Goal: Task Accomplishment & Management: Use online tool/utility

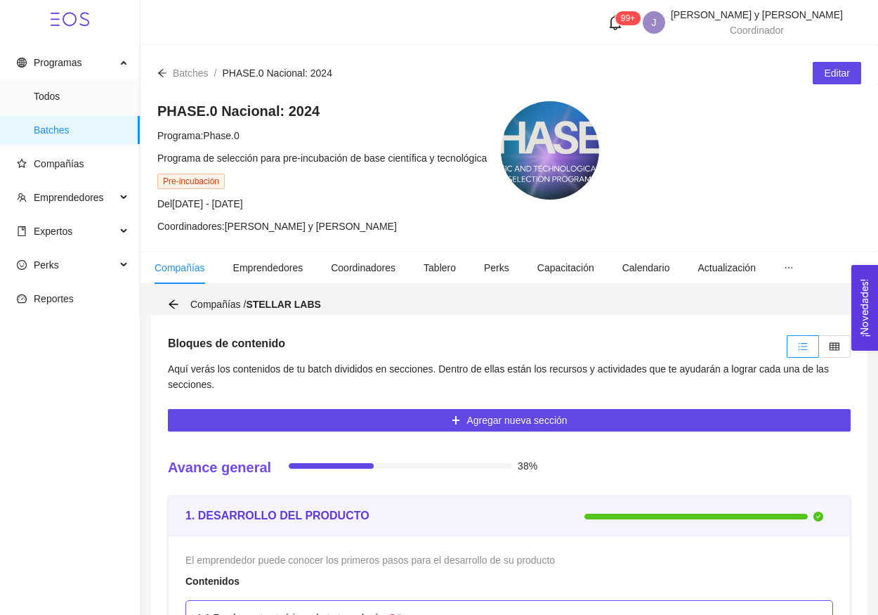
click at [162, 72] on icon "arrow-left" at bounding box center [162, 73] width 10 height 10
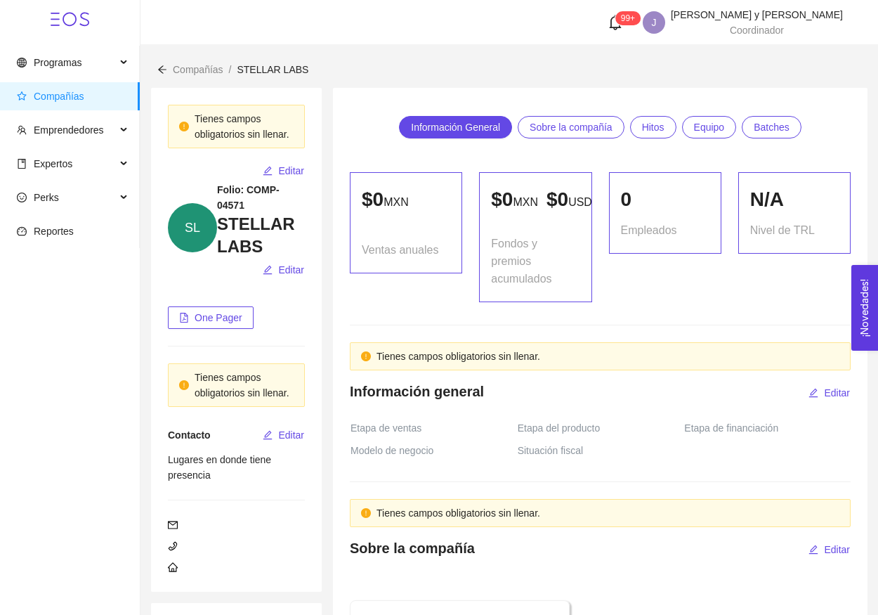
click at [67, 88] on span "Compañías" at bounding box center [73, 96] width 112 height 28
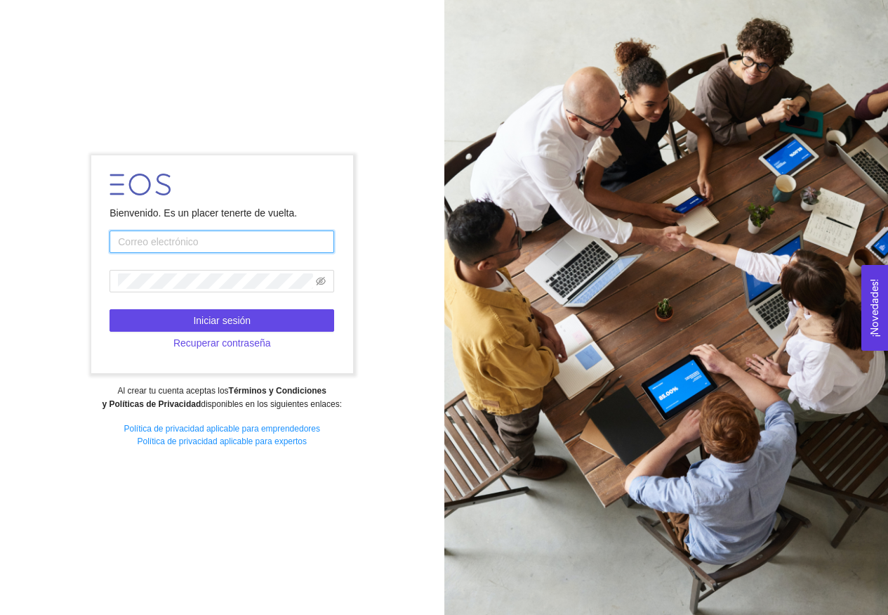
type input "[EMAIL_ADDRESS][DOMAIN_NAME]"
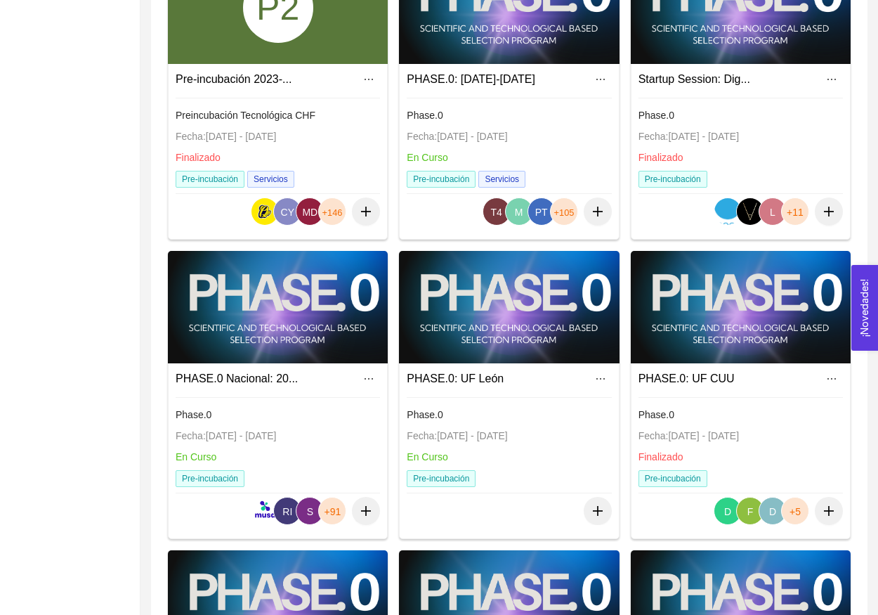
click at [235, 309] on div at bounding box center [278, 307] width 220 height 112
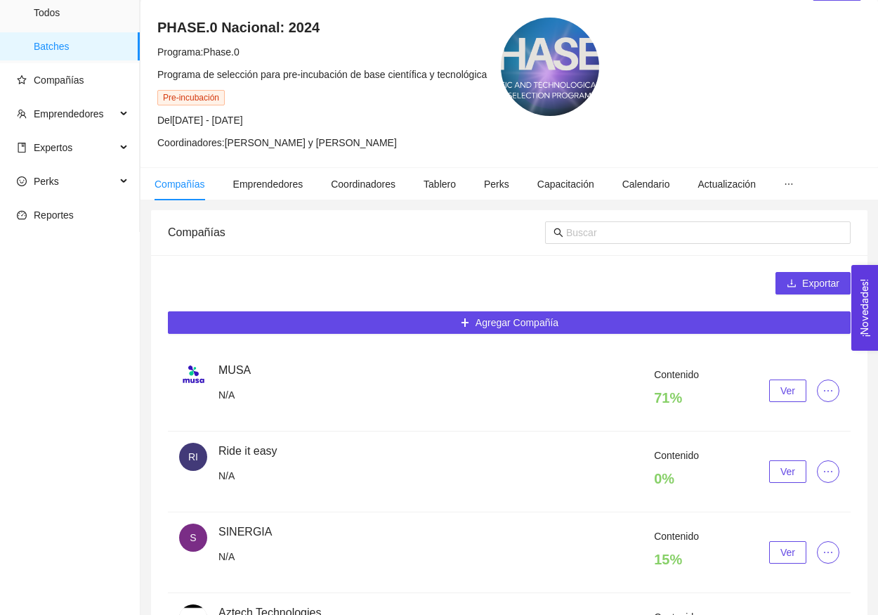
scroll to position [87, 0]
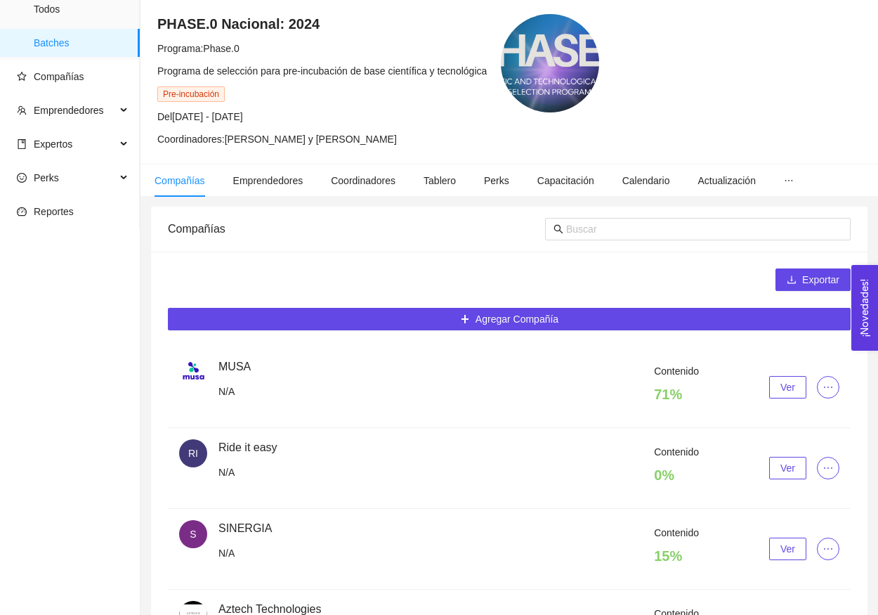
click at [788, 383] on span "Ver" at bounding box center [787, 386] width 15 height 15
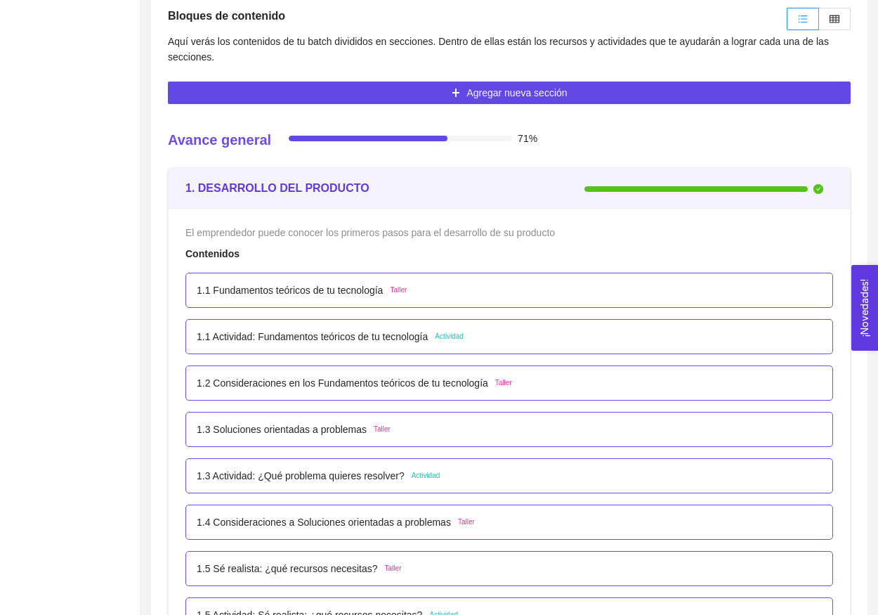
scroll to position [126, 0]
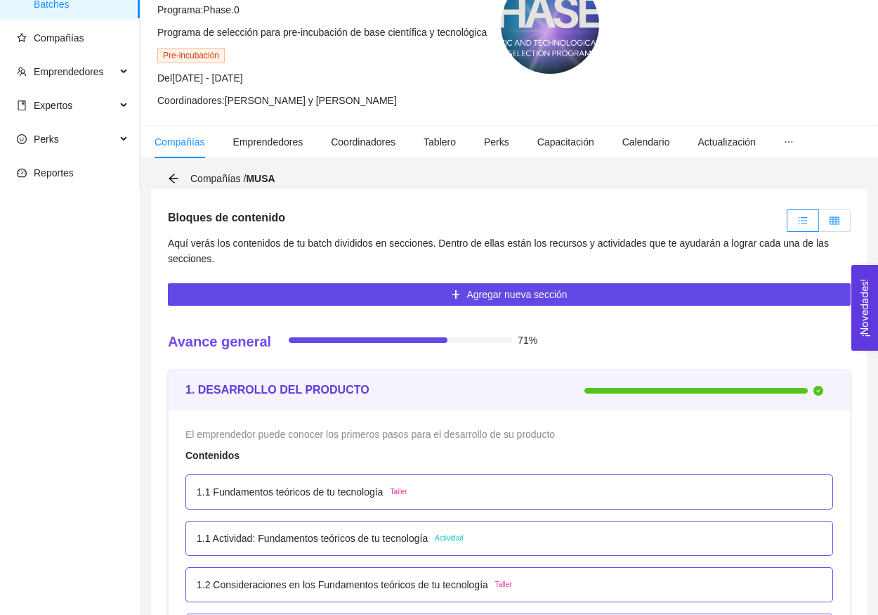
click at [829, 222] on icon "table" at bounding box center [834, 220] width 10 height 8
click at [819, 224] on input "radio" at bounding box center [819, 224] width 0 height 0
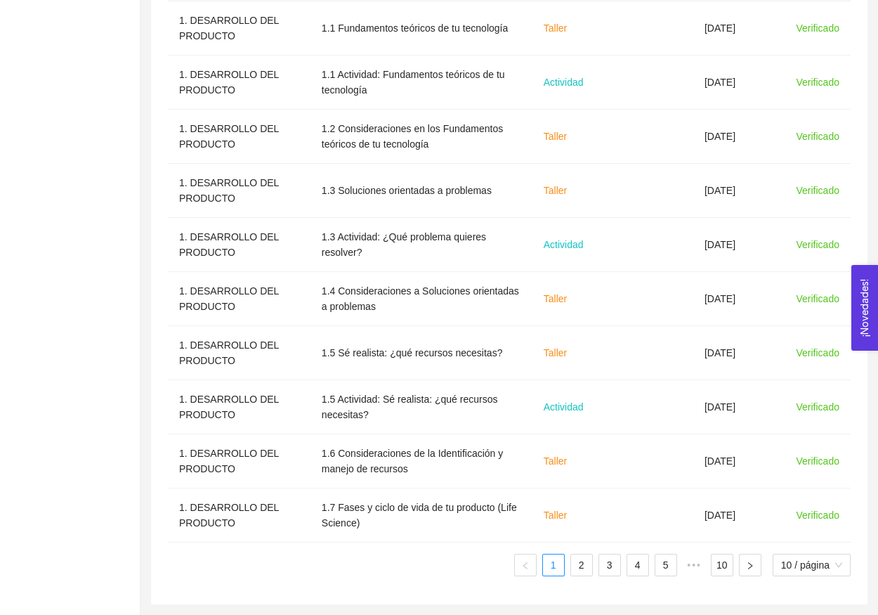
scroll to position [532, 0]
click at [576, 552] on div "Sección Nombre del contenido Tipo de contenido Fecha límite Fecha de entrega St…" at bounding box center [509, 261] width 683 height 629
click at [576, 559] on link "2" at bounding box center [581, 564] width 21 height 21
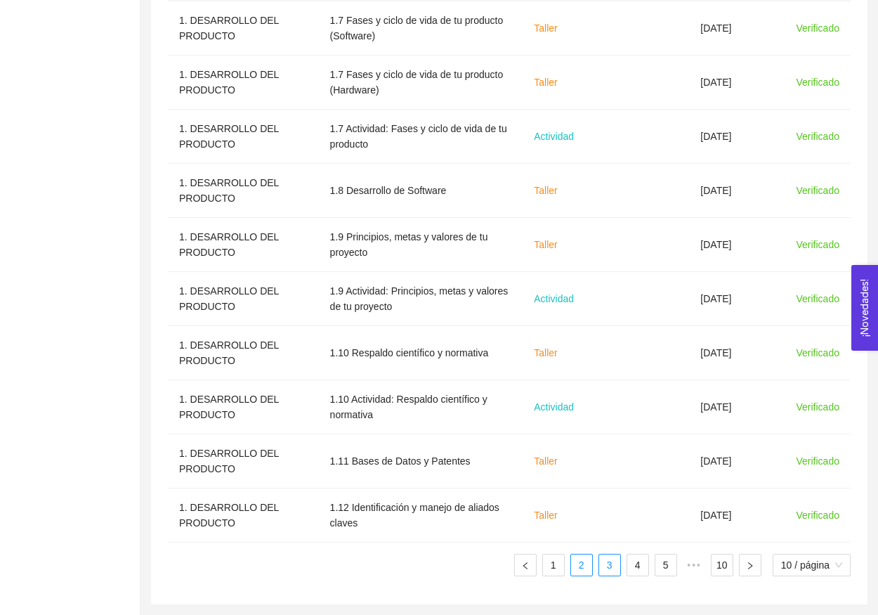
click at [608, 556] on link "3" at bounding box center [609, 564] width 21 height 21
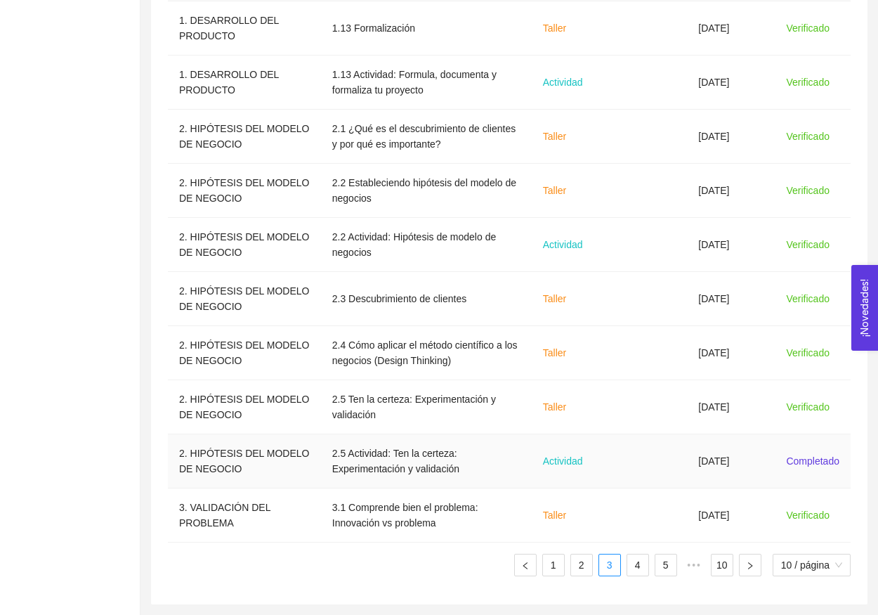
click at [664, 473] on td at bounding box center [650, 461] width 73 height 54
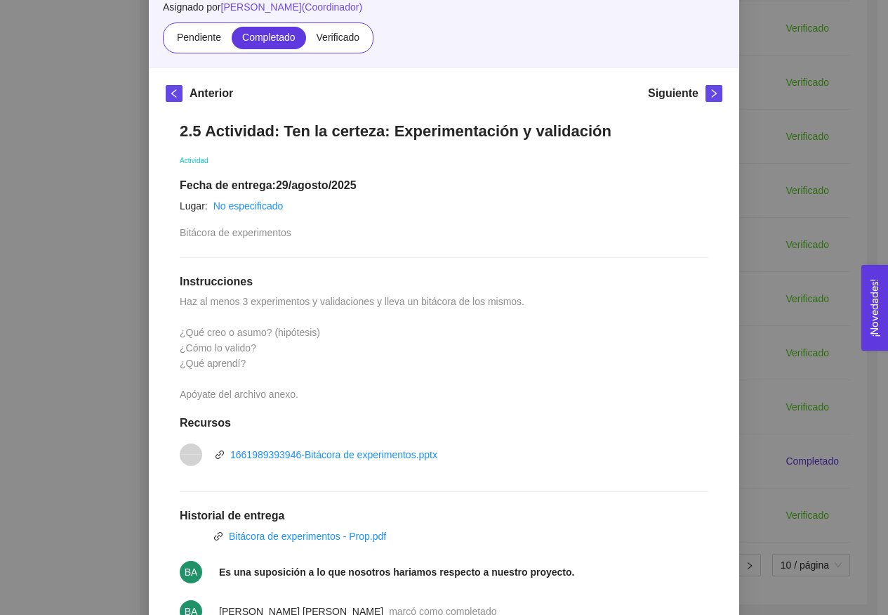
scroll to position [18, 0]
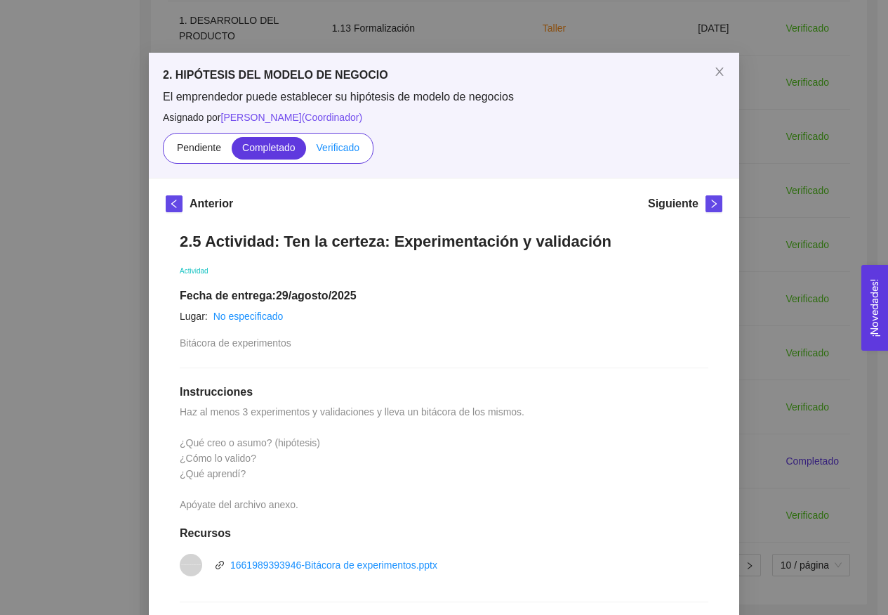
click at [335, 148] on span "Verificado" at bounding box center [338, 147] width 43 height 11
click at [306, 151] on input "Verificado" at bounding box center [306, 151] width 0 height 0
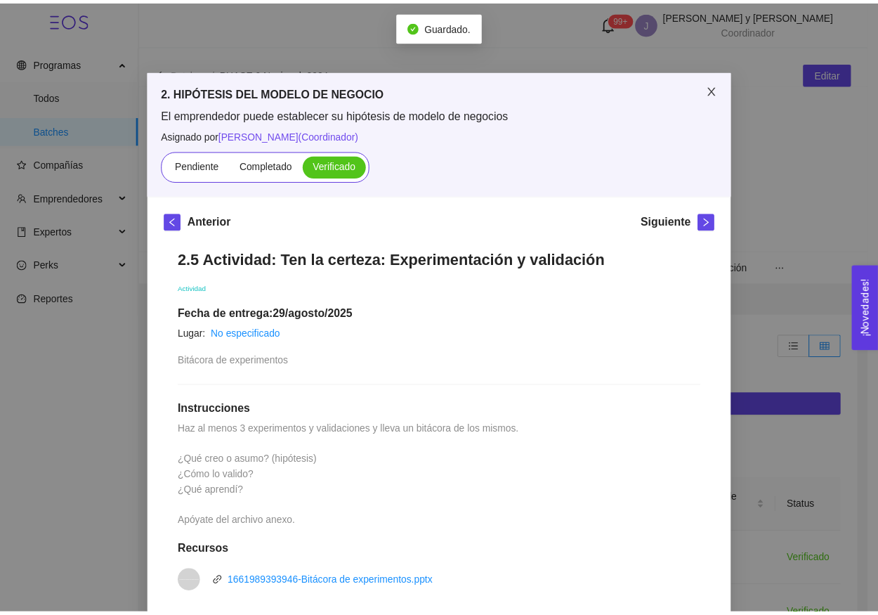
scroll to position [0, 0]
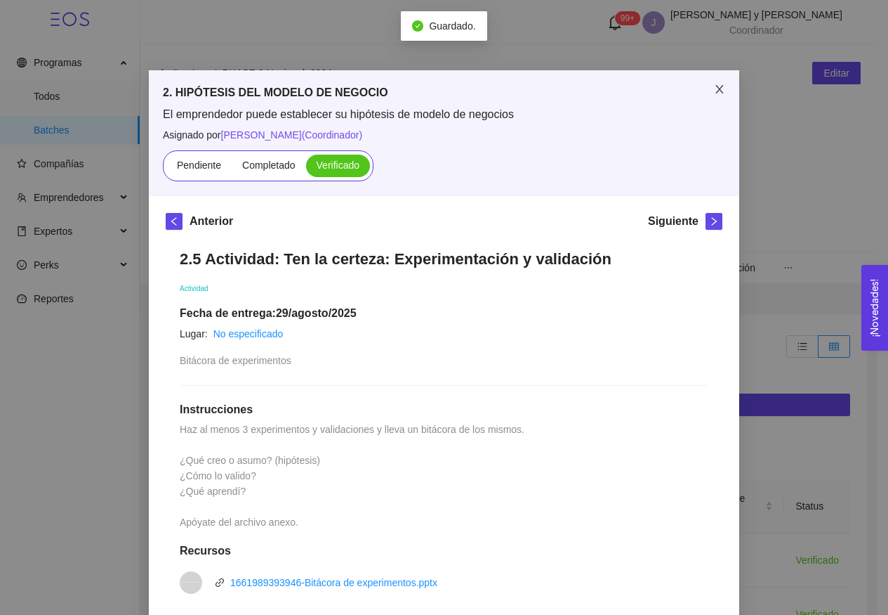
click at [708, 103] on span "Close" at bounding box center [719, 89] width 39 height 39
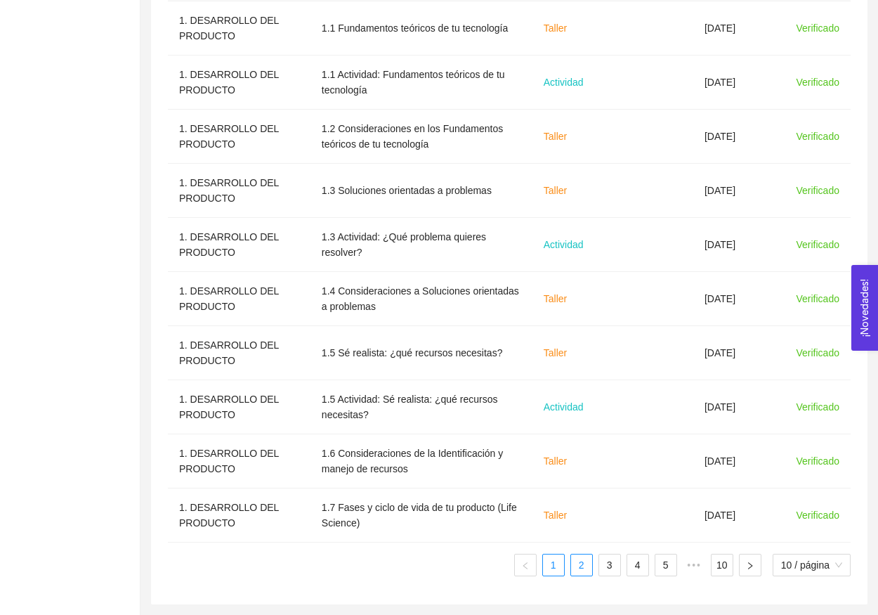
scroll to position [532, 0]
click at [584, 564] on link "2" at bounding box center [581, 564] width 21 height 21
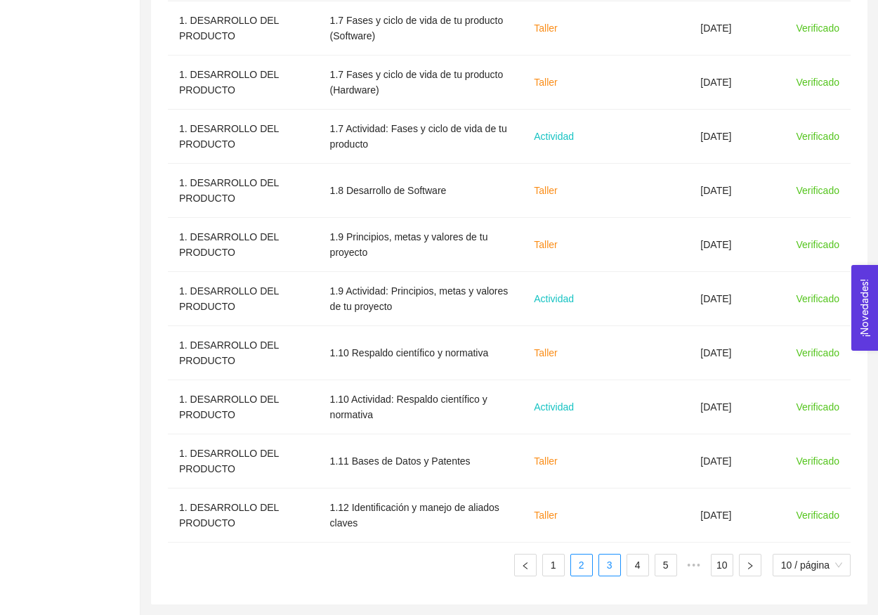
click at [601, 569] on link "3" at bounding box center [609, 564] width 21 height 21
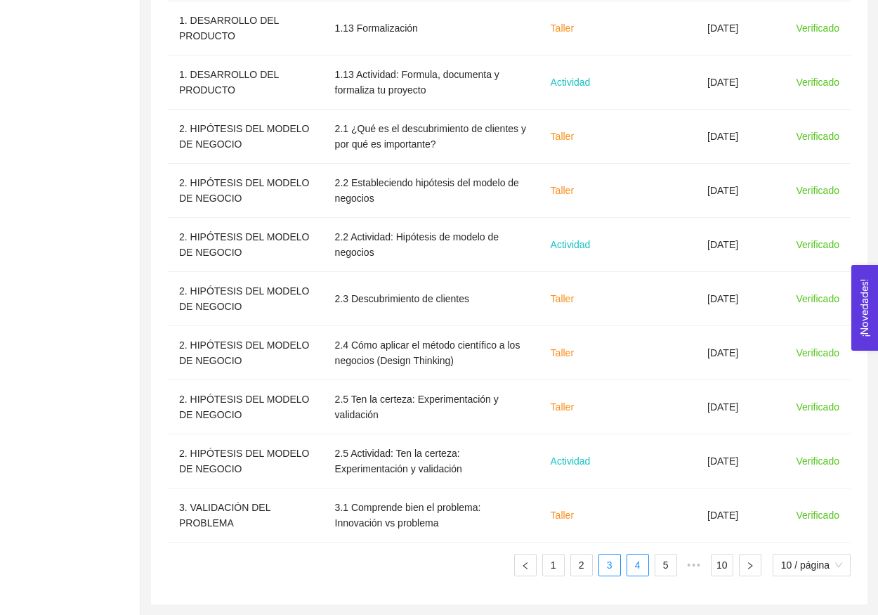
click at [635, 556] on link "4" at bounding box center [637, 564] width 21 height 21
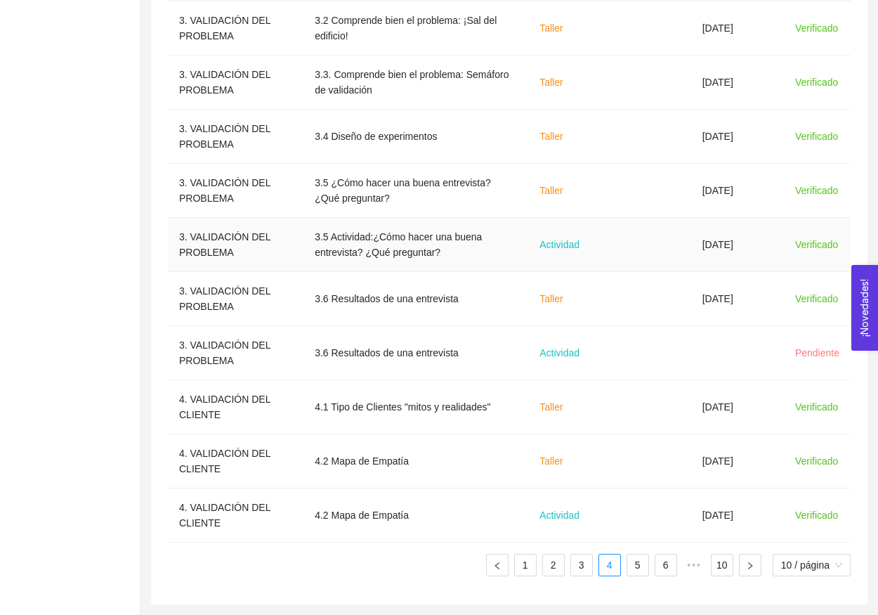
click at [615, 257] on td "Actividad" at bounding box center [571, 245] width 86 height 54
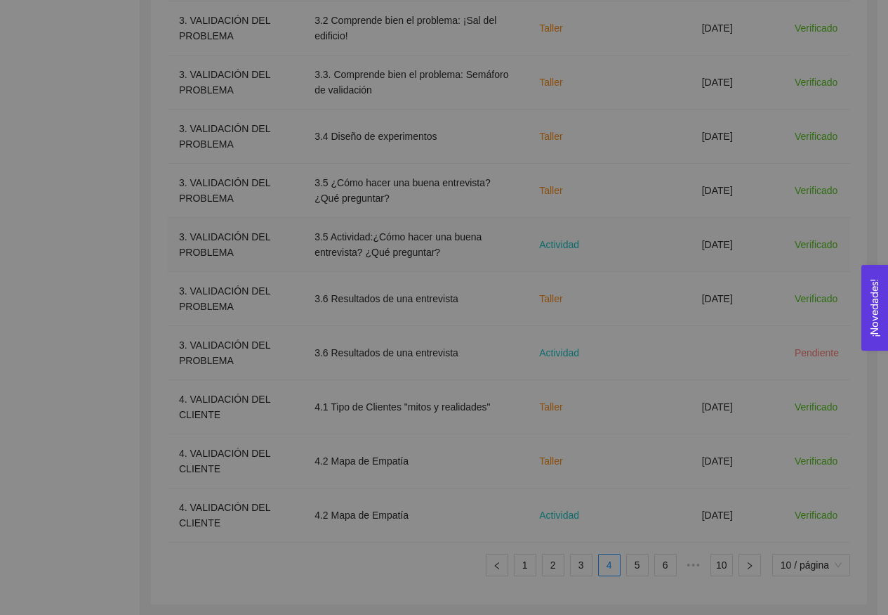
click at [618, 257] on div at bounding box center [444, 338] width 557 height 206
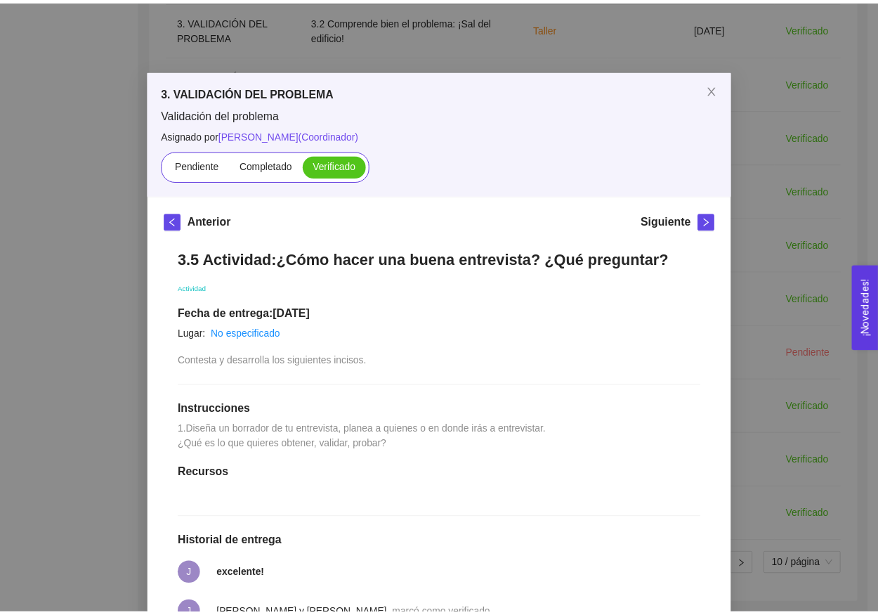
scroll to position [0, 0]
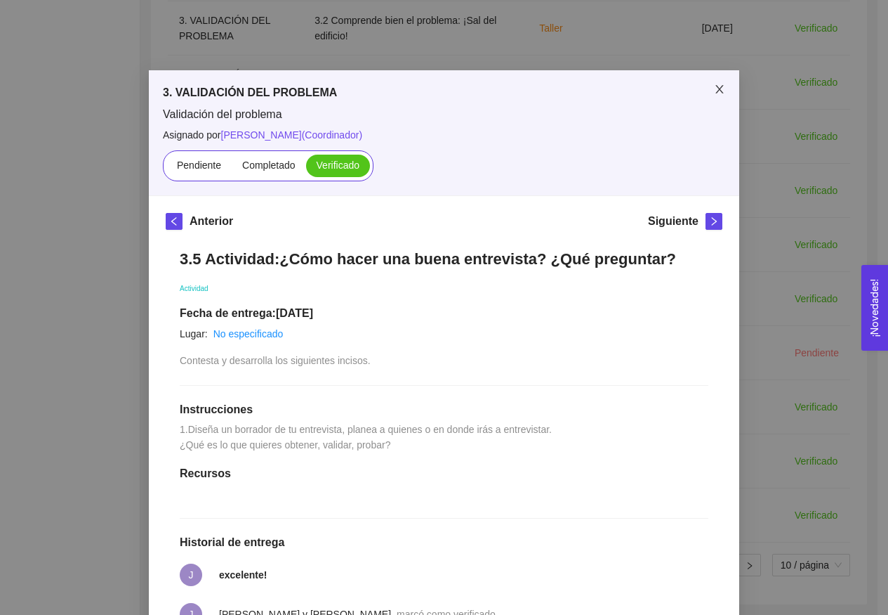
click at [716, 88] on icon "close" at bounding box center [720, 89] width 8 height 8
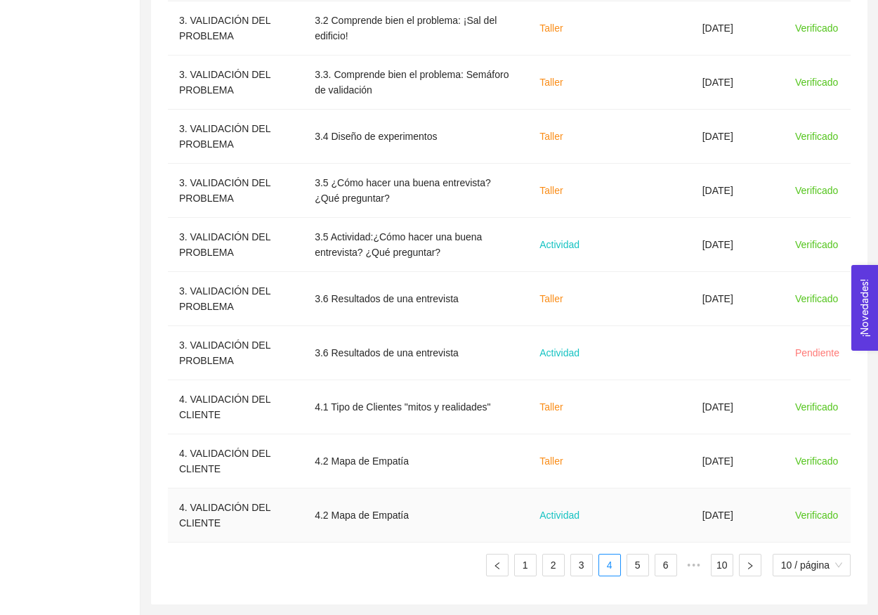
scroll to position [532, 0]
click at [638, 567] on link "5" at bounding box center [637, 564] width 21 height 21
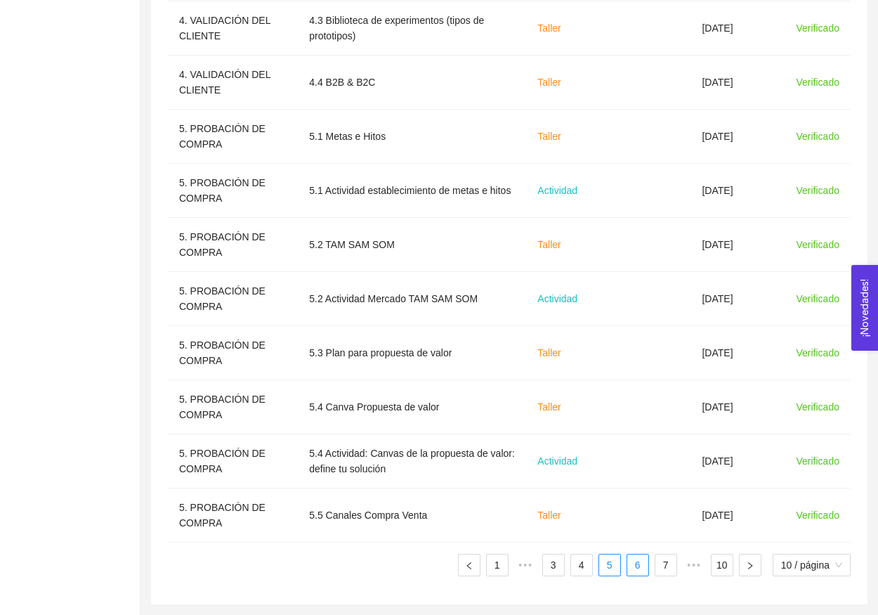
click at [634, 568] on link "6" at bounding box center [637, 564] width 21 height 21
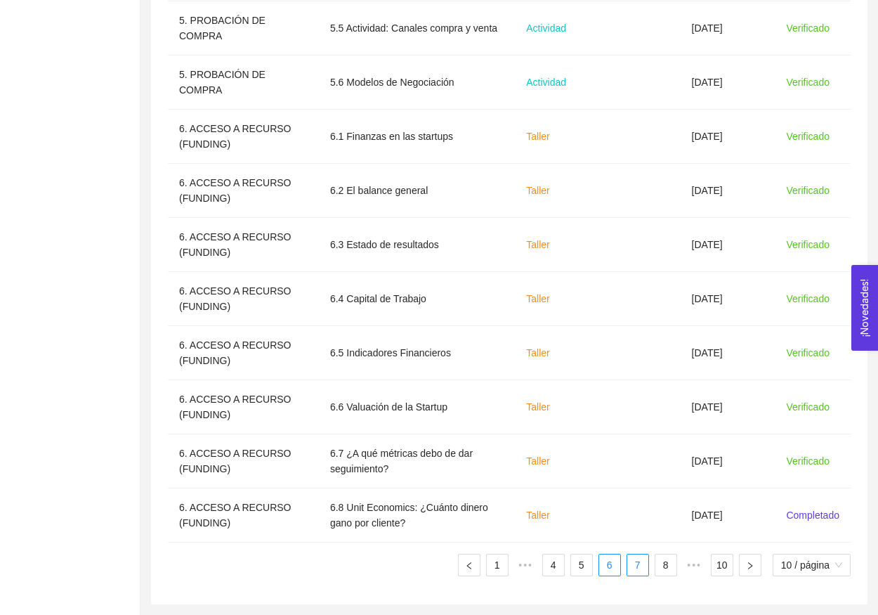
click at [630, 566] on link "7" at bounding box center [637, 564] width 21 height 21
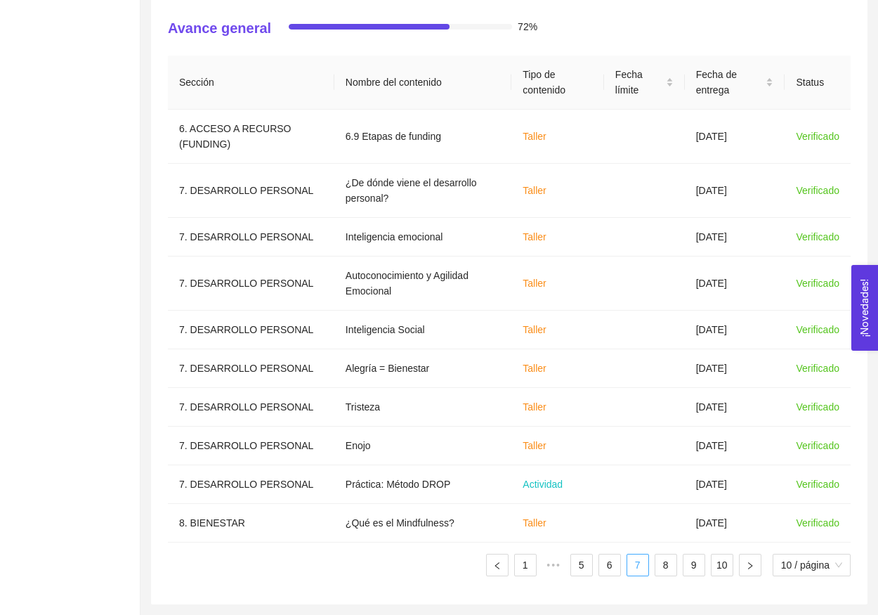
scroll to position [423, 0]
click at [611, 565] on link "6" at bounding box center [609, 564] width 21 height 21
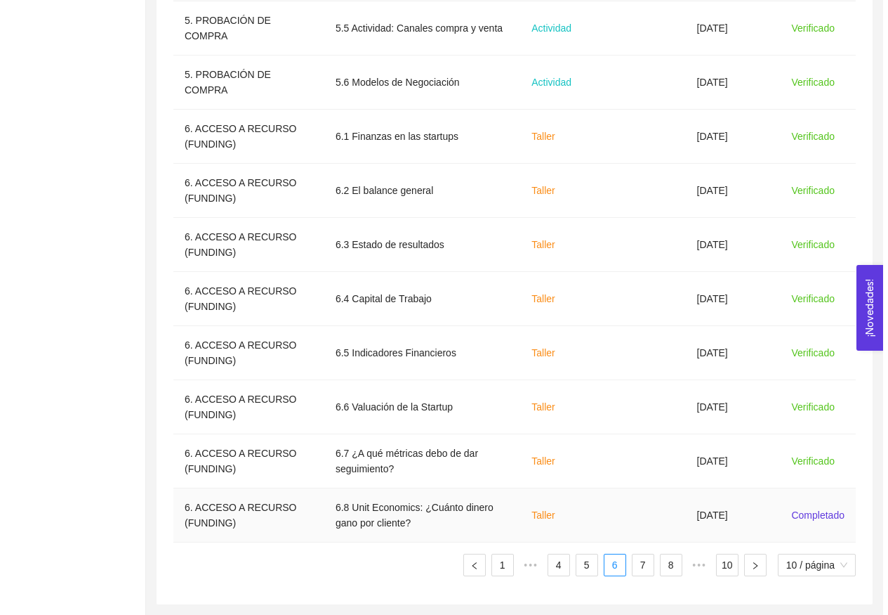
scroll to position [532, 0]
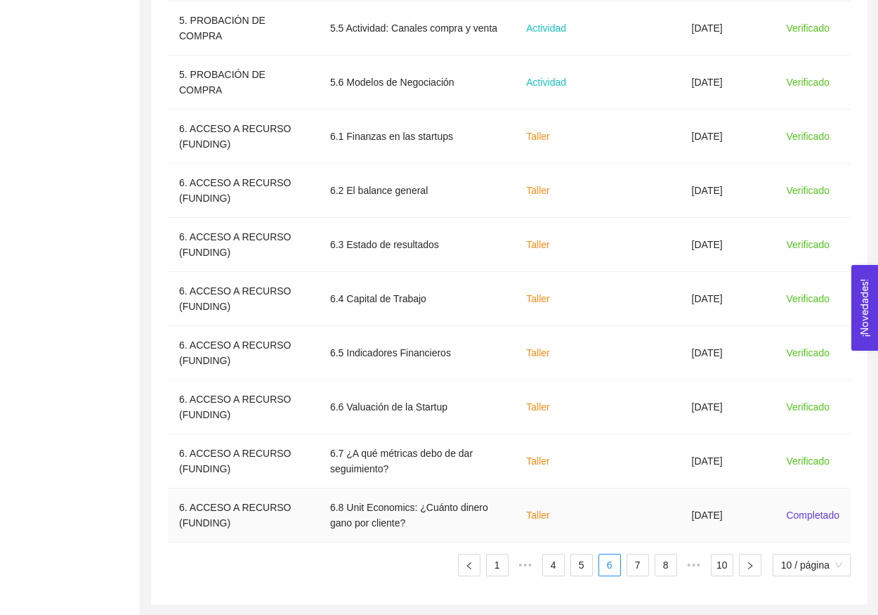
click at [612, 518] on td at bounding box center [641, 515] width 77 height 54
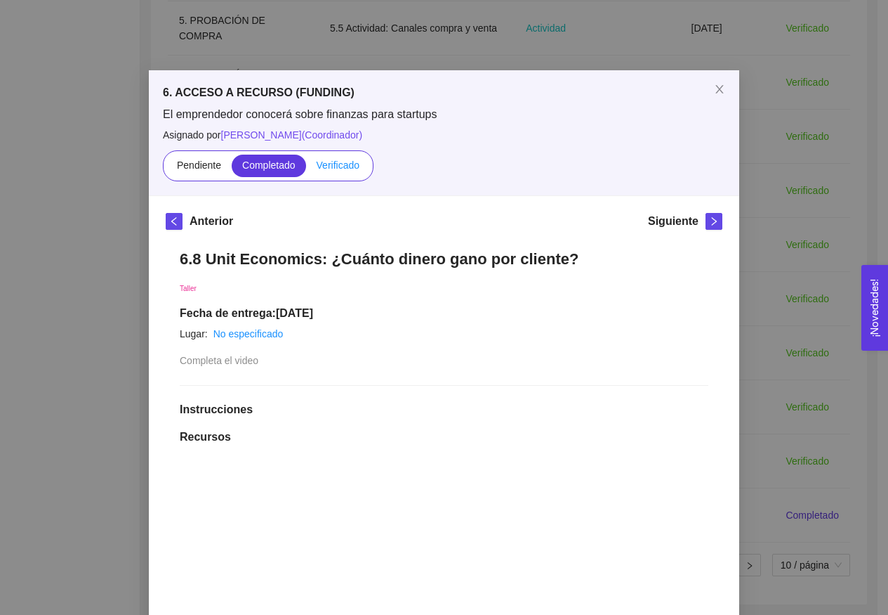
click at [322, 170] on span "Verificado" at bounding box center [338, 164] width 43 height 11
click at [306, 169] on input "Verificado" at bounding box center [306, 169] width 0 height 0
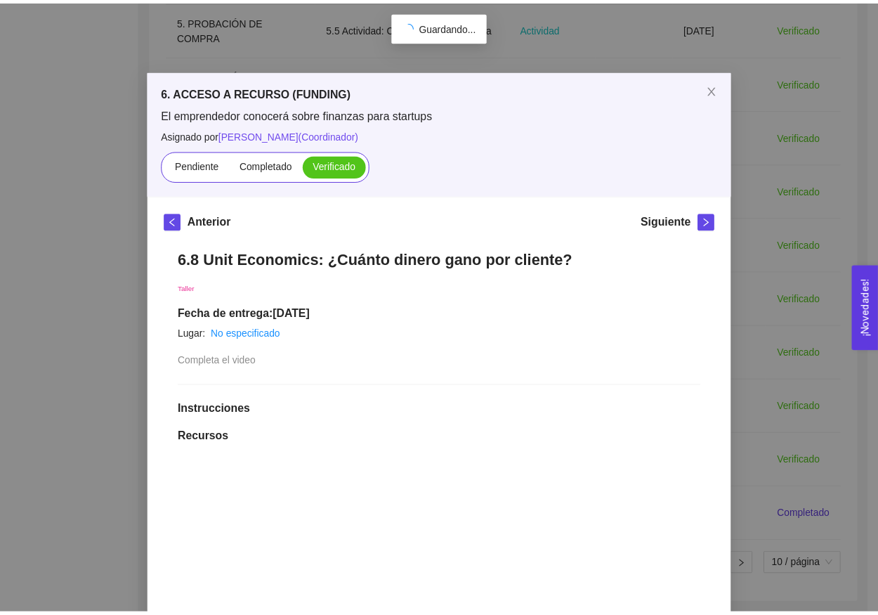
scroll to position [0, 0]
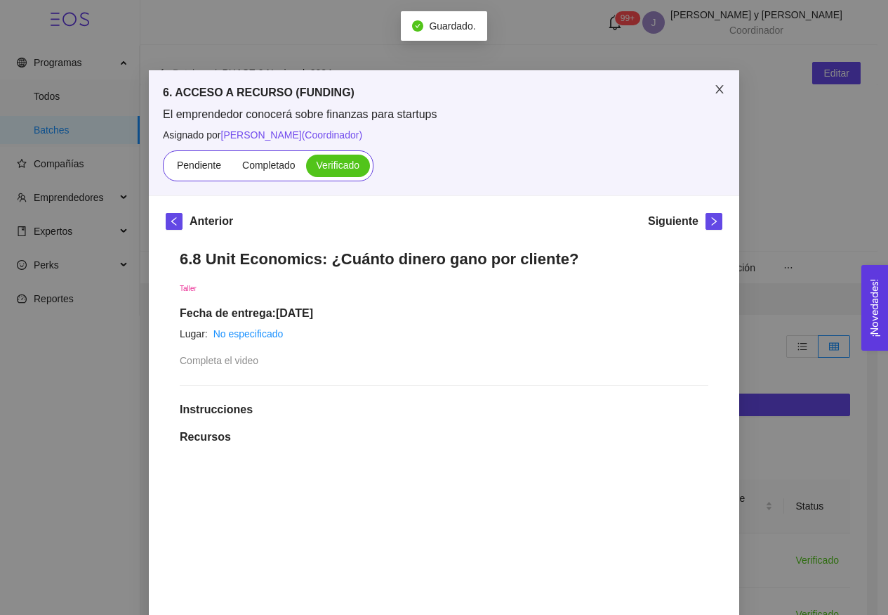
click at [715, 96] on span "Close" at bounding box center [719, 89] width 39 height 39
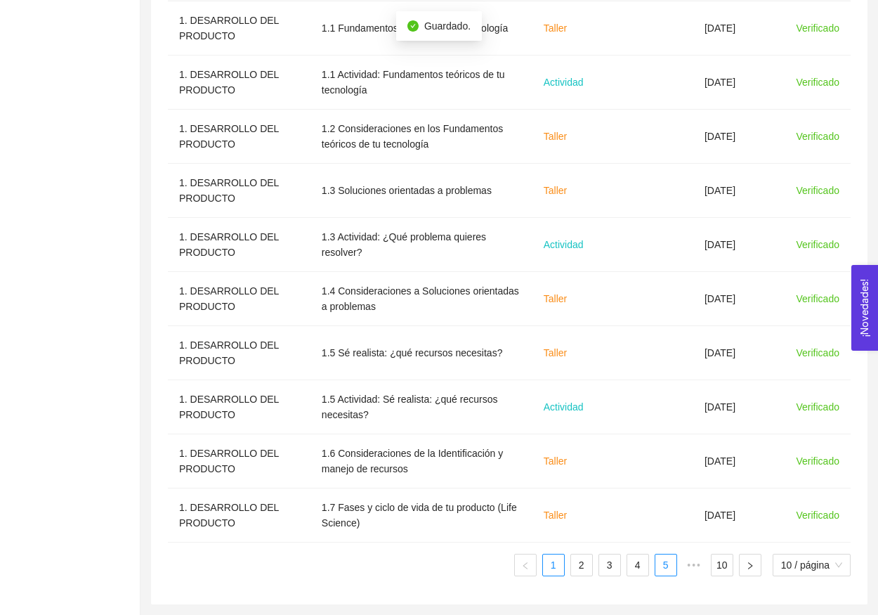
scroll to position [532, 0]
click at [659, 562] on link "5" at bounding box center [665, 564] width 21 height 21
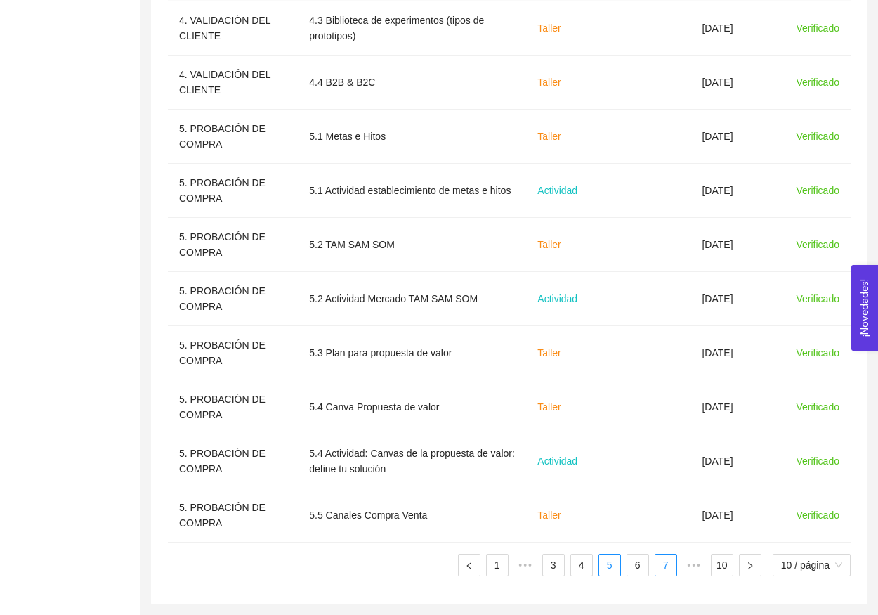
click at [662, 574] on link "7" at bounding box center [665, 564] width 21 height 21
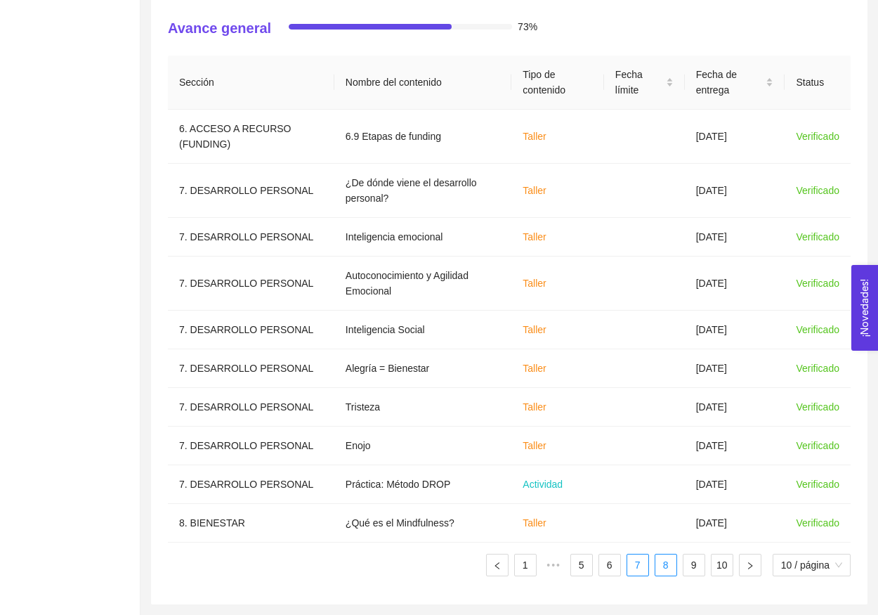
click at [659, 572] on link "8" at bounding box center [665, 564] width 21 height 21
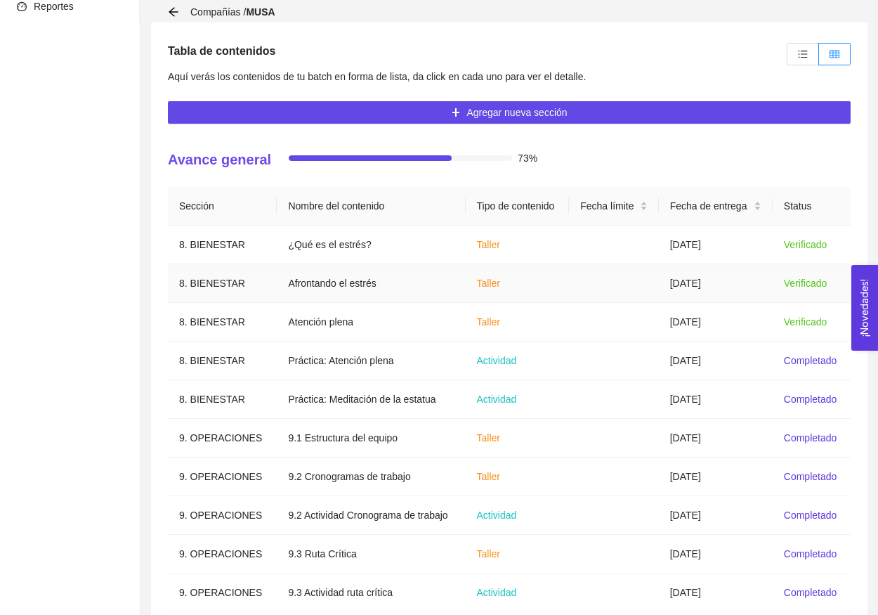
scroll to position [277, 0]
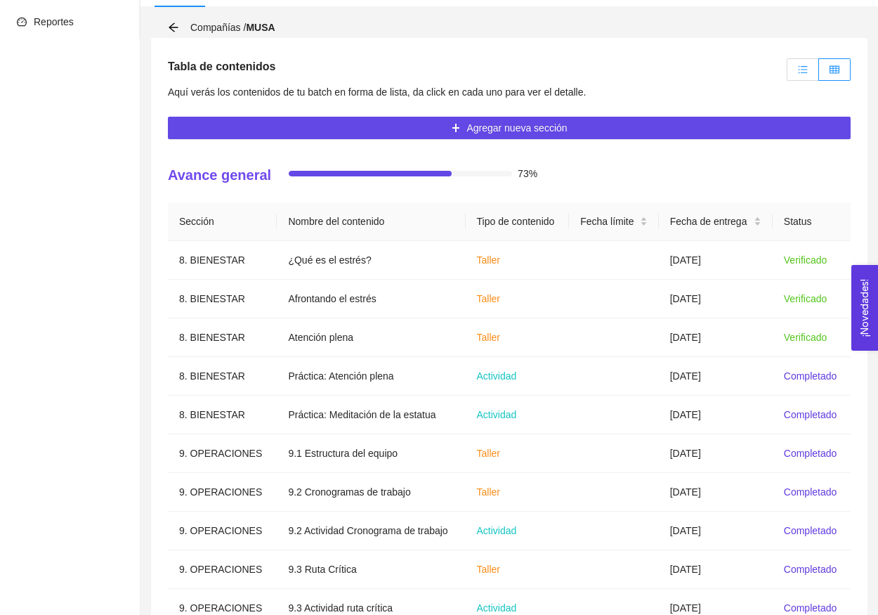
click at [809, 68] on label at bounding box center [803, 69] width 32 height 22
click at [787, 73] on input "radio" at bounding box center [787, 73] width 0 height 0
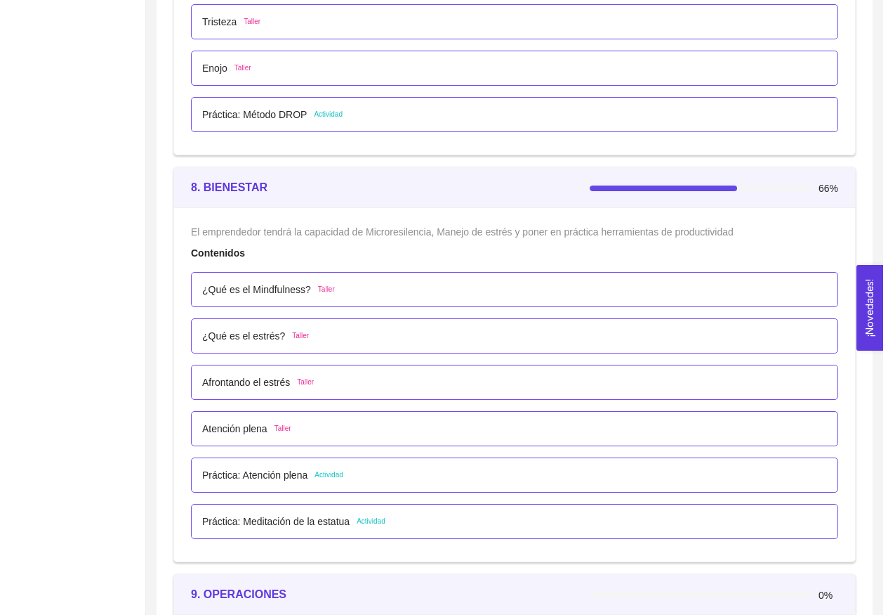
scroll to position [4446, 0]
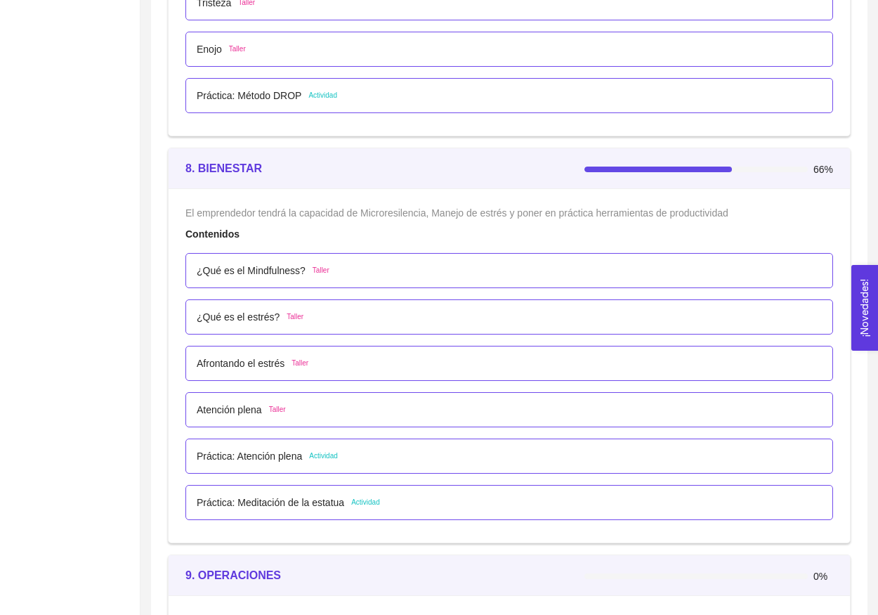
click at [303, 267] on p "¿Qué es el Mindfulness?" at bounding box center [251, 270] width 109 height 15
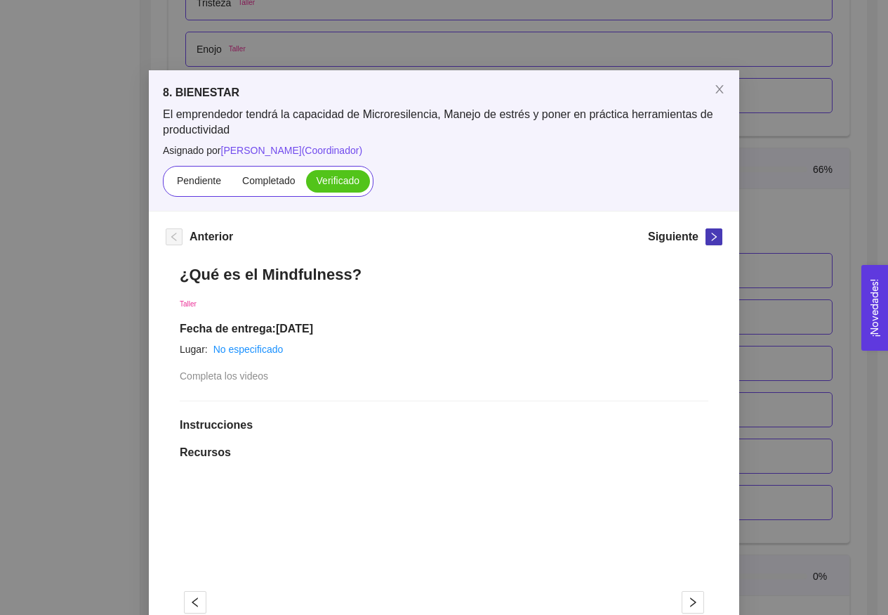
click at [709, 241] on icon "right" at bounding box center [714, 237] width 10 height 10
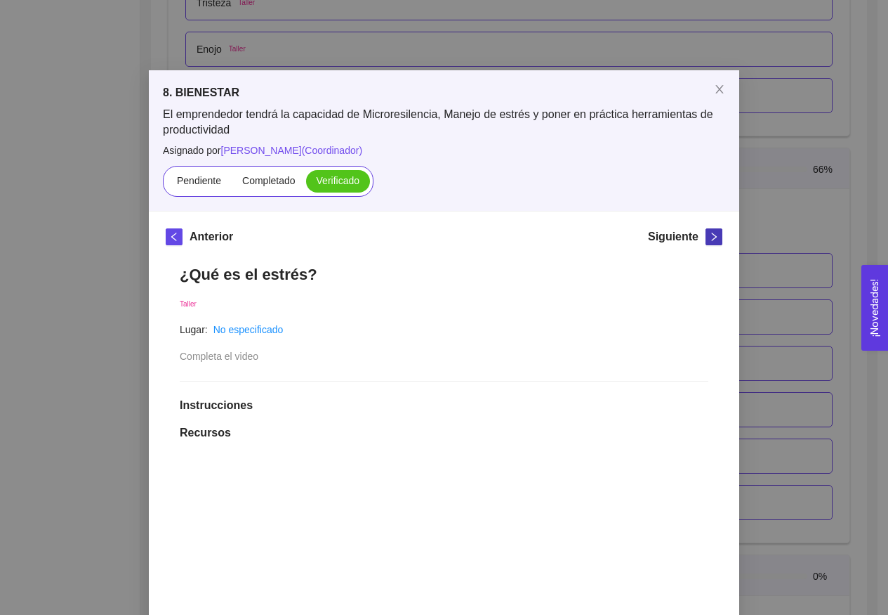
click at [712, 235] on icon "right" at bounding box center [714, 236] width 5 height 8
click at [709, 237] on icon "right" at bounding box center [714, 237] width 10 height 10
click at [709, 239] on icon "right" at bounding box center [714, 237] width 10 height 10
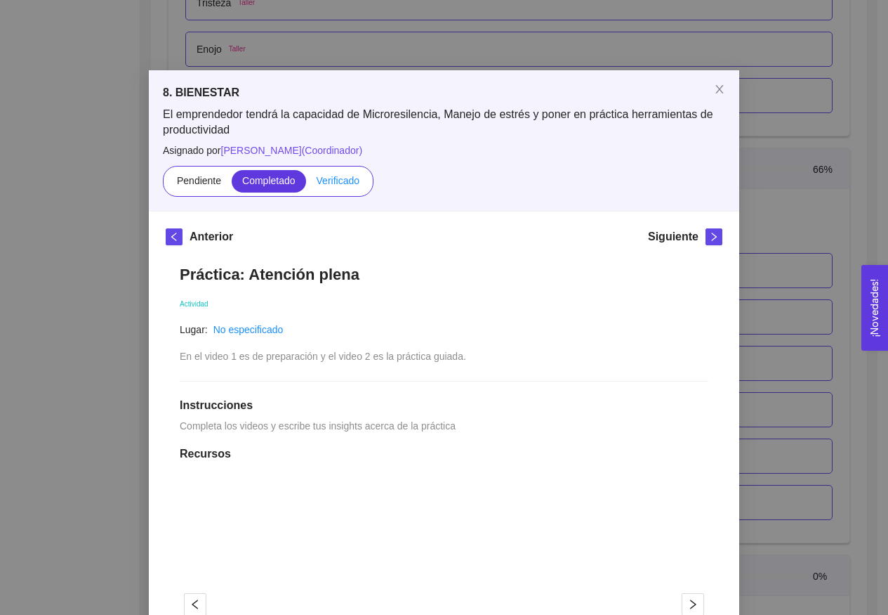
click at [338, 181] on span "Verificado" at bounding box center [338, 180] width 43 height 11
click at [306, 184] on input "Verificado" at bounding box center [306, 184] width 0 height 0
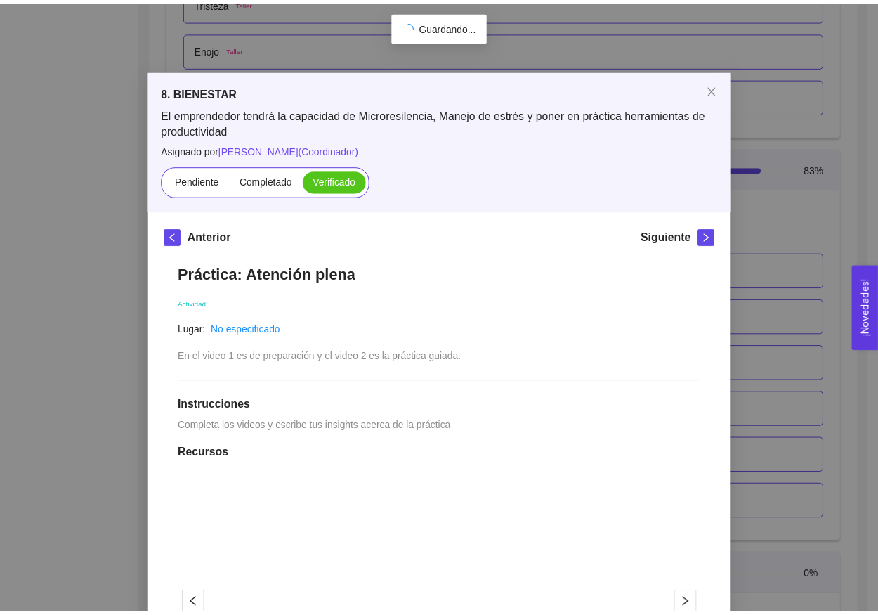
scroll to position [0, 0]
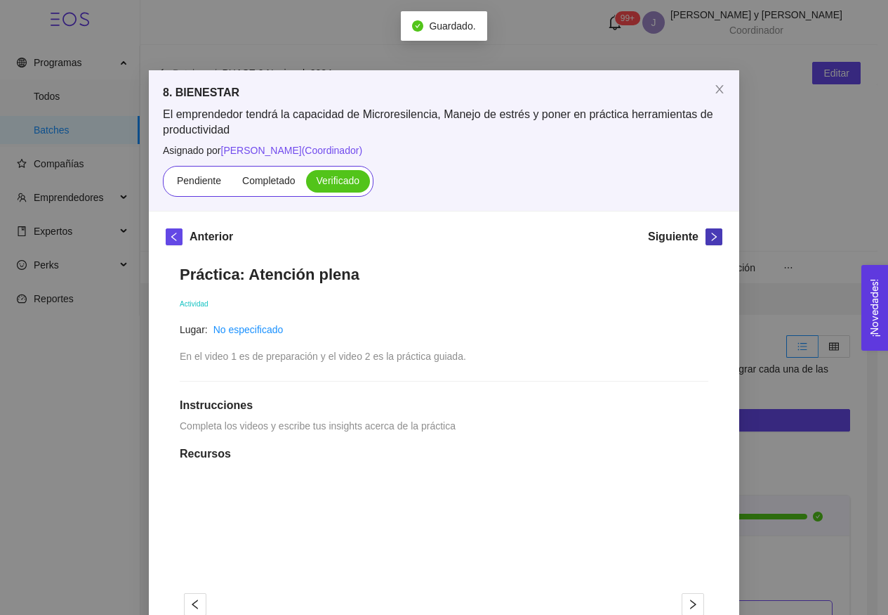
click at [709, 234] on icon "right" at bounding box center [714, 237] width 10 height 10
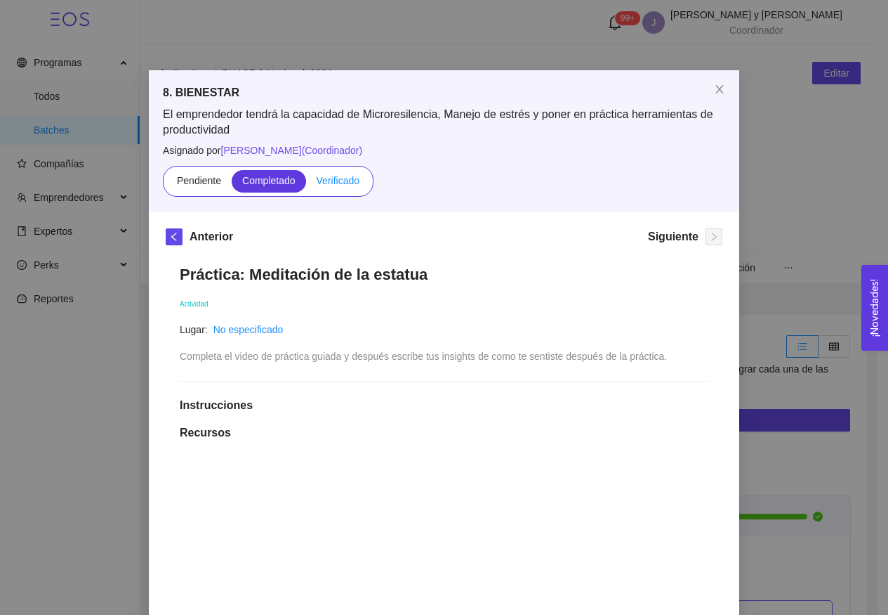
click at [328, 181] on span "Verificado" at bounding box center [338, 180] width 43 height 11
click at [306, 184] on input "Verificado" at bounding box center [306, 184] width 0 height 0
click at [716, 98] on span "Close" at bounding box center [719, 89] width 39 height 39
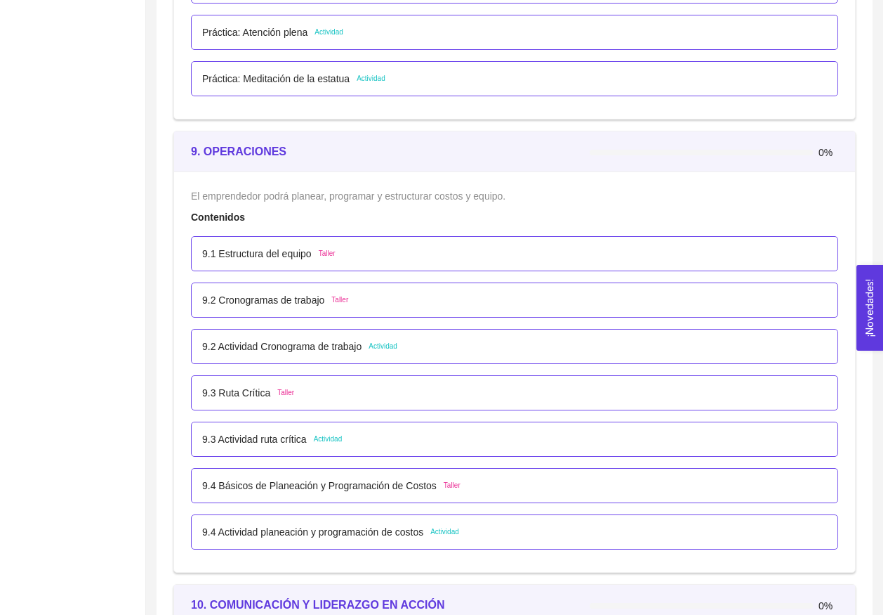
scroll to position [4890, 0]
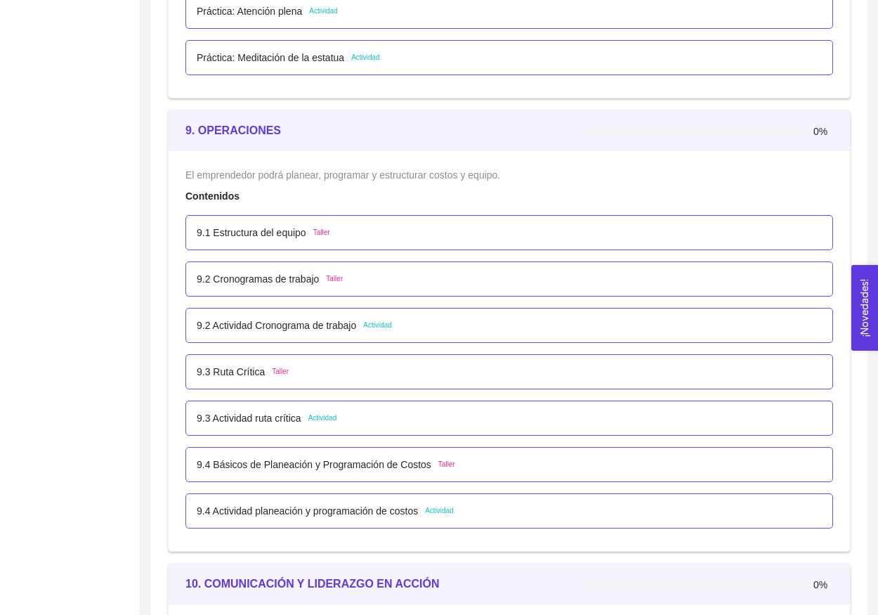
click at [308, 221] on div "9.1 Estructura del equipo Taller" at bounding box center [509, 232] width 648 height 35
click at [306, 230] on p "9.1 Estructura del equipo" at bounding box center [252, 232] width 110 height 15
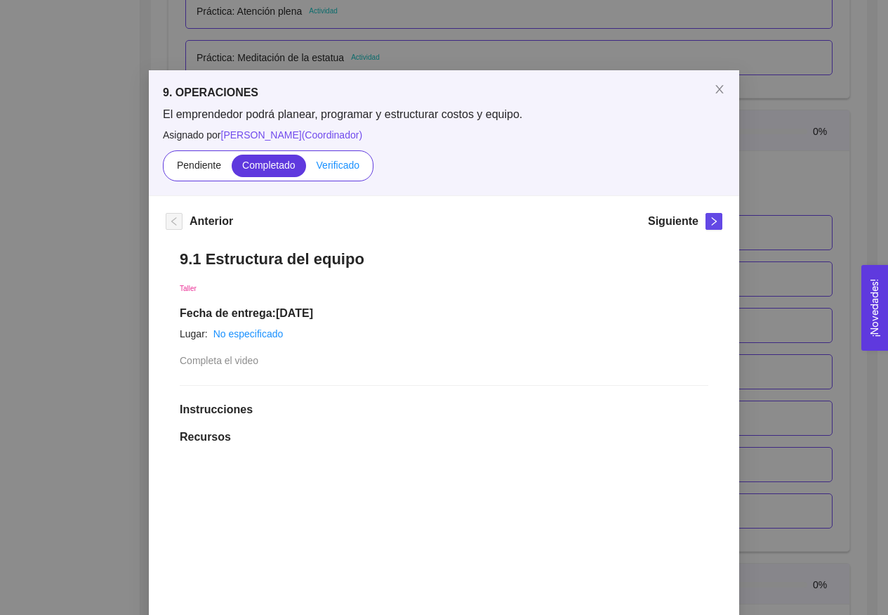
click at [341, 161] on span "Verificado" at bounding box center [338, 164] width 43 height 11
click at [306, 169] on input "Verificado" at bounding box center [306, 169] width 0 height 0
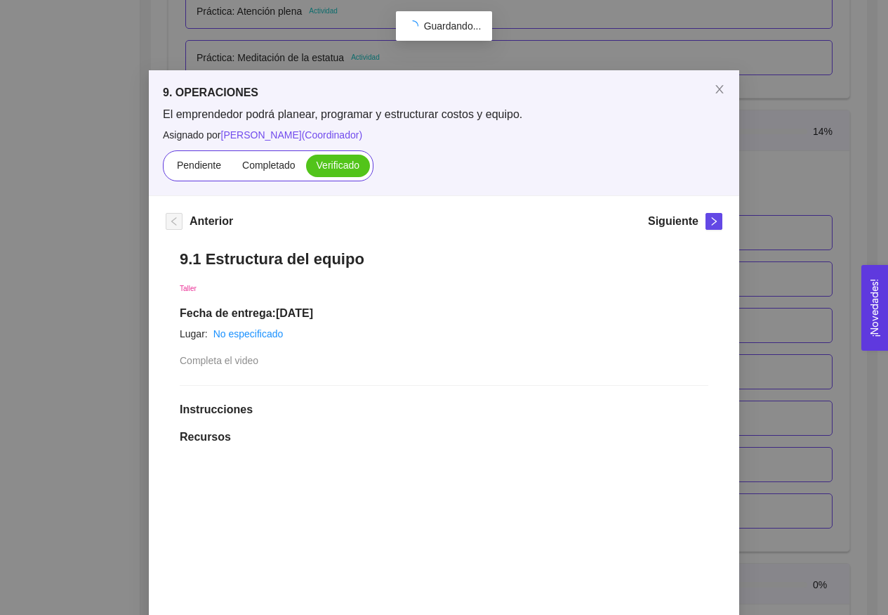
scroll to position [0, 0]
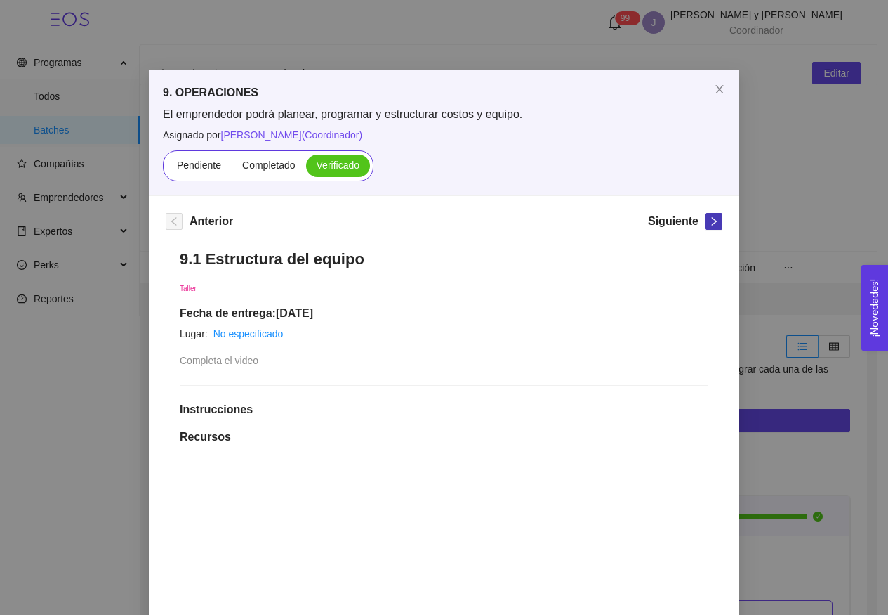
click at [708, 229] on button "button" at bounding box center [714, 221] width 17 height 17
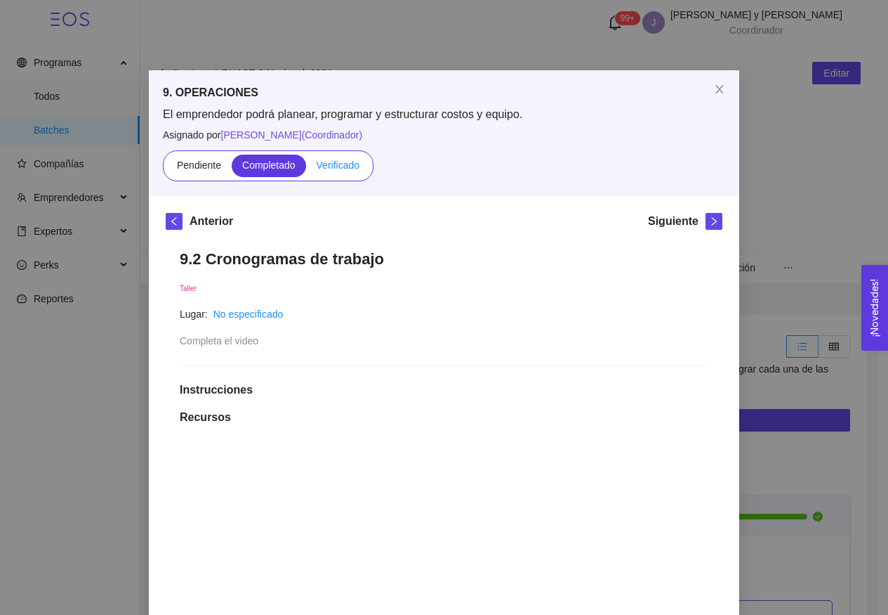
click at [350, 169] on span "Verificado" at bounding box center [338, 164] width 43 height 11
click at [306, 169] on input "Verificado" at bounding box center [306, 169] width 0 height 0
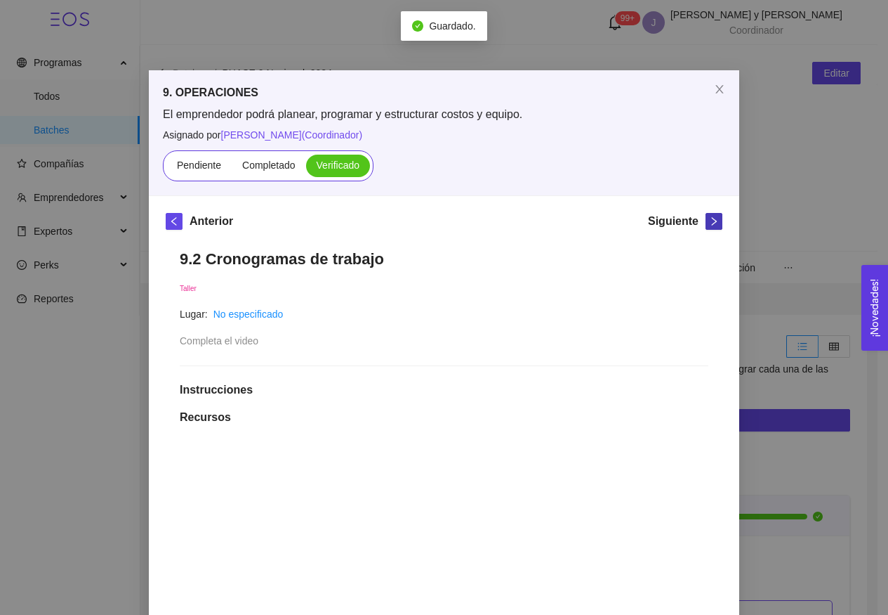
click at [706, 227] on button "button" at bounding box center [714, 221] width 17 height 17
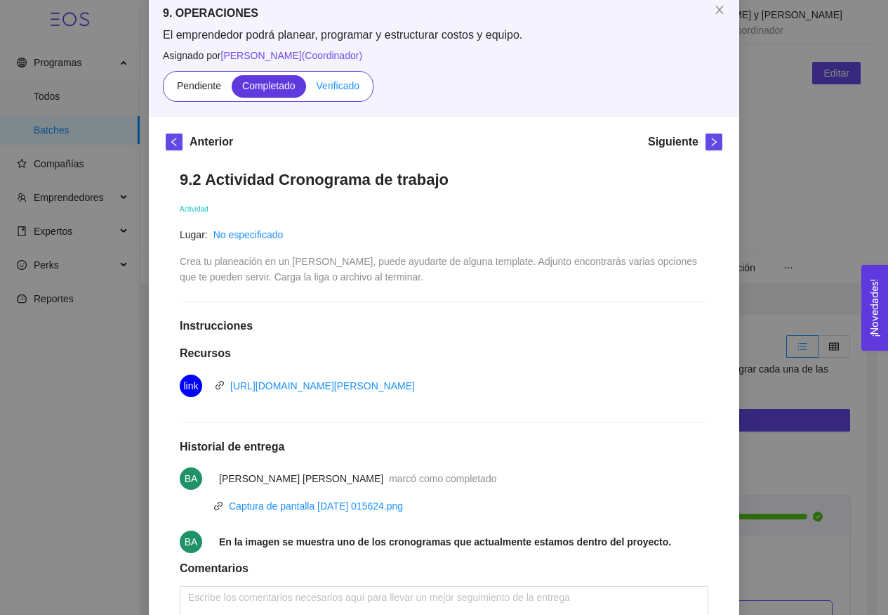
scroll to position [77, 0]
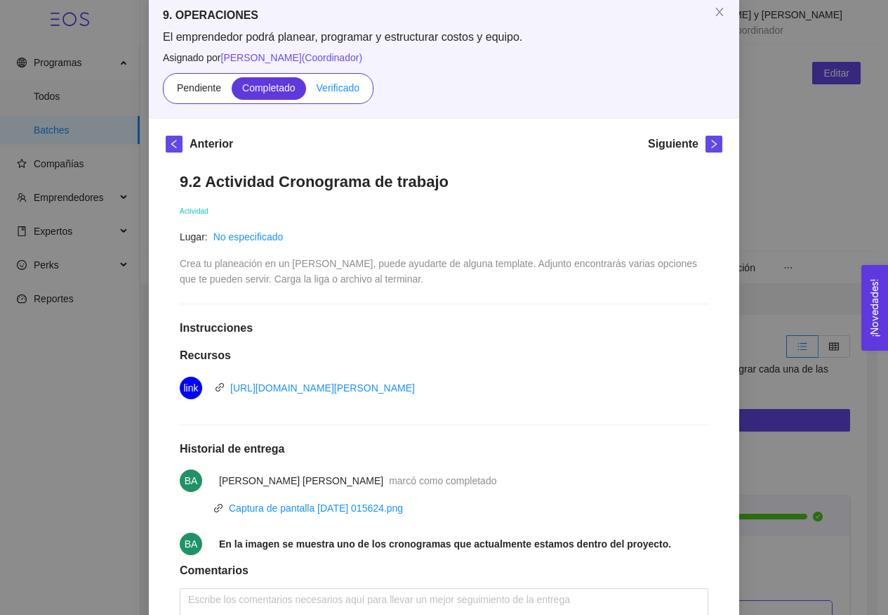
click at [343, 96] on label "Verificado" at bounding box center [338, 88] width 64 height 22
click at [306, 91] on input "Verificado" at bounding box center [306, 91] width 0 height 0
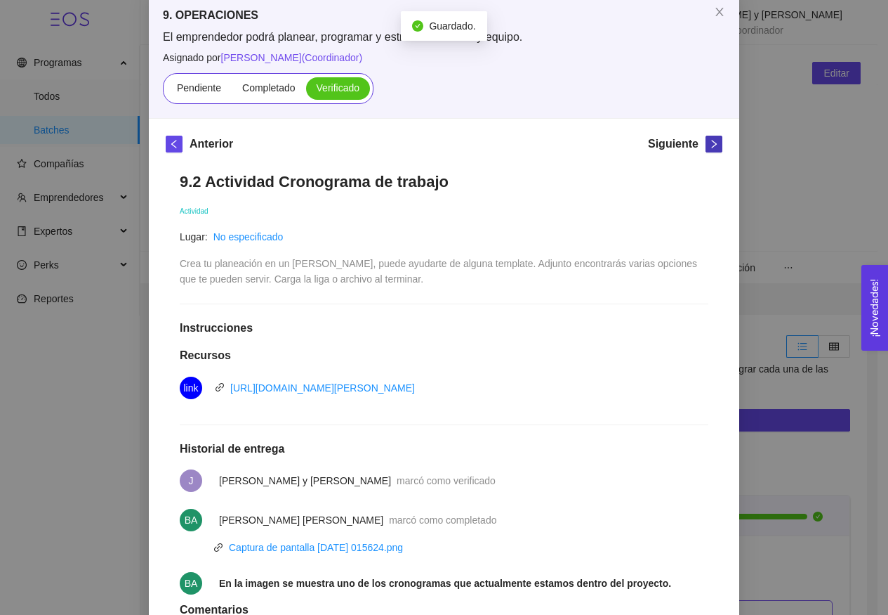
click at [716, 148] on span "right" at bounding box center [714, 144] width 15 height 10
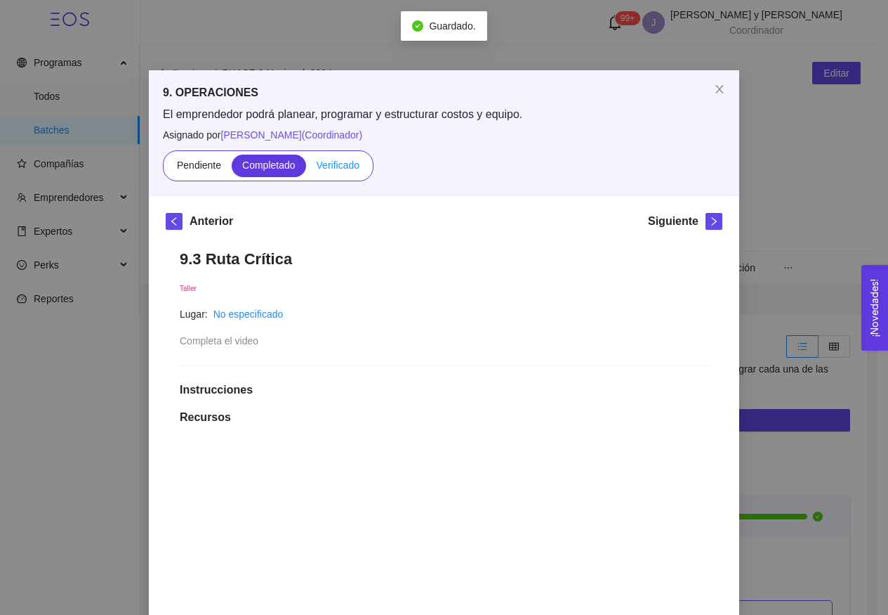
click at [343, 163] on span "Verificado" at bounding box center [338, 164] width 43 height 11
click at [306, 169] on input "Verificado" at bounding box center [306, 169] width 0 height 0
click at [708, 227] on button "button" at bounding box center [714, 221] width 17 height 17
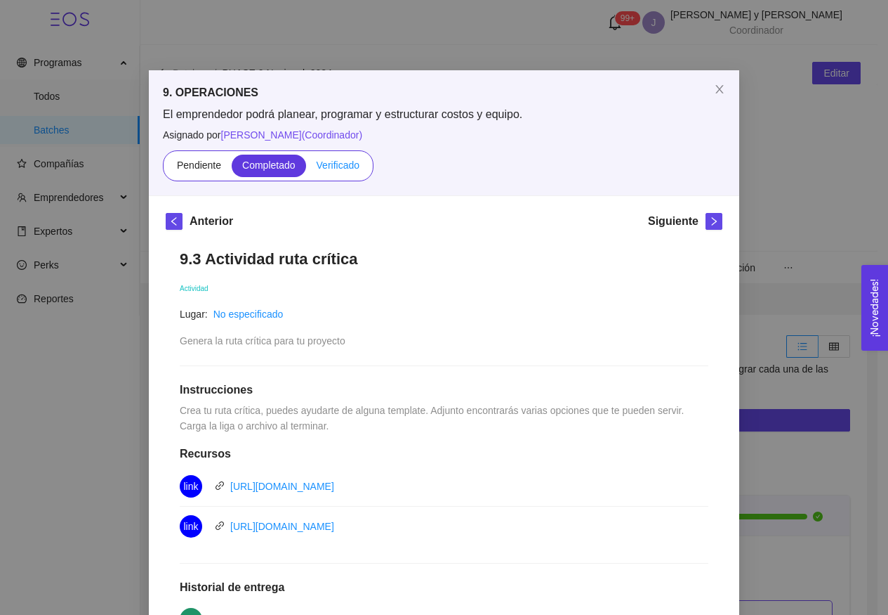
click at [343, 171] on label "Verificado" at bounding box center [338, 166] width 64 height 22
click at [306, 169] on input "Verificado" at bounding box center [306, 169] width 0 height 0
click at [710, 229] on button "button" at bounding box center [714, 221] width 17 height 17
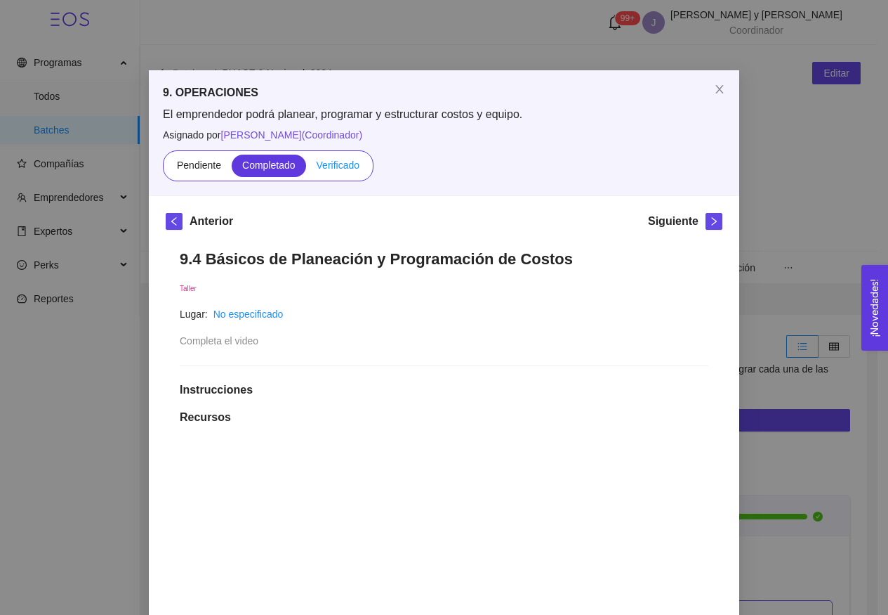
click at [346, 157] on label "Verificado" at bounding box center [338, 166] width 64 height 22
click at [306, 169] on input "Verificado" at bounding box center [306, 169] width 0 height 0
click at [712, 219] on icon "right" at bounding box center [714, 221] width 10 height 10
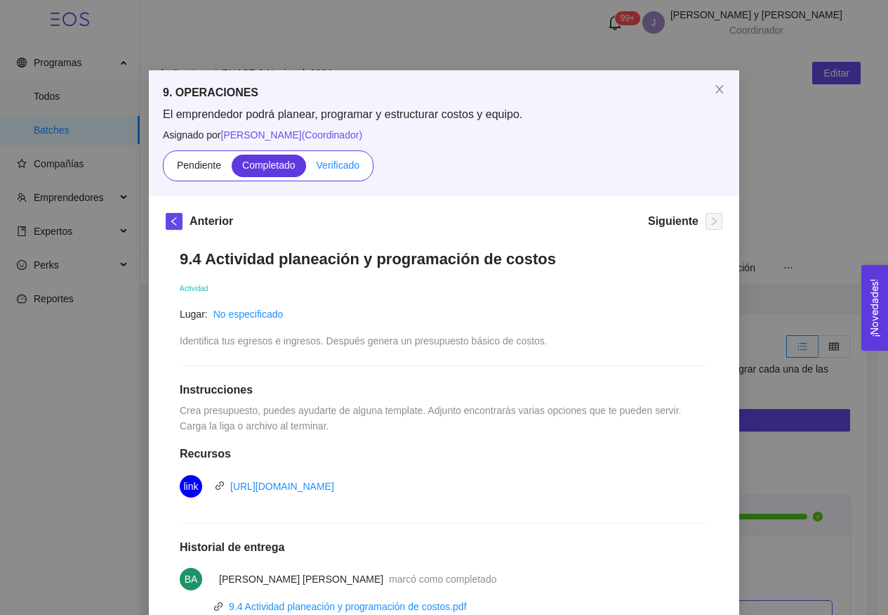
click at [339, 172] on label "Verificado" at bounding box center [338, 166] width 64 height 22
click at [306, 169] on input "Verificado" at bounding box center [306, 169] width 0 height 0
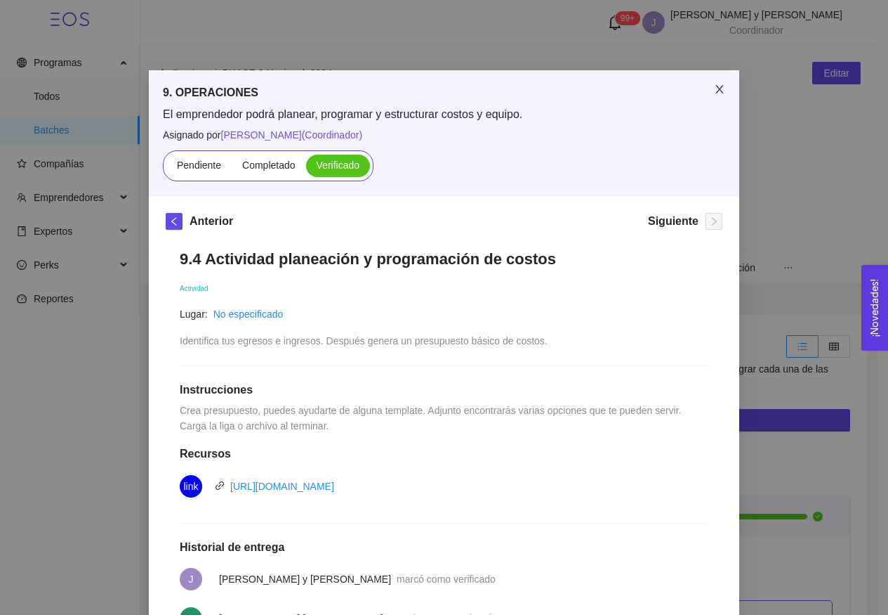
click at [716, 104] on span "Close" at bounding box center [719, 89] width 39 height 39
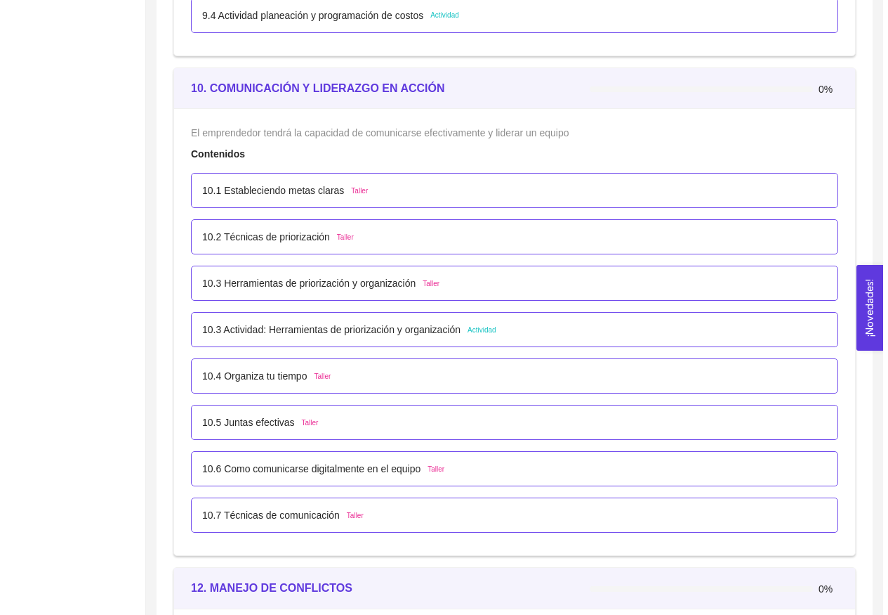
scroll to position [5375, 0]
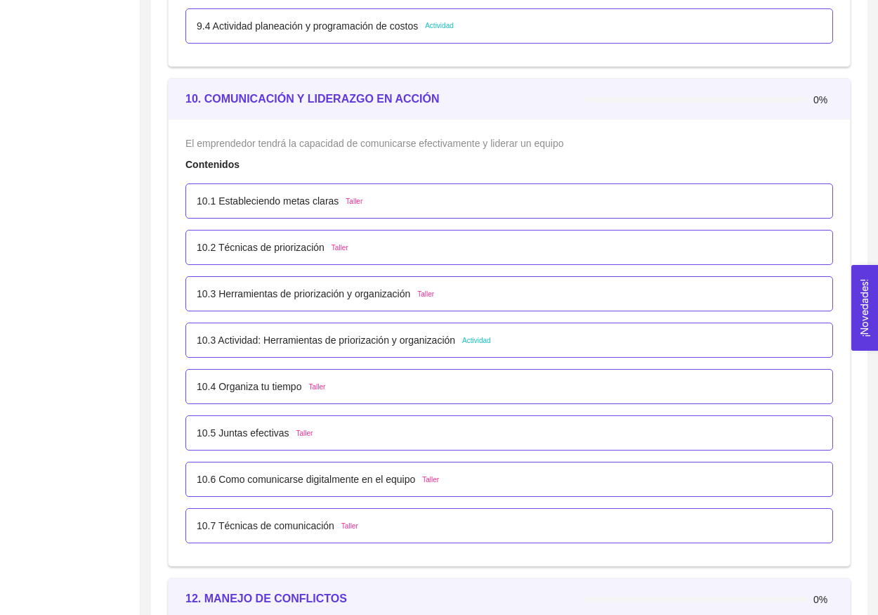
click at [332, 195] on p "10.1 Estableciendo metas claras" at bounding box center [268, 200] width 142 height 15
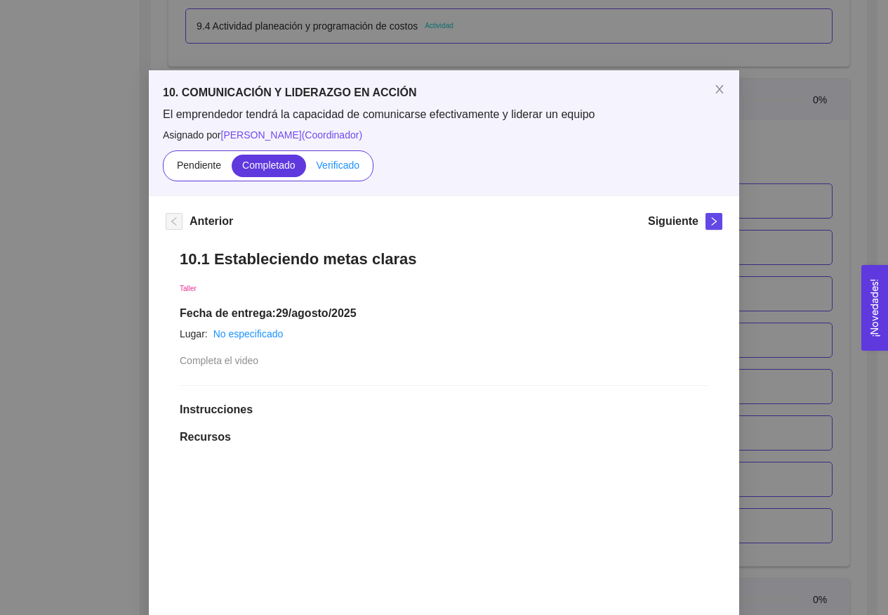
click at [334, 169] on span "Verificado" at bounding box center [338, 164] width 43 height 11
click at [306, 169] on input "Verificado" at bounding box center [306, 169] width 0 height 0
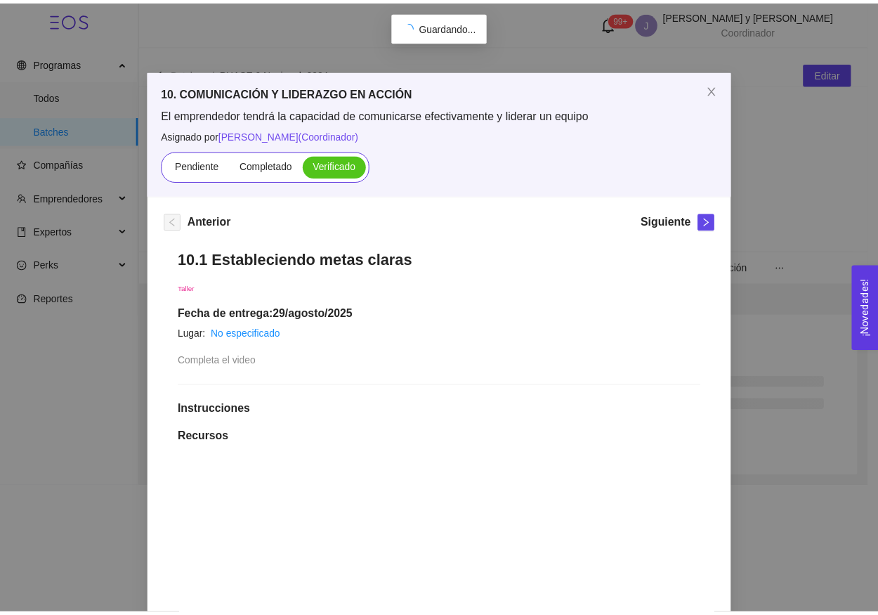
scroll to position [0, 0]
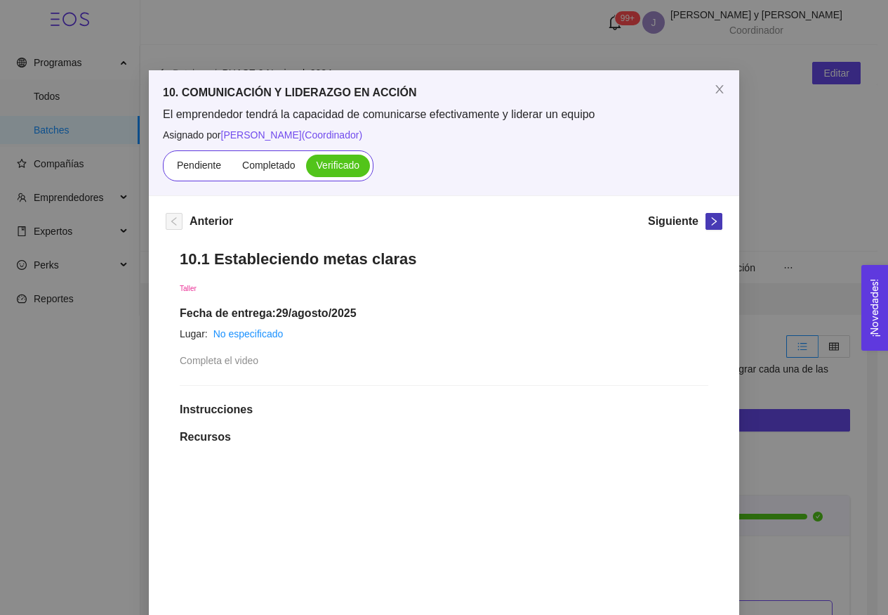
click at [716, 221] on span "right" at bounding box center [714, 221] width 15 height 10
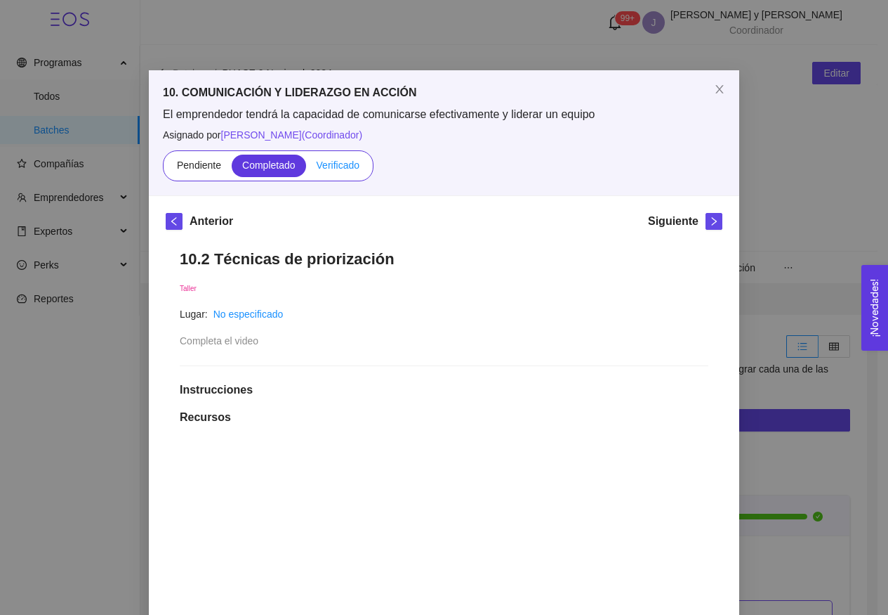
click at [344, 160] on span "Verificado" at bounding box center [338, 164] width 43 height 11
click at [306, 169] on input "Verificado" at bounding box center [306, 169] width 0 height 0
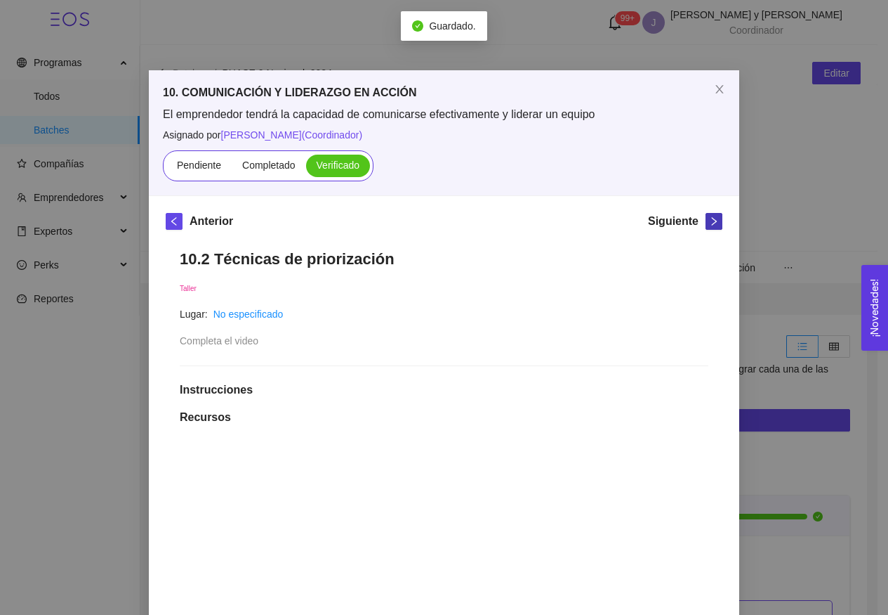
click at [709, 225] on icon "right" at bounding box center [714, 221] width 10 height 10
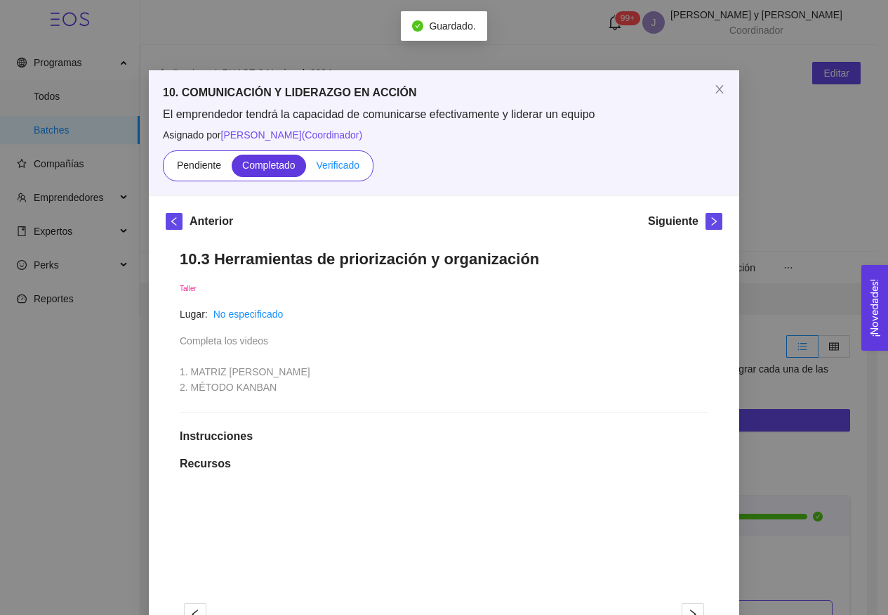
click at [329, 171] on label "Verificado" at bounding box center [338, 166] width 64 height 22
click at [306, 169] on input "Verificado" at bounding box center [306, 169] width 0 height 0
click at [709, 220] on icon "right" at bounding box center [714, 221] width 10 height 10
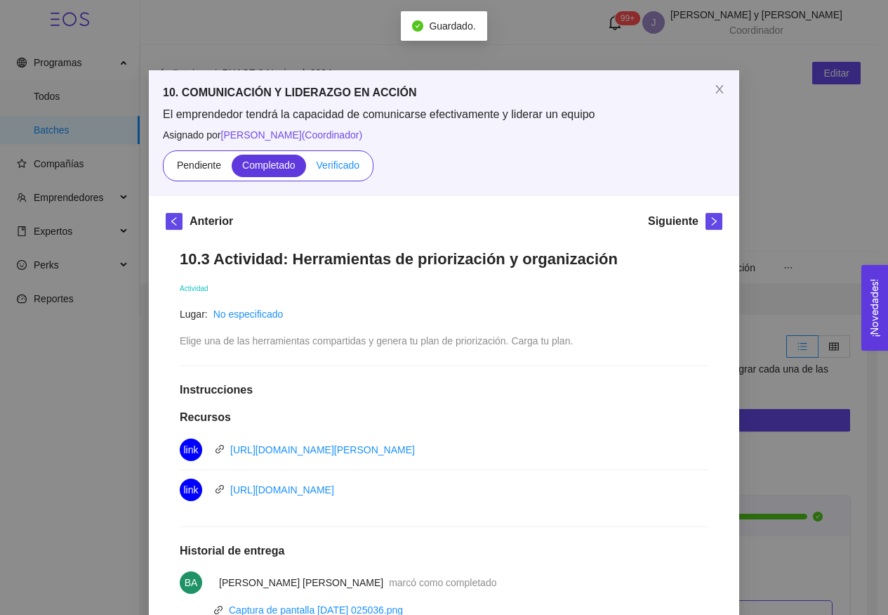
click at [329, 174] on label "Verificado" at bounding box center [338, 166] width 64 height 22
click at [306, 169] on input "Verificado" at bounding box center [306, 169] width 0 height 0
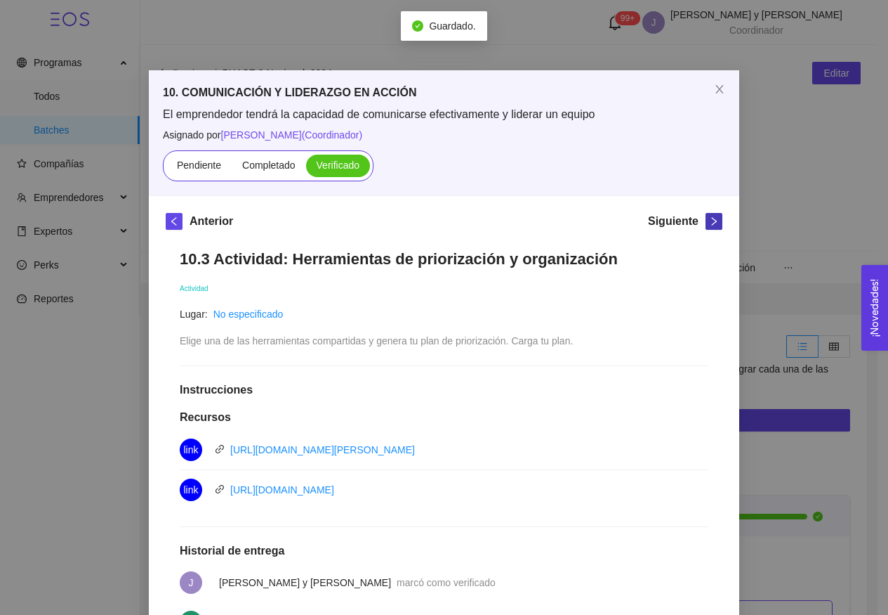
click at [707, 223] on span "right" at bounding box center [714, 221] width 15 height 10
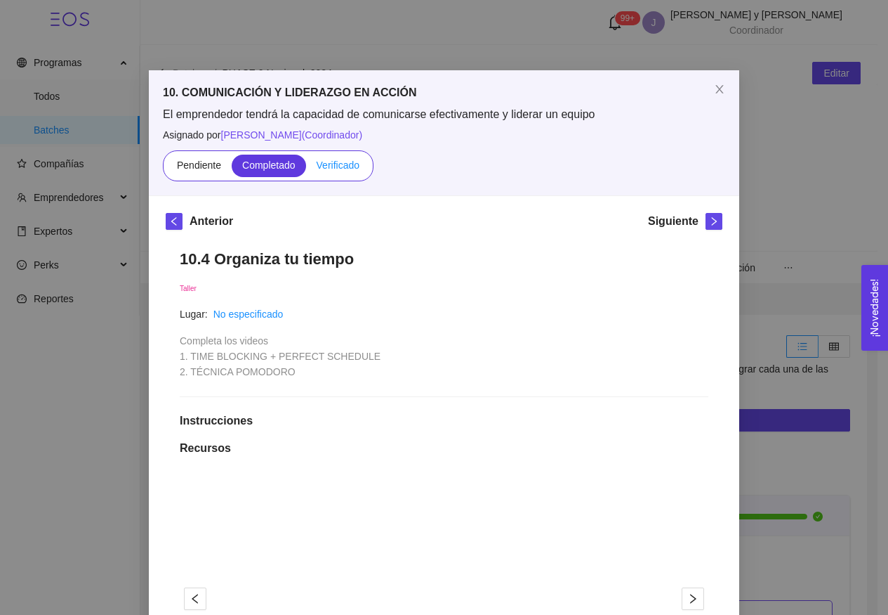
click at [350, 162] on span "Verificado" at bounding box center [338, 164] width 43 height 11
click at [306, 169] on input "Verificado" at bounding box center [306, 169] width 0 height 0
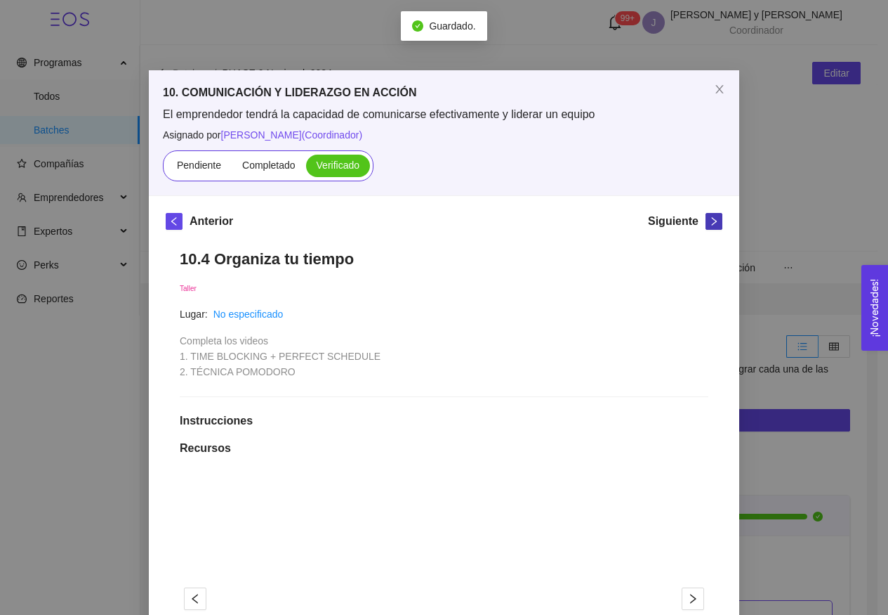
click at [712, 223] on icon "right" at bounding box center [714, 221] width 5 height 8
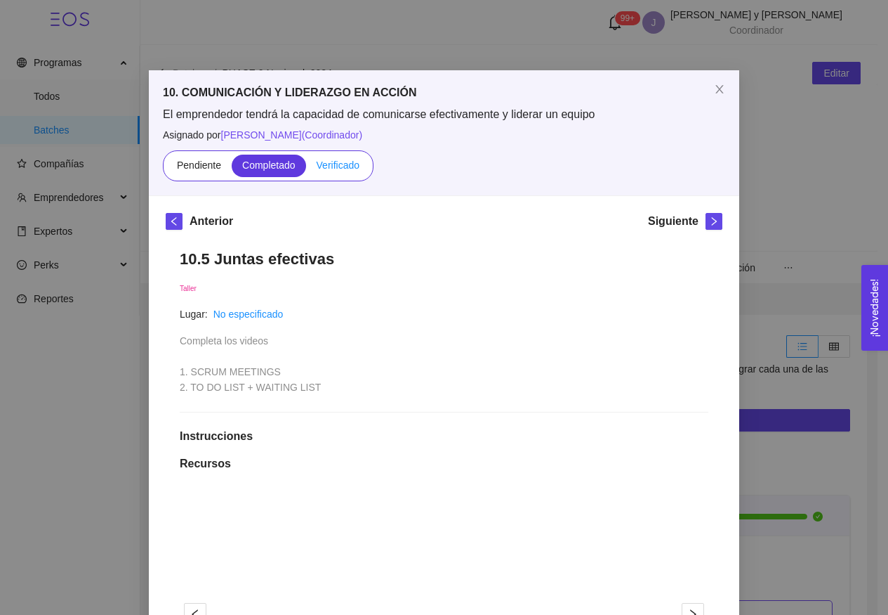
click at [340, 164] on span "Verificado" at bounding box center [338, 164] width 43 height 11
click at [306, 169] on input "Verificado" at bounding box center [306, 169] width 0 height 0
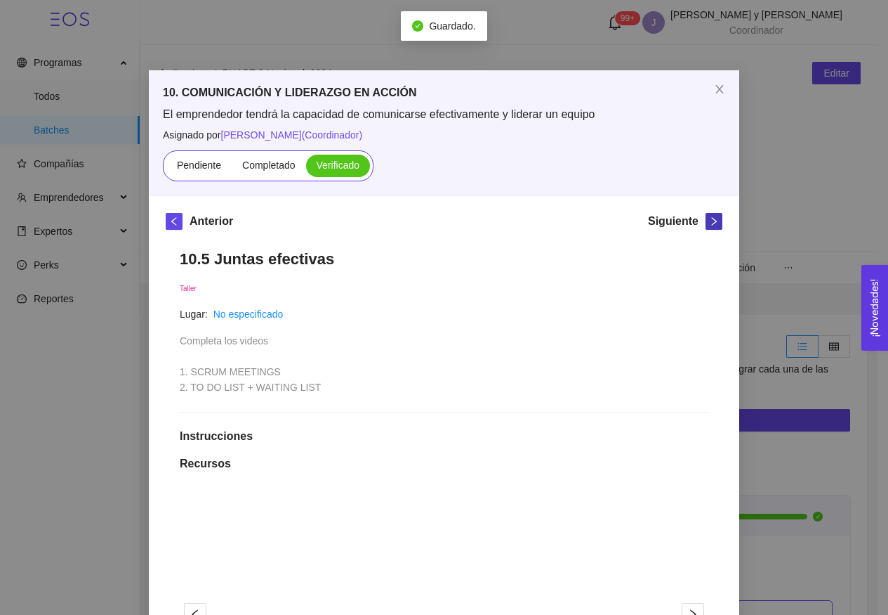
click at [708, 229] on button "button" at bounding box center [714, 221] width 17 height 17
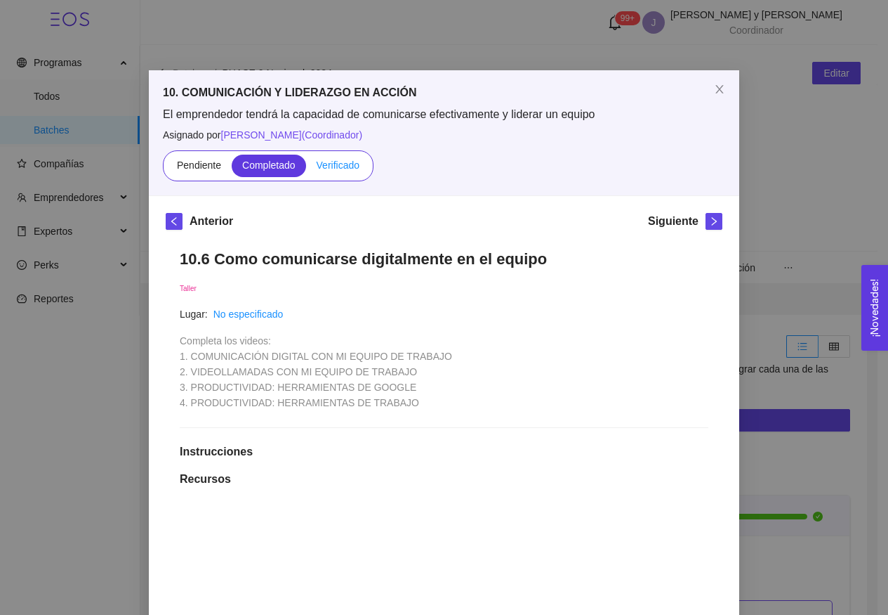
click at [341, 169] on span "Verificado" at bounding box center [338, 164] width 43 height 11
click at [306, 169] on input "Verificado" at bounding box center [306, 169] width 0 height 0
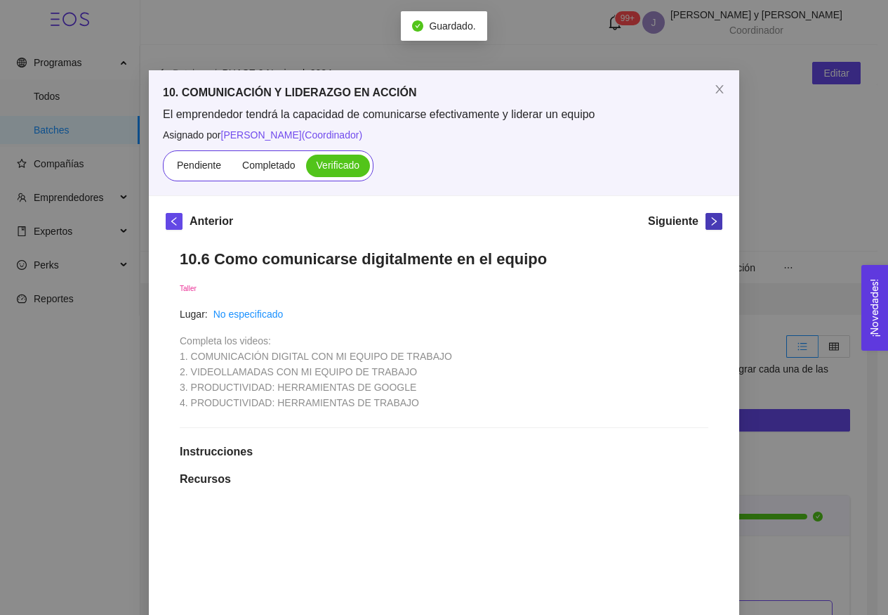
click at [709, 220] on icon "right" at bounding box center [714, 221] width 10 height 10
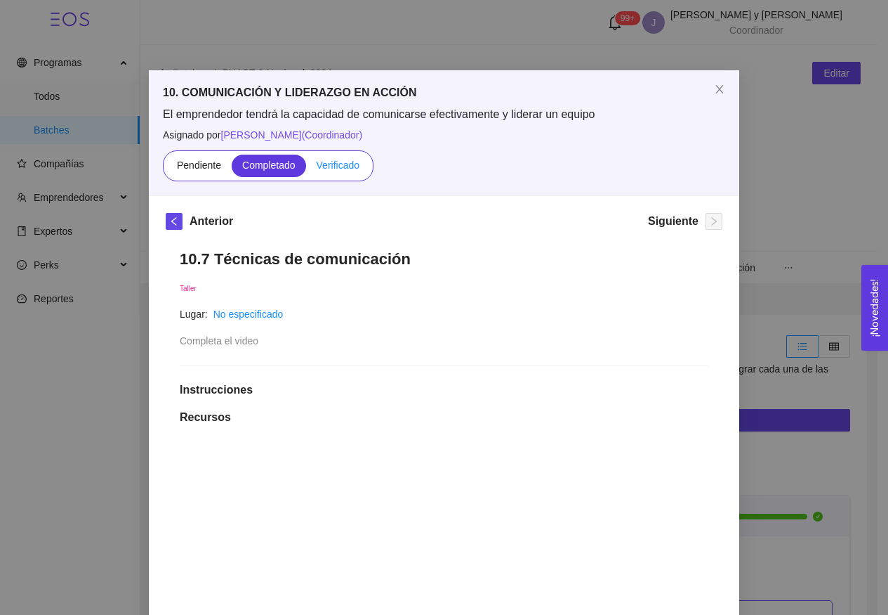
click at [343, 170] on span "Verificado" at bounding box center [338, 164] width 43 height 11
click at [306, 169] on input "Verificado" at bounding box center [306, 169] width 0 height 0
click at [718, 92] on icon "close" at bounding box center [719, 89] width 11 height 11
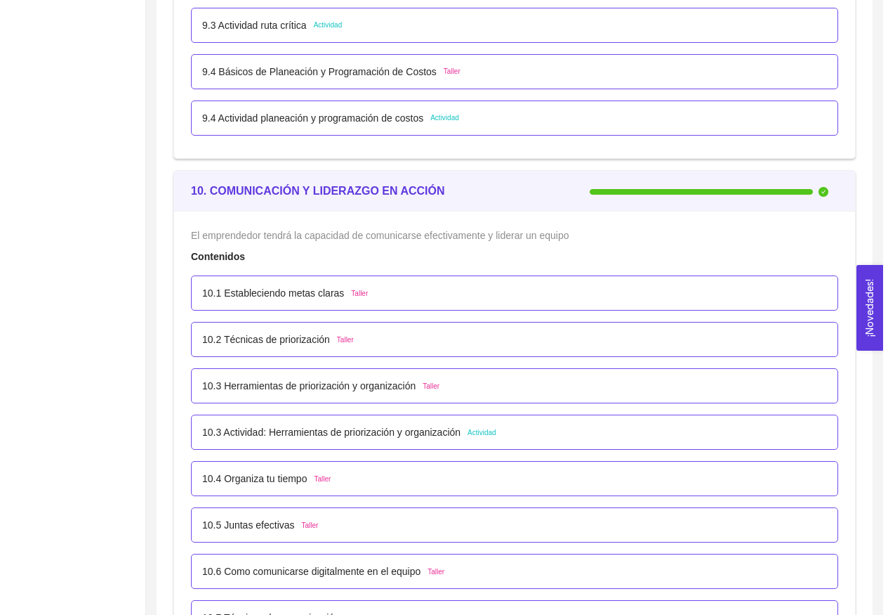
scroll to position [5635, 0]
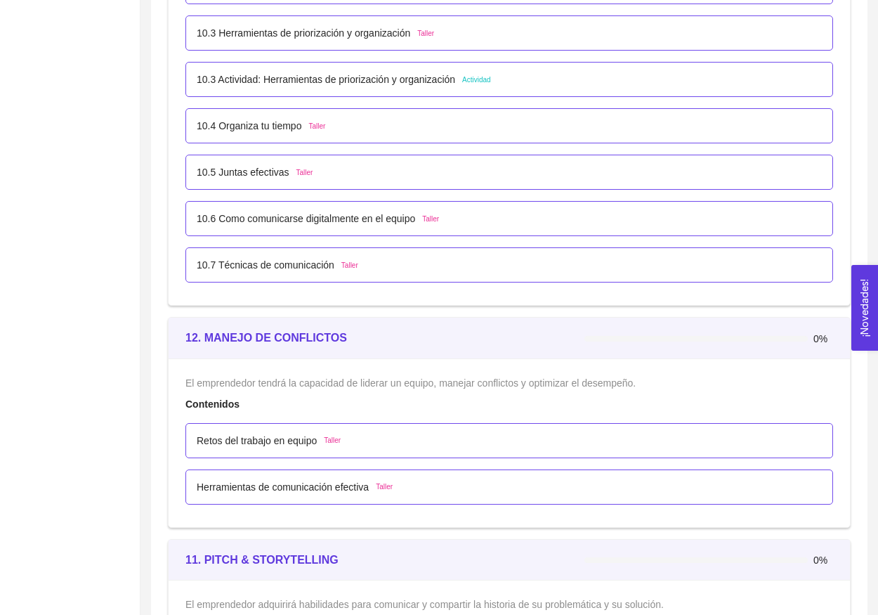
click at [293, 434] on p "Retos del trabajo en equipo" at bounding box center [257, 440] width 120 height 15
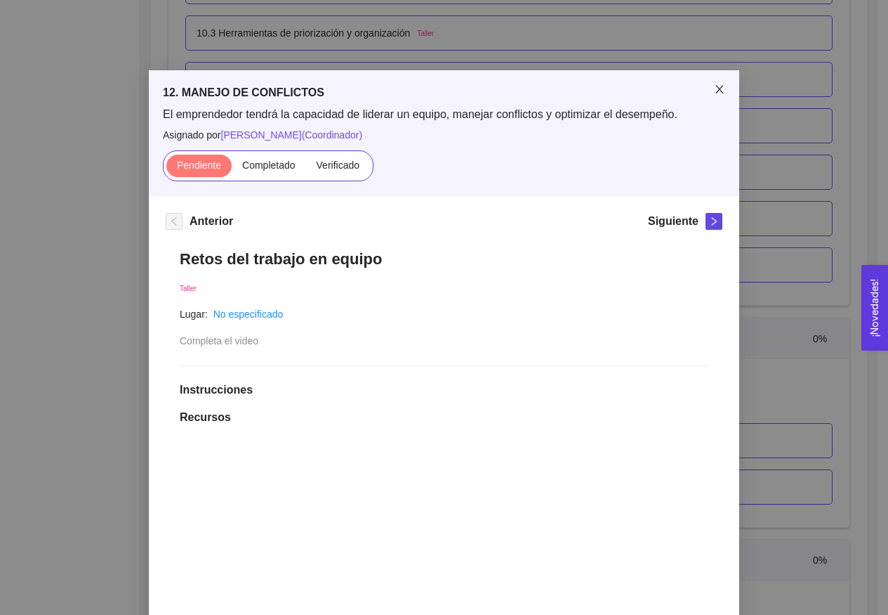
click at [709, 97] on span "Close" at bounding box center [719, 89] width 39 height 39
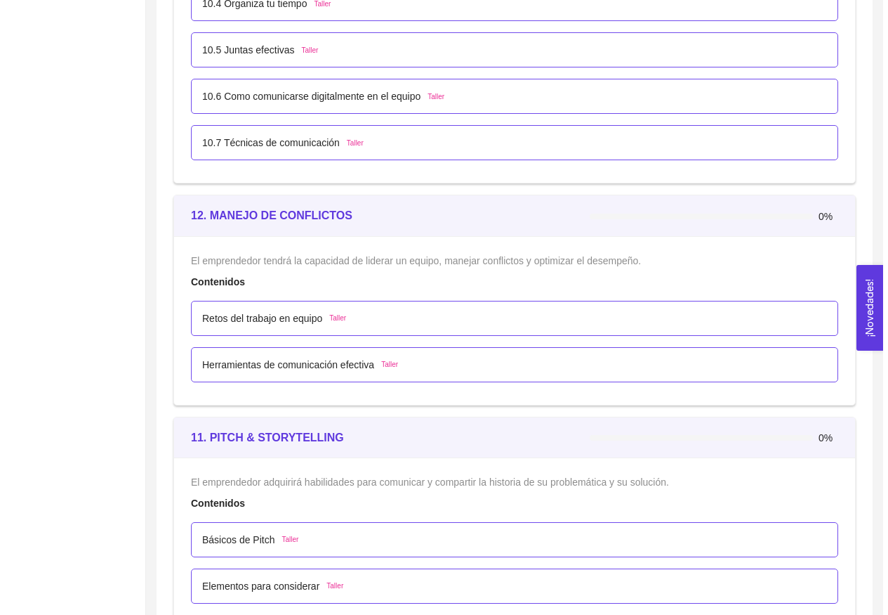
scroll to position [5887, 0]
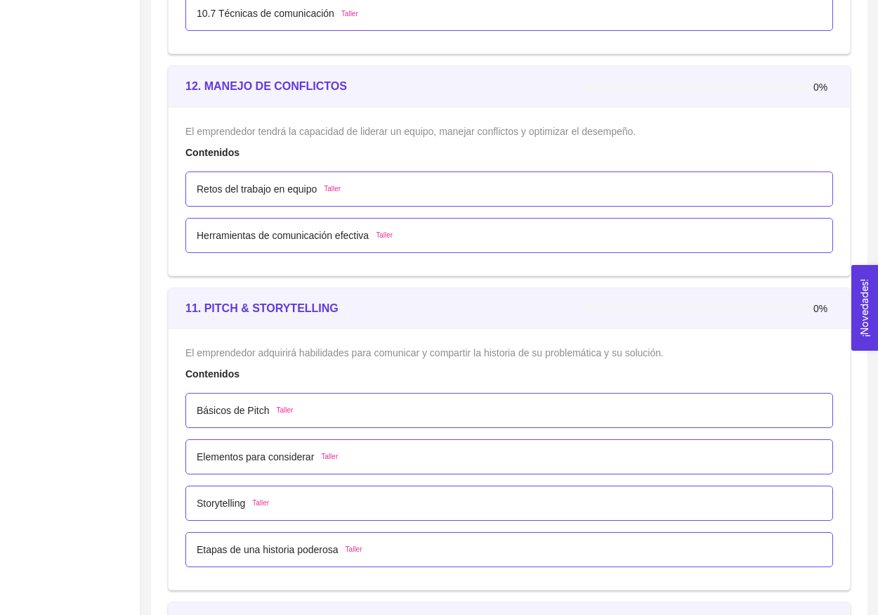
click at [500, 406] on div "Básicos de Pitch Taller" at bounding box center [509, 409] width 625 height 15
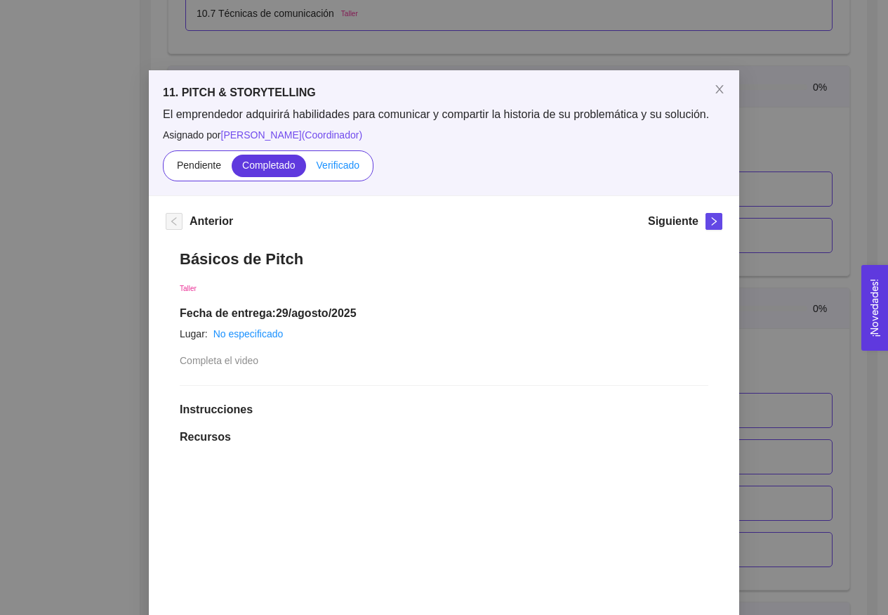
click at [341, 173] on label "Verificado" at bounding box center [338, 166] width 64 height 22
click at [306, 169] on input "Verificado" at bounding box center [306, 169] width 0 height 0
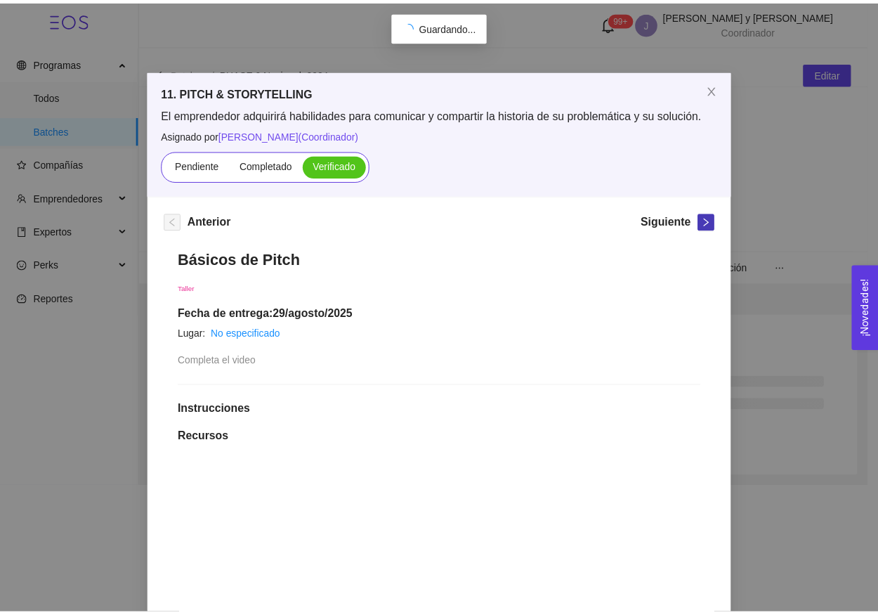
scroll to position [0, 0]
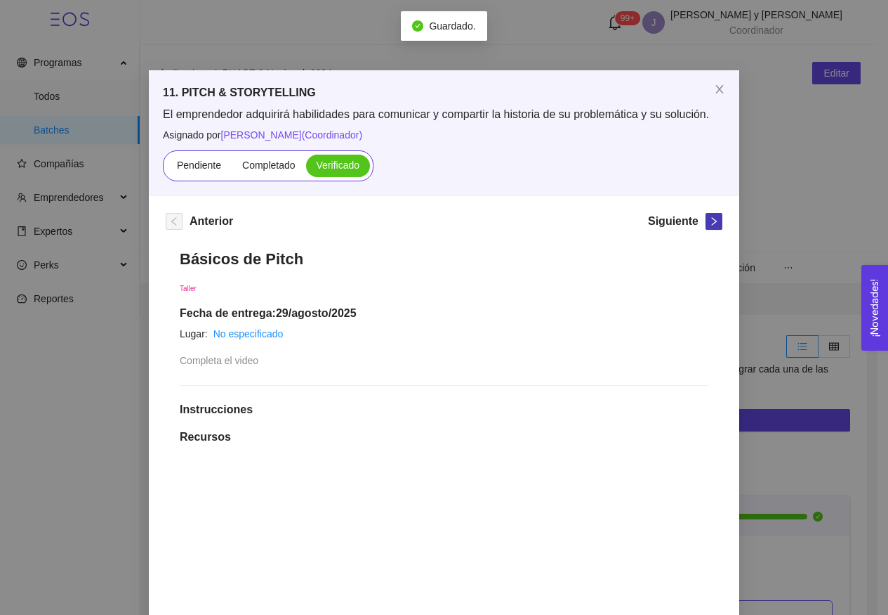
click at [714, 225] on icon "right" at bounding box center [714, 221] width 10 height 10
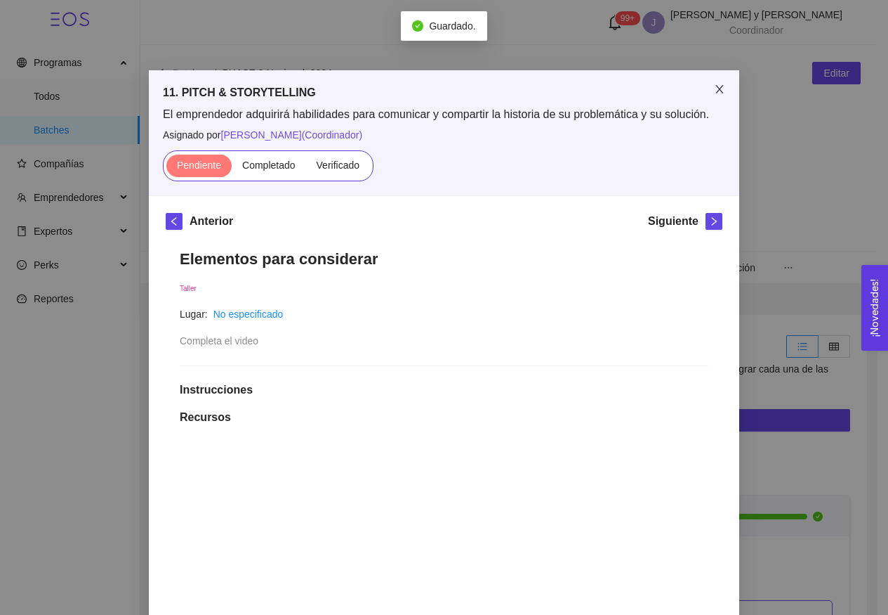
click at [719, 105] on span "Close" at bounding box center [719, 89] width 39 height 39
click at [716, 93] on div "11. PITCH & STORYTELLING El emprendedor adquirirá habilidades para comunicar y …" at bounding box center [444, 307] width 888 height 615
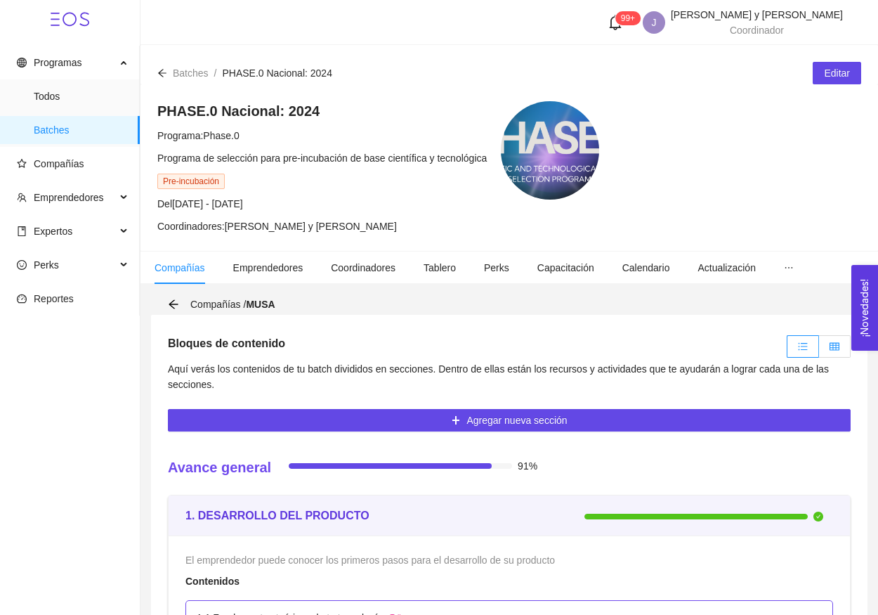
click at [835, 353] on label at bounding box center [835, 346] width 32 height 22
click at [819, 350] on input "radio" at bounding box center [819, 350] width 0 height 0
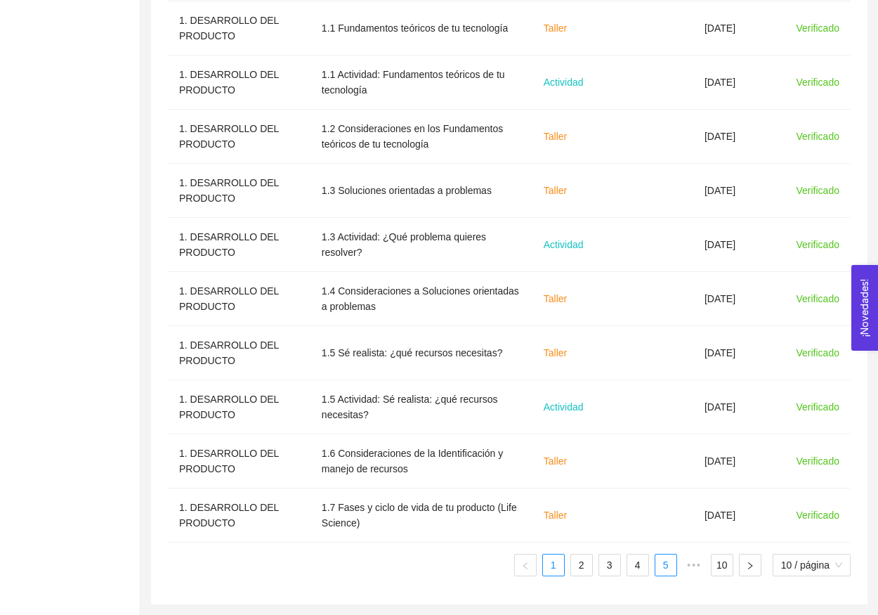
scroll to position [532, 0]
click at [669, 557] on link "5" at bounding box center [665, 564] width 21 height 21
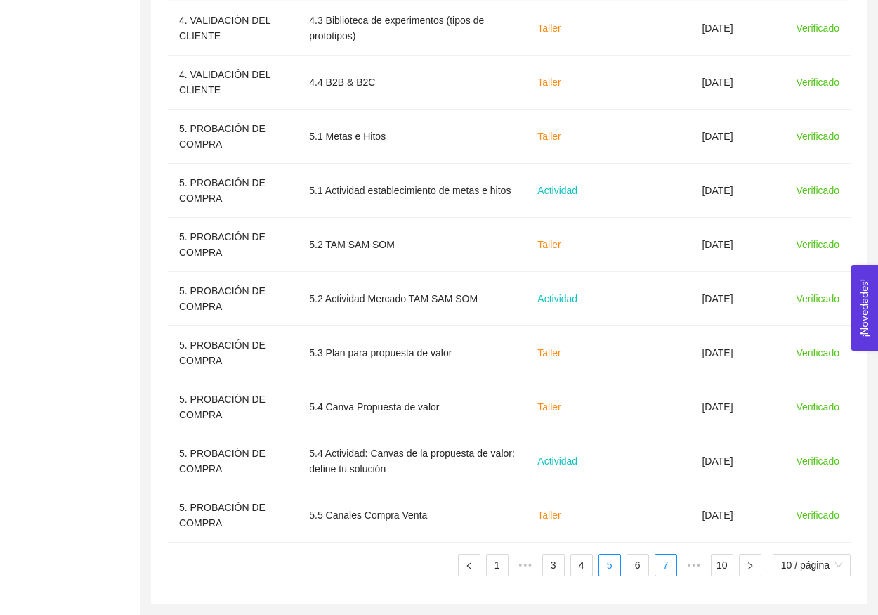
click at [665, 566] on link "7" at bounding box center [665, 564] width 21 height 21
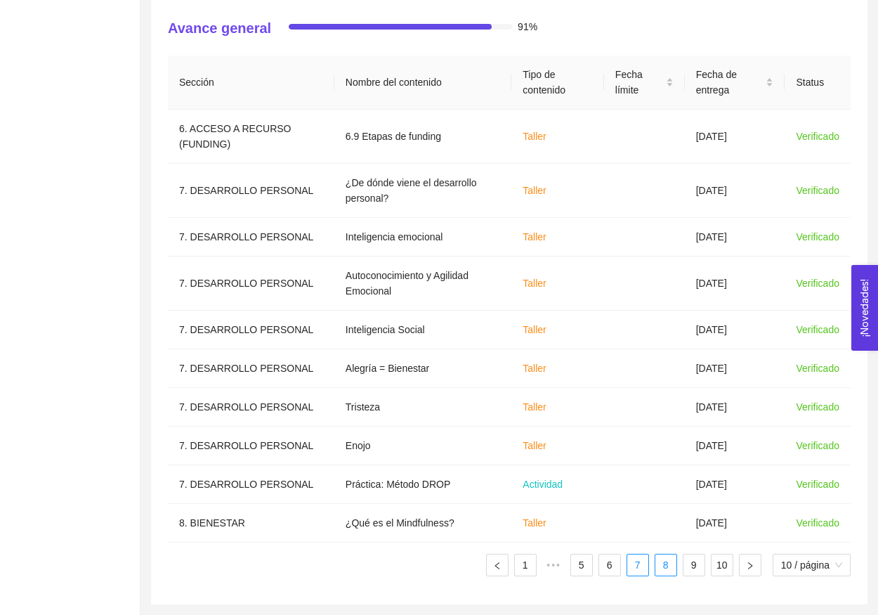
click at [665, 566] on link "8" at bounding box center [665, 564] width 21 height 21
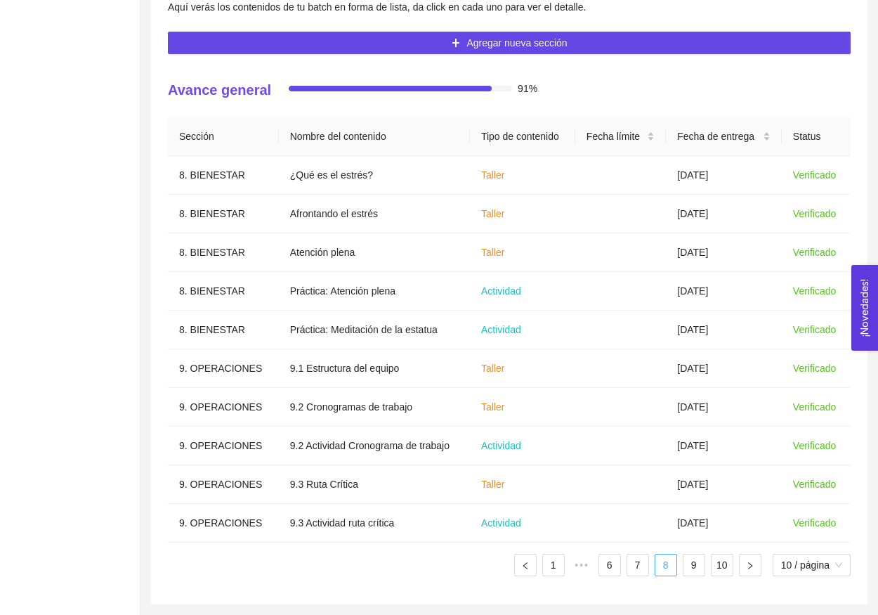
scroll to position [362, 0]
click at [684, 567] on link "9" at bounding box center [693, 564] width 21 height 21
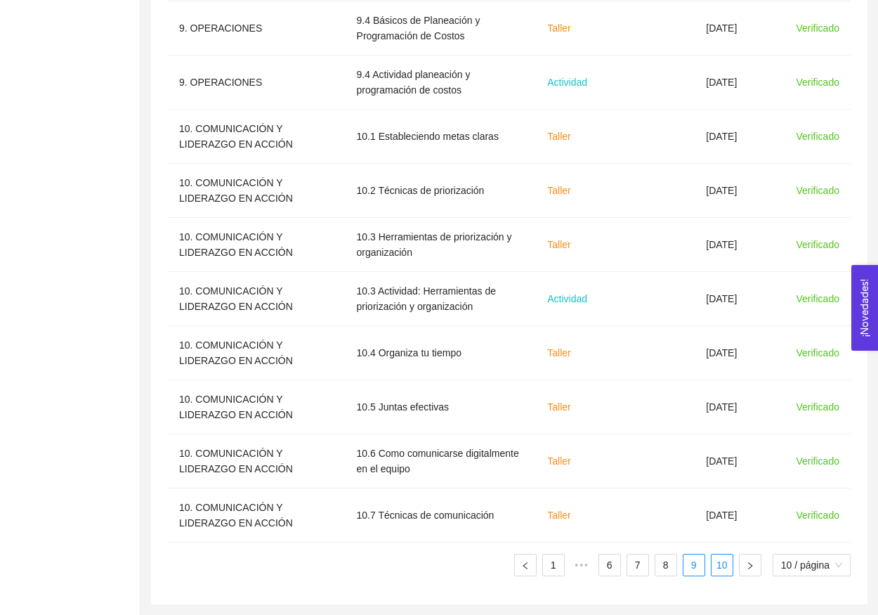
click at [715, 567] on link "10" at bounding box center [721, 564] width 21 height 21
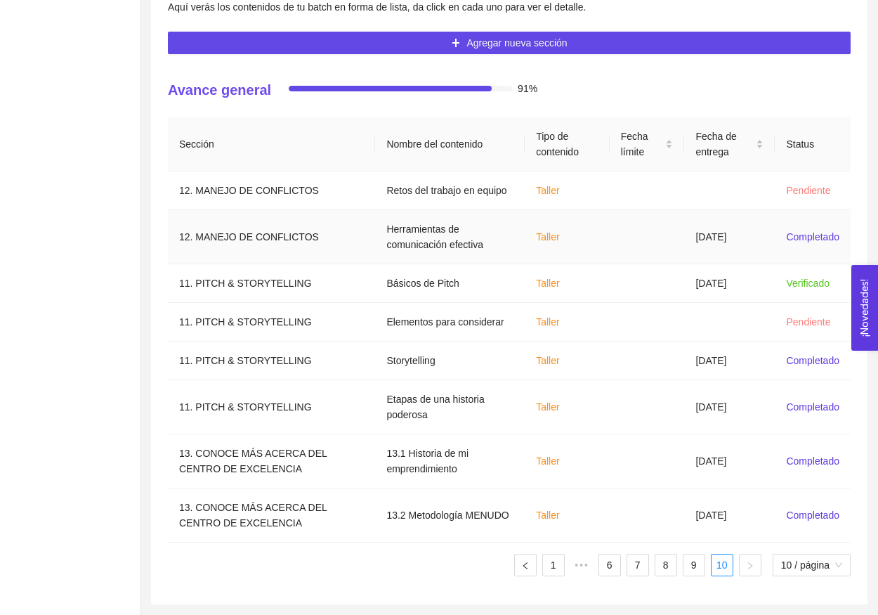
click at [485, 236] on td "Herramientas de comunicación efectiva" at bounding box center [450, 237] width 150 height 54
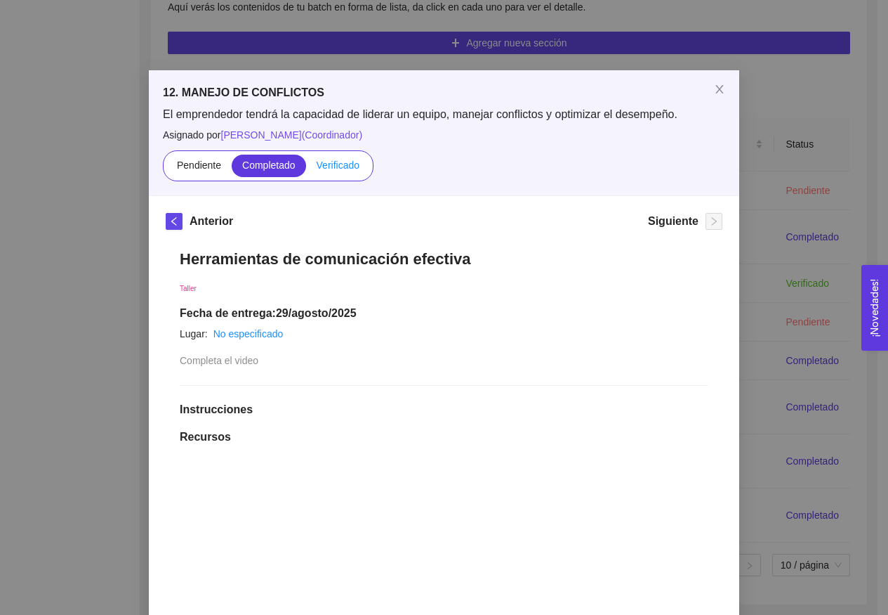
click at [344, 162] on span "Verificado" at bounding box center [338, 164] width 43 height 11
click at [306, 169] on input "Verificado" at bounding box center [306, 169] width 0 height 0
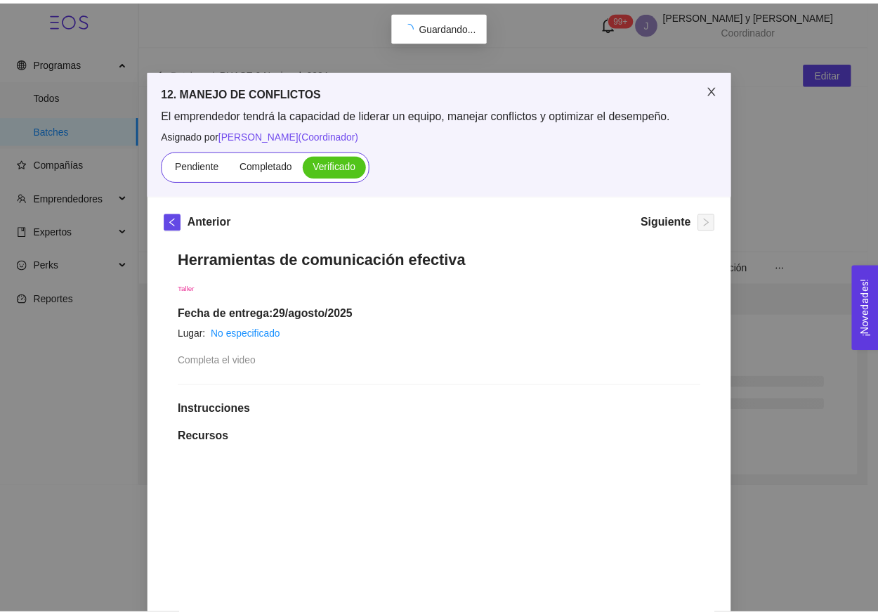
scroll to position [0, 0]
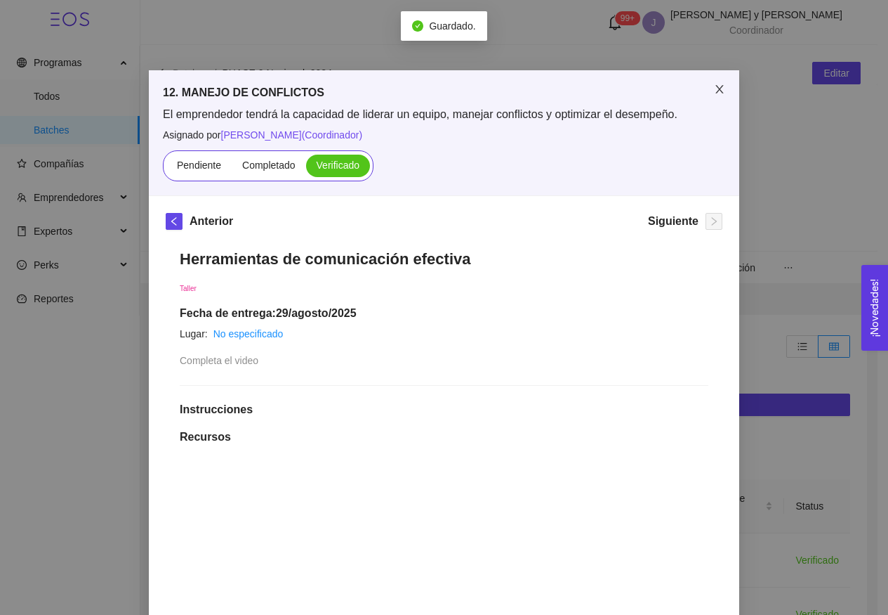
click at [715, 93] on icon "close" at bounding box center [719, 89] width 11 height 11
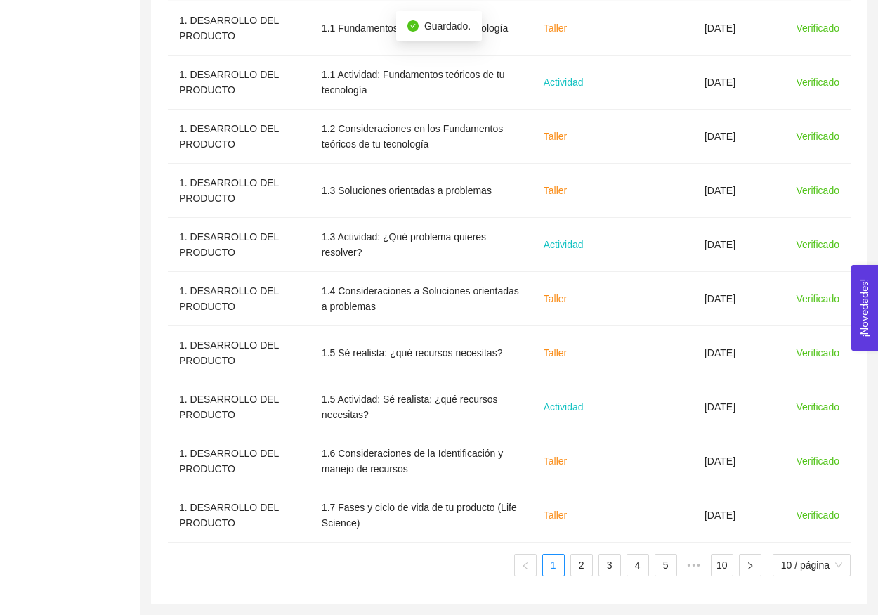
click at [707, 567] on ul "1 2 3 4 5 ••• 10 10 / página" at bounding box center [509, 564] width 683 height 22
click at [713, 567] on link "10" at bounding box center [721, 564] width 21 height 21
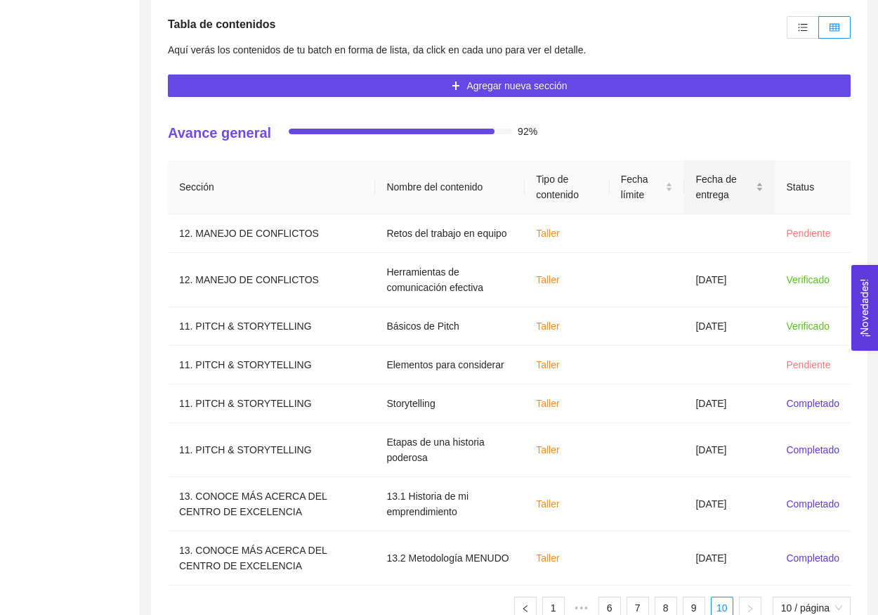
scroll to position [244, 0]
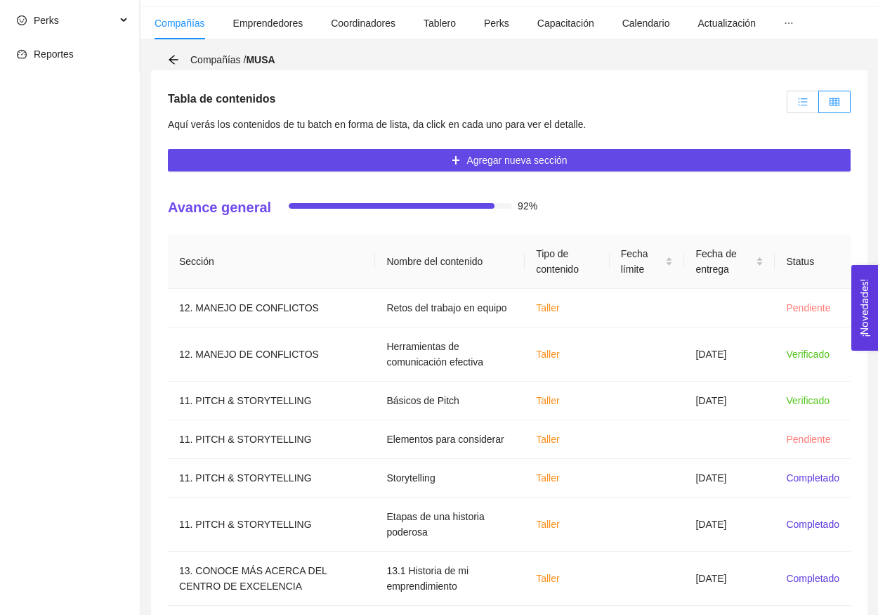
click at [799, 108] on label at bounding box center [803, 102] width 32 height 22
click at [787, 105] on input "radio" at bounding box center [787, 105] width 0 height 0
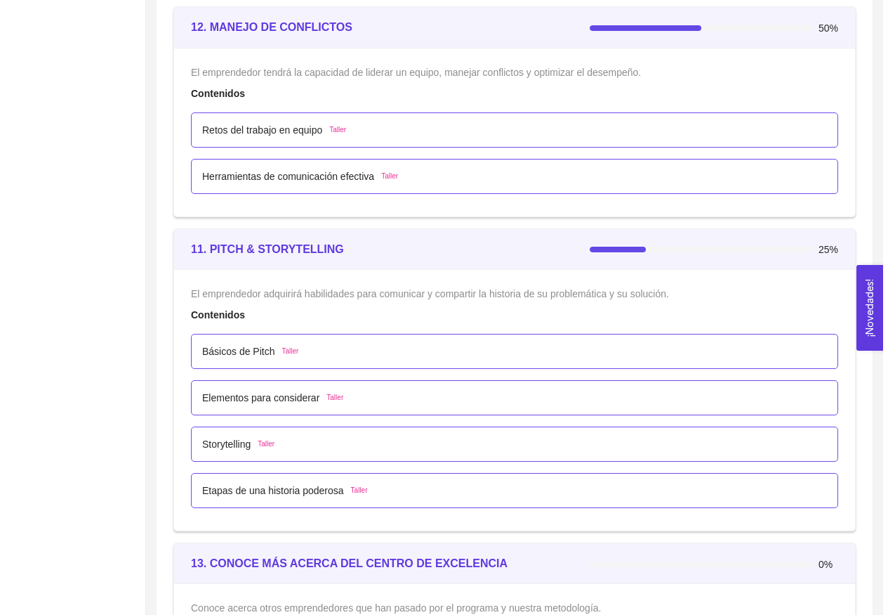
scroll to position [5947, 0]
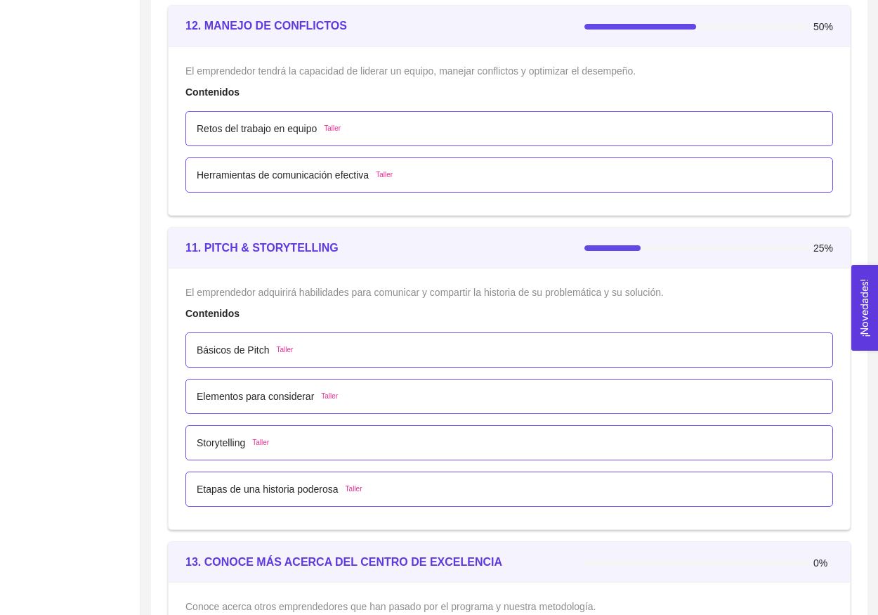
click at [305, 447] on div "Storytelling Taller" at bounding box center [509, 442] width 625 height 15
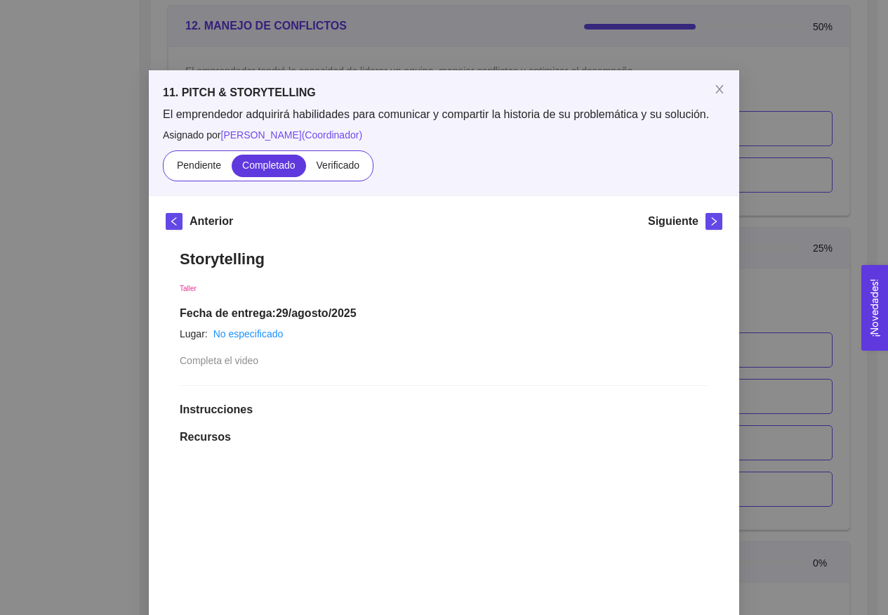
click at [336, 181] on div "11. PITCH & STORYTELLING El emprendedor adquirirá habilidades para comunicar y …" at bounding box center [444, 132] width 591 height 125
click at [336, 167] on span "Verificado" at bounding box center [338, 164] width 43 height 11
click at [306, 169] on input "Verificado" at bounding box center [306, 169] width 0 height 0
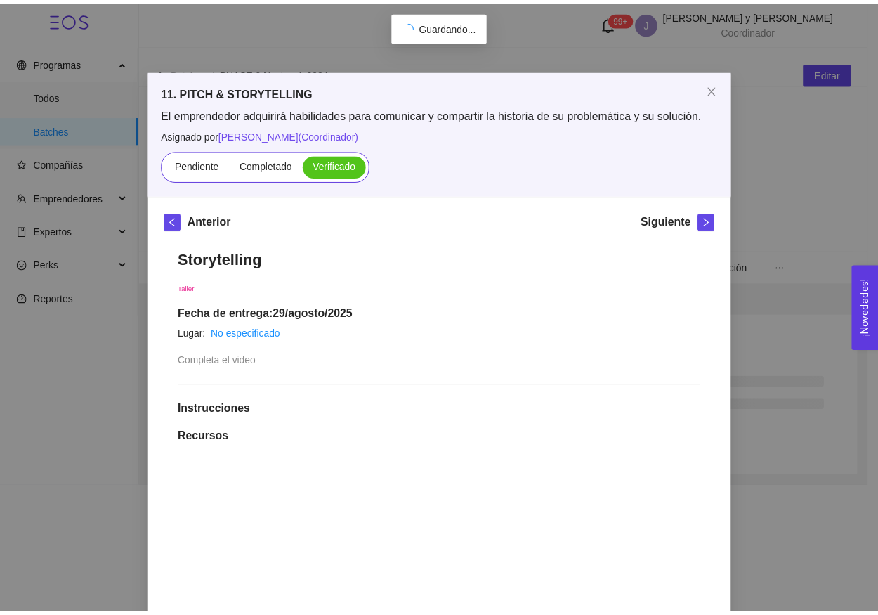
scroll to position [0, 0]
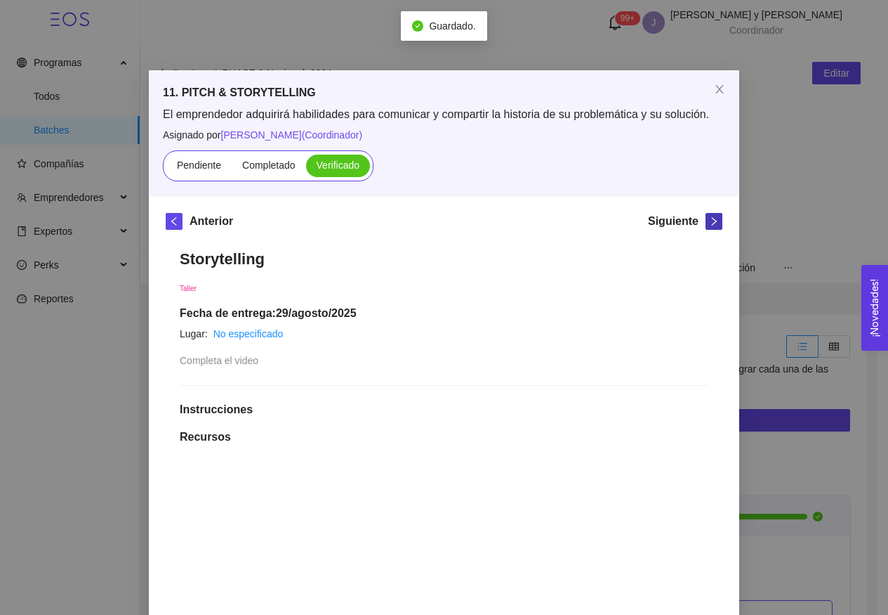
click at [709, 225] on icon "right" at bounding box center [714, 221] width 10 height 10
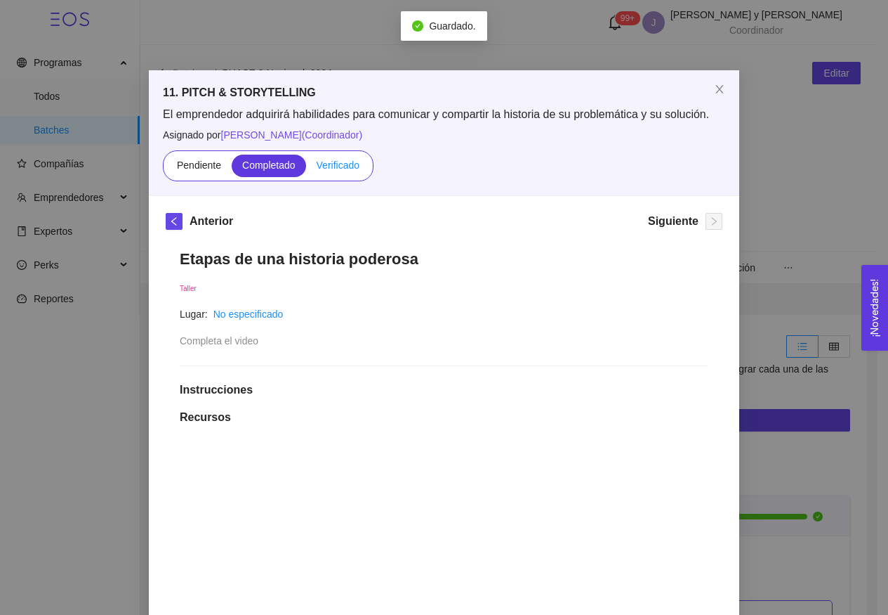
click at [346, 163] on span "Verificado" at bounding box center [338, 164] width 43 height 11
click at [306, 169] on input "Verificado" at bounding box center [306, 169] width 0 height 0
click at [702, 98] on span "Close" at bounding box center [719, 89] width 39 height 39
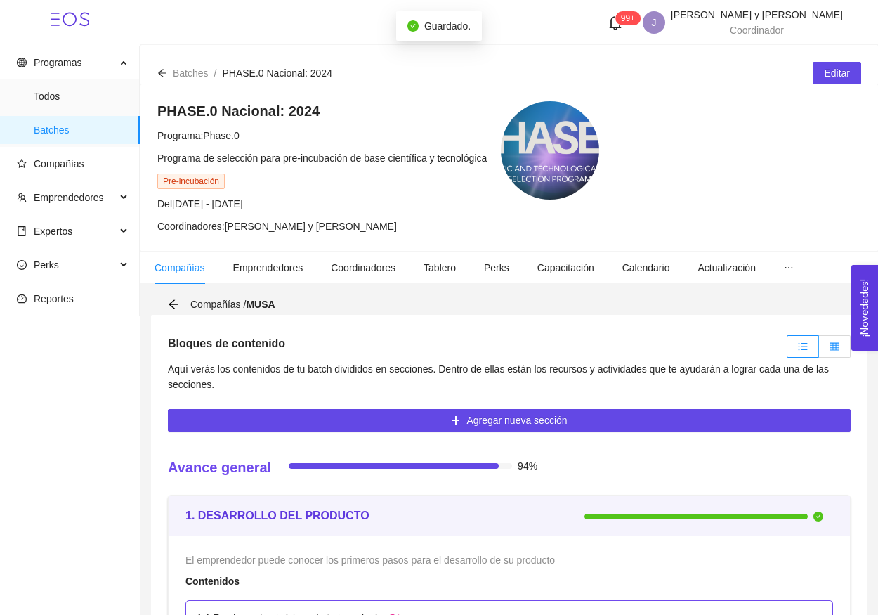
click at [829, 349] on label at bounding box center [835, 346] width 32 height 22
click at [819, 350] on input "radio" at bounding box center [819, 350] width 0 height 0
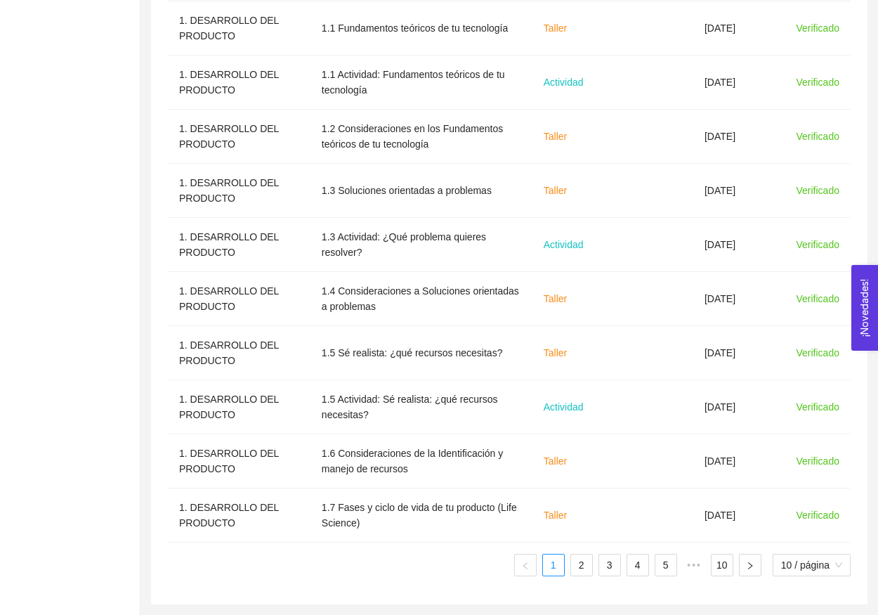
scroll to position [532, 0]
click at [642, 570] on link "4" at bounding box center [637, 564] width 21 height 21
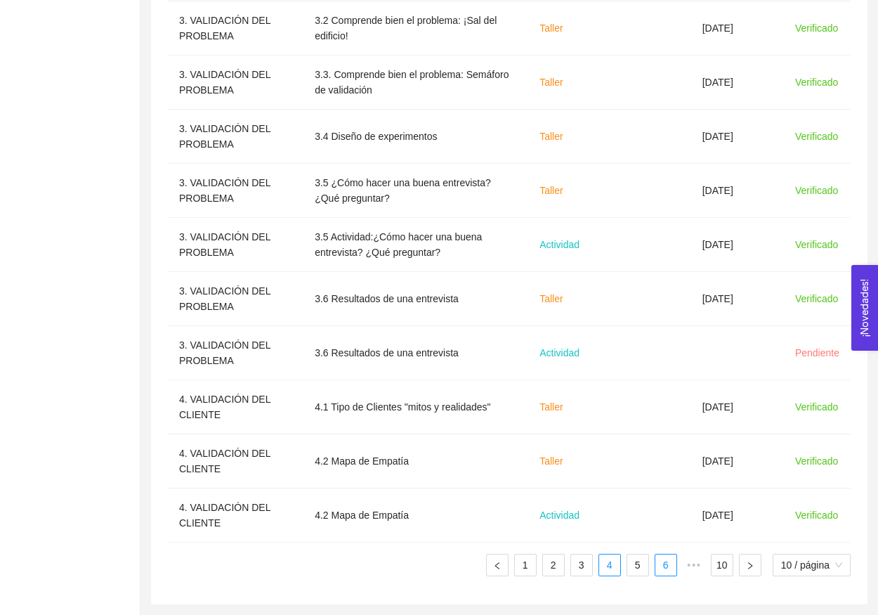
click at [670, 565] on link "6" at bounding box center [665, 564] width 21 height 21
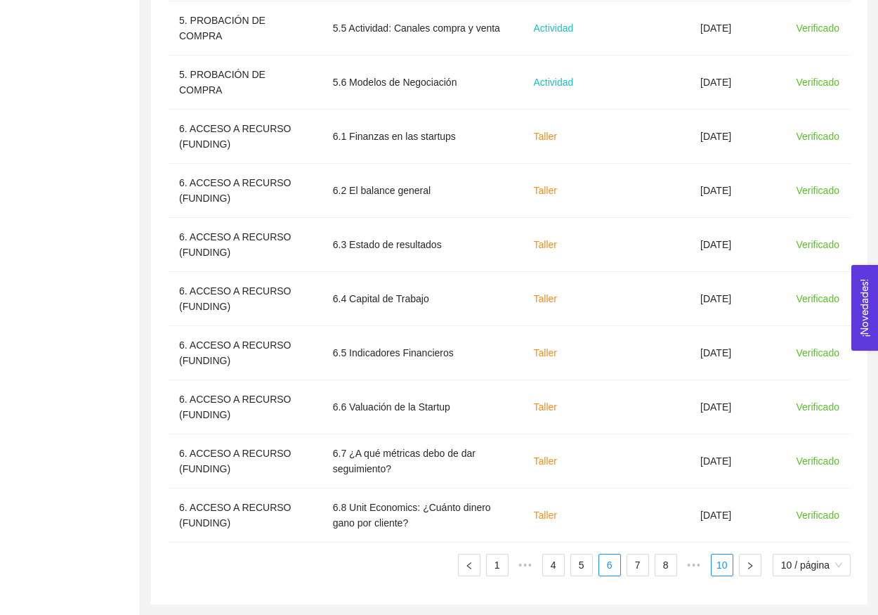
click at [711, 566] on link "10" at bounding box center [721, 564] width 21 height 21
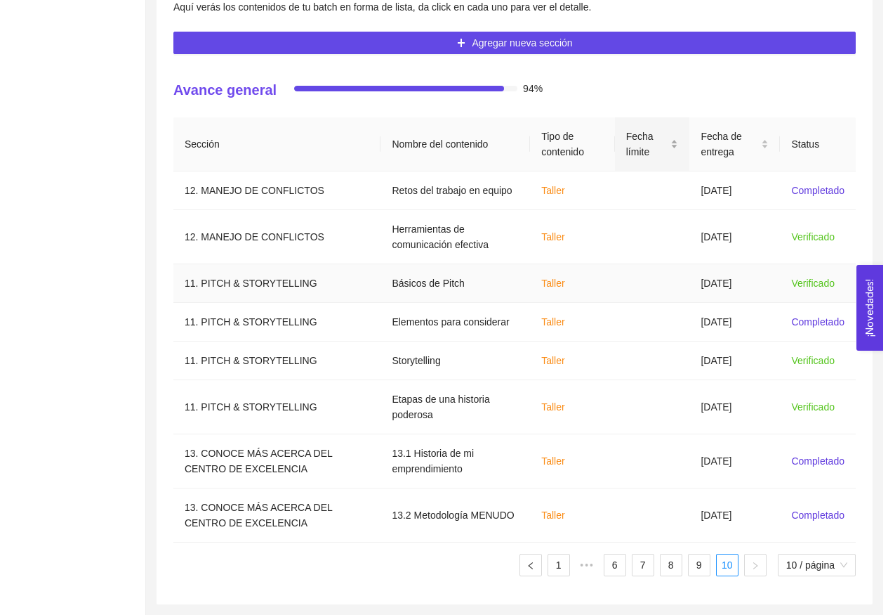
scroll to position [362, 0]
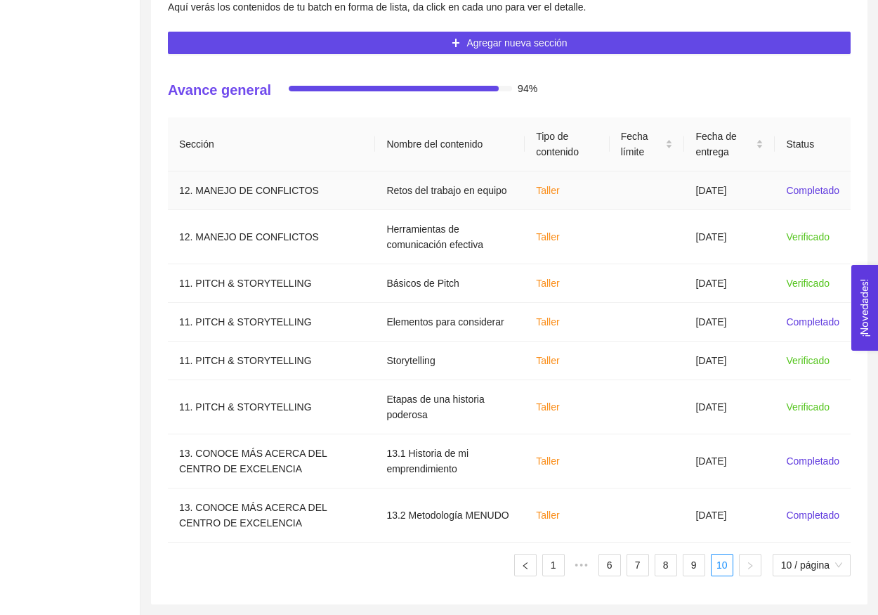
click at [671, 190] on td at bounding box center [647, 190] width 75 height 39
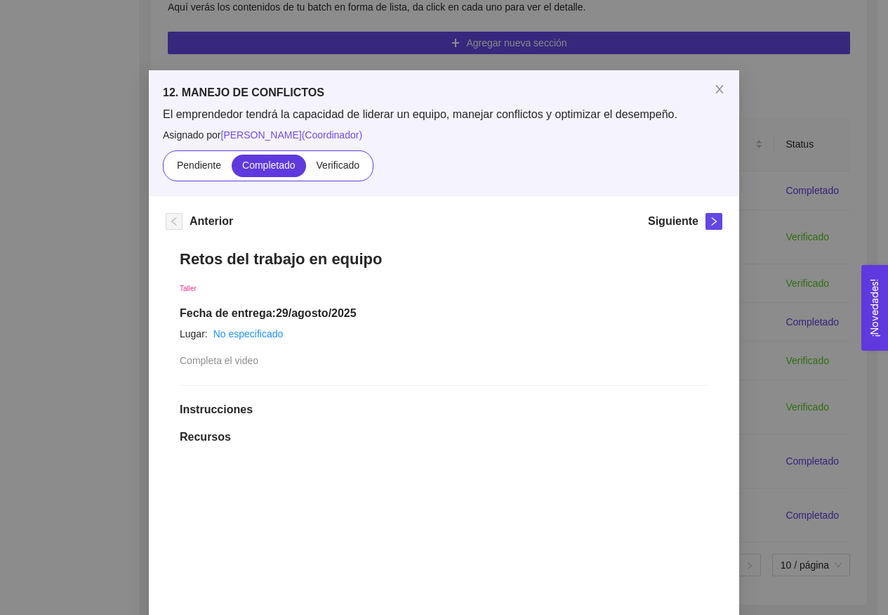
drag, startPoint x: 333, startPoint y: 174, endPoint x: 651, endPoint y: 169, distance: 318.2
click at [333, 174] on label "Verificado" at bounding box center [338, 166] width 64 height 22
click at [306, 169] on input "Verificado" at bounding box center [306, 169] width 0 height 0
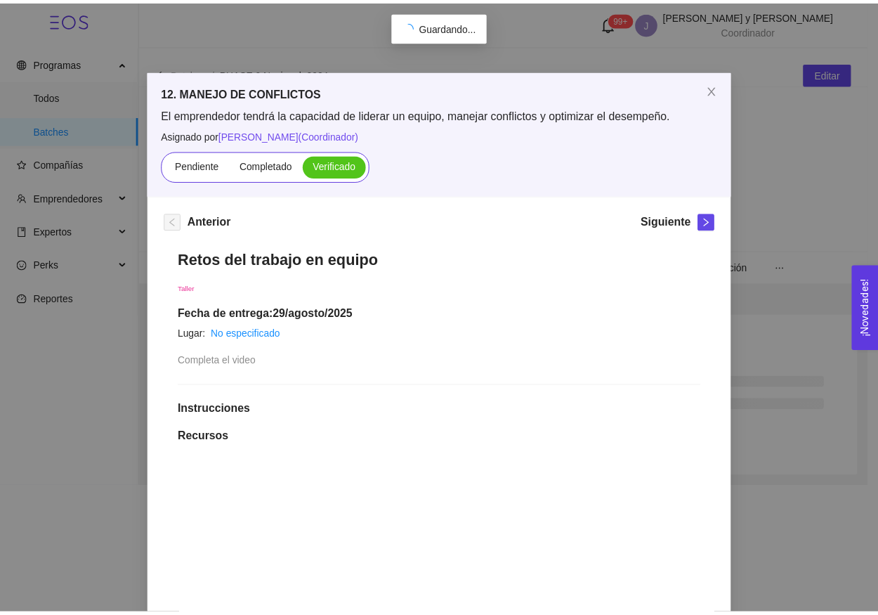
scroll to position [0, 0]
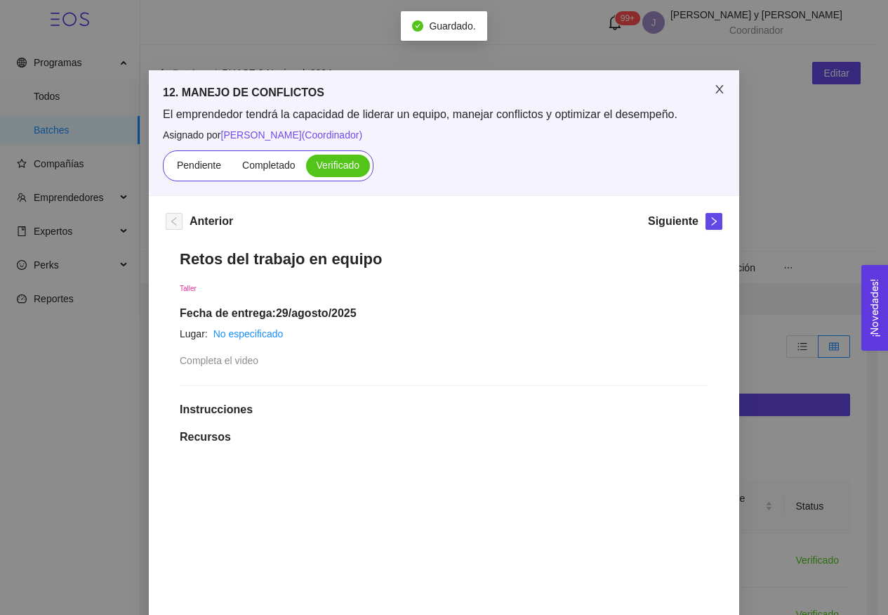
click at [714, 95] on icon "close" at bounding box center [719, 89] width 11 height 11
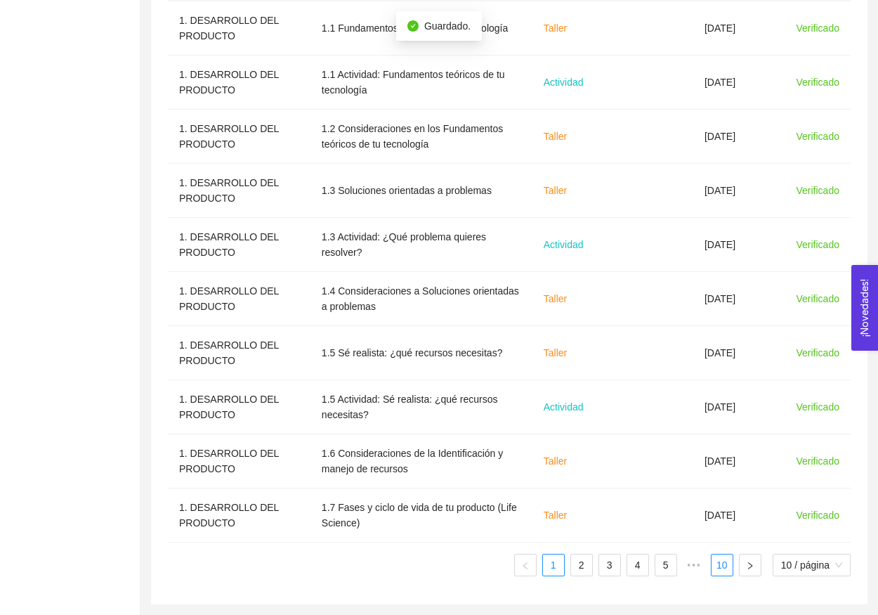
click at [714, 563] on link "10" at bounding box center [721, 564] width 21 height 21
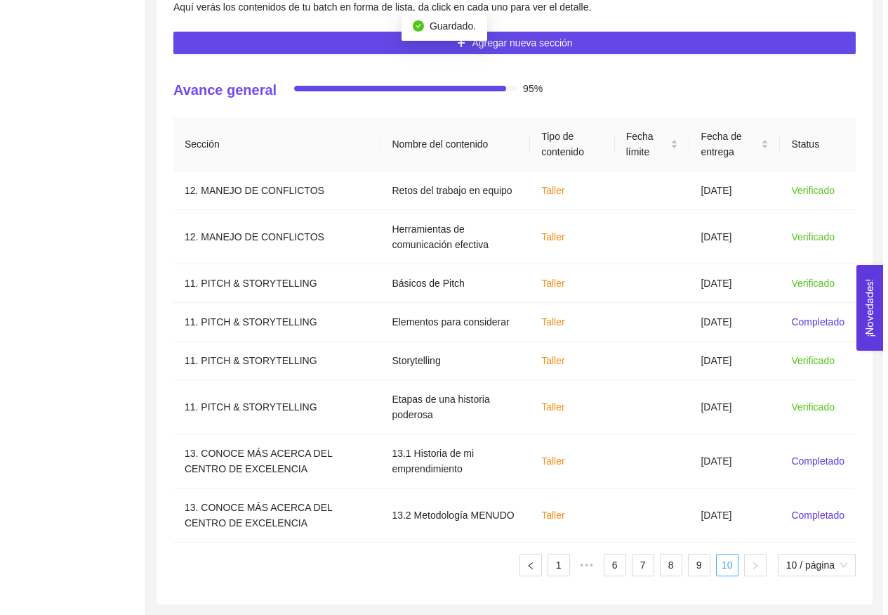
scroll to position [362, 0]
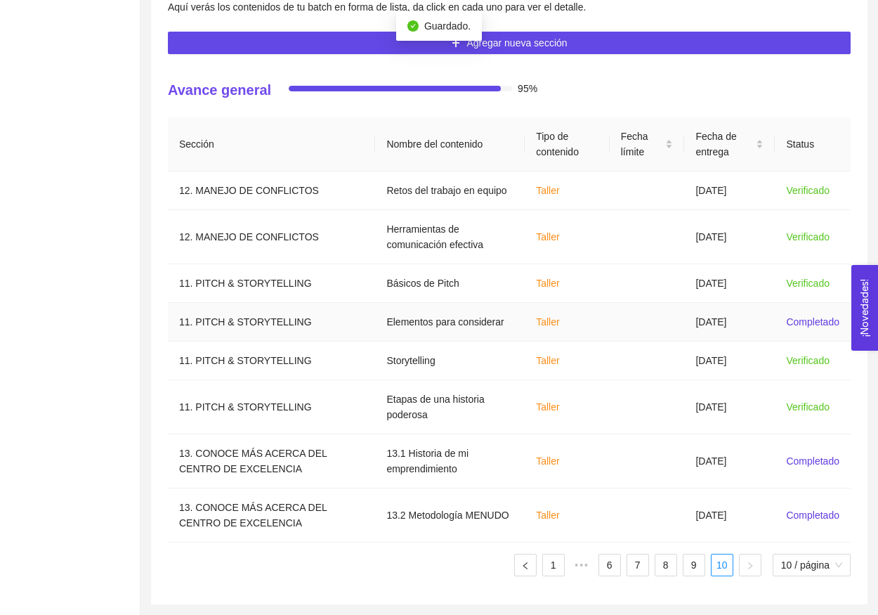
click at [730, 322] on td "[DATE]" at bounding box center [729, 322] width 91 height 39
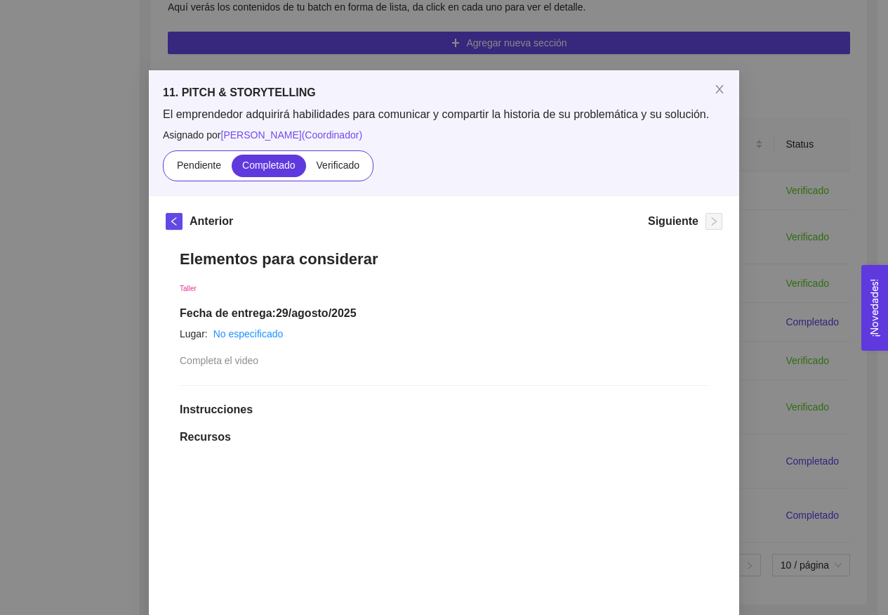
drag, startPoint x: 334, startPoint y: 163, endPoint x: 622, endPoint y: 88, distance: 296.9
click at [335, 163] on span "Verificado" at bounding box center [338, 164] width 43 height 11
click at [306, 169] on input "Verificado" at bounding box center [306, 169] width 0 height 0
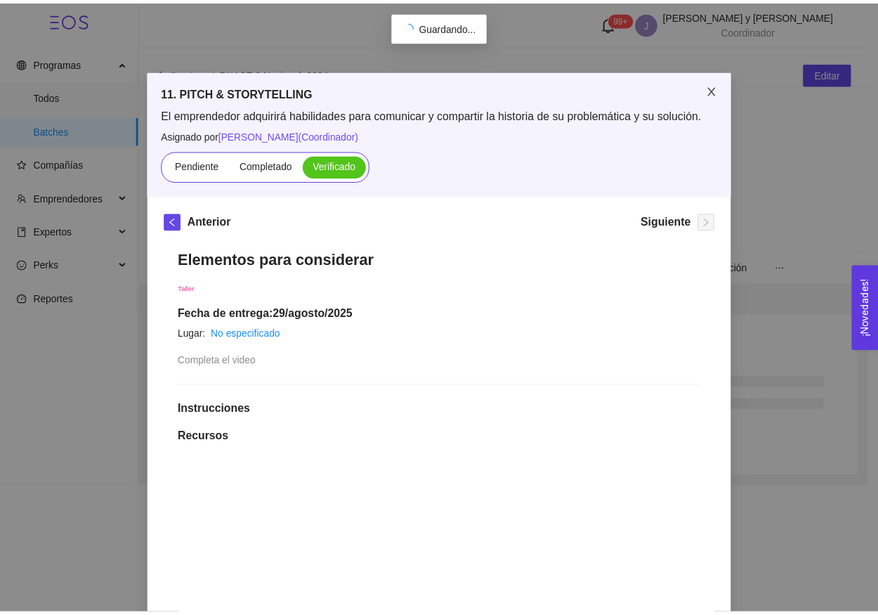
scroll to position [0, 0]
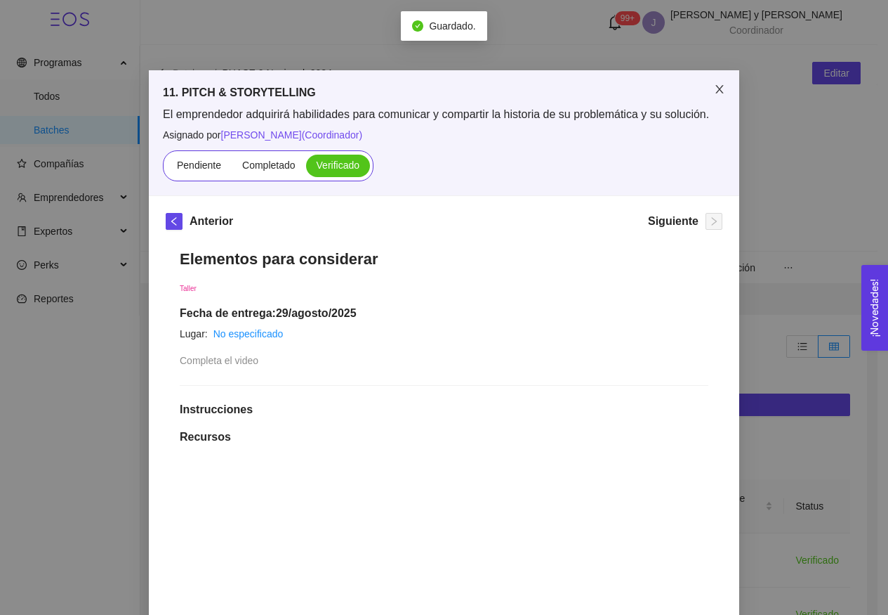
click at [704, 96] on span "Close" at bounding box center [719, 89] width 39 height 39
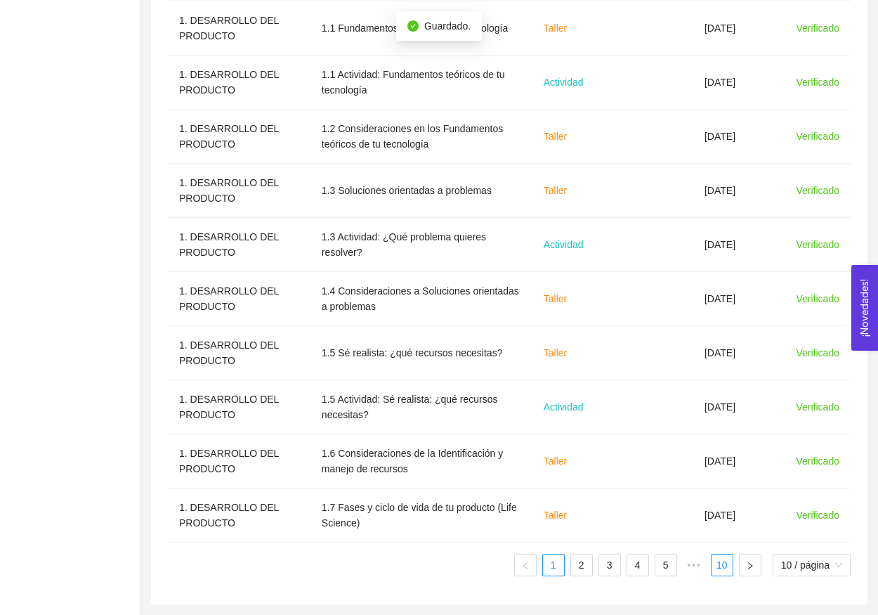
click at [723, 571] on link "10" at bounding box center [721, 564] width 21 height 21
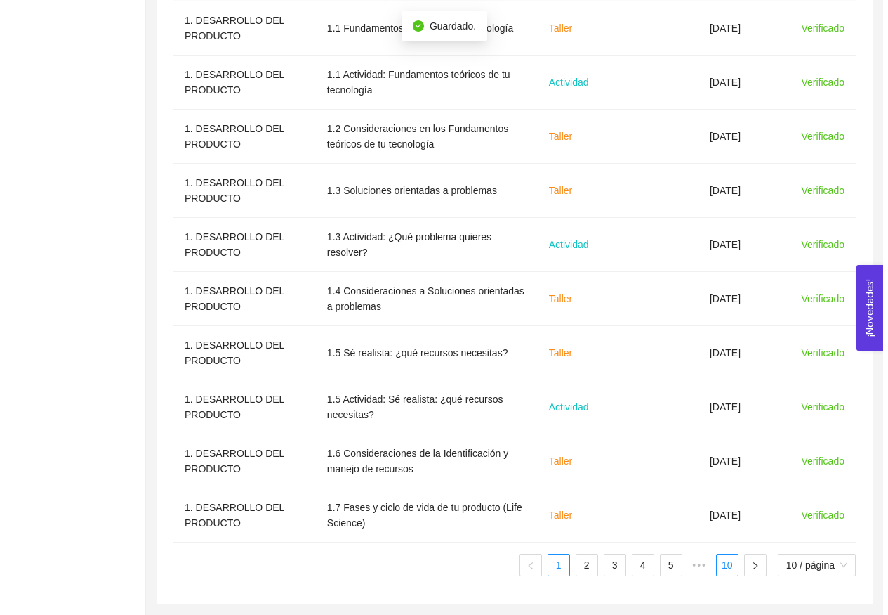
scroll to position [362, 0]
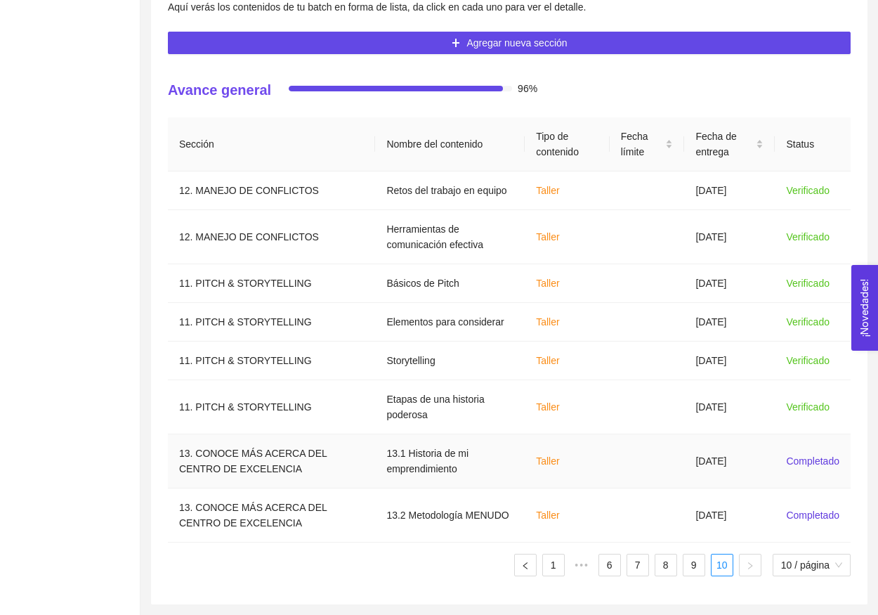
click at [723, 473] on td "[DATE]" at bounding box center [729, 461] width 91 height 54
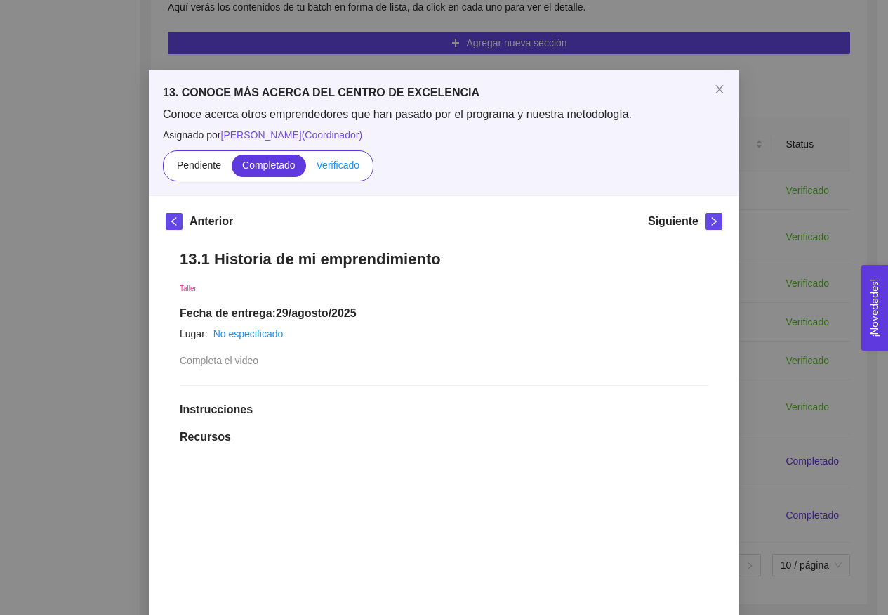
click at [333, 165] on span "Verificado" at bounding box center [338, 164] width 43 height 11
click at [306, 169] on input "Verificado" at bounding box center [306, 169] width 0 height 0
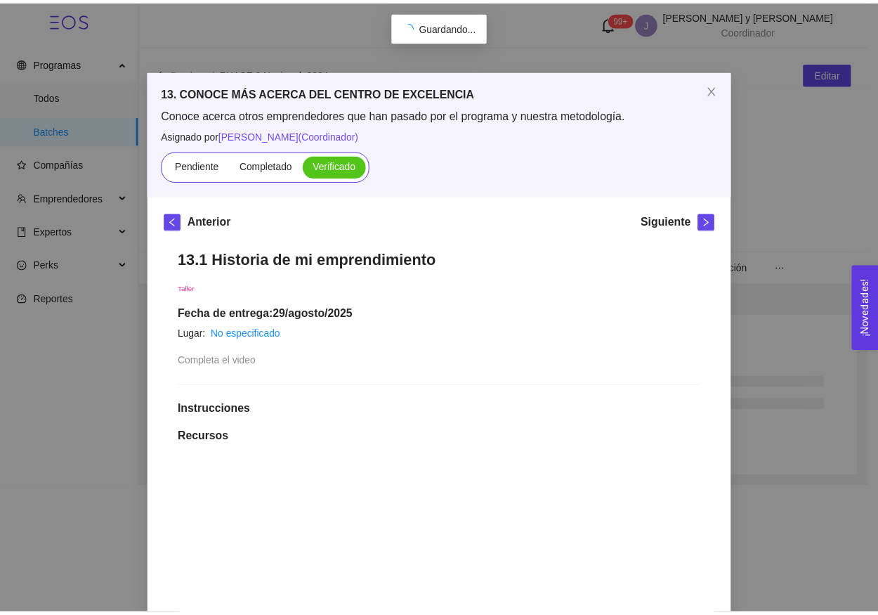
scroll to position [0, 0]
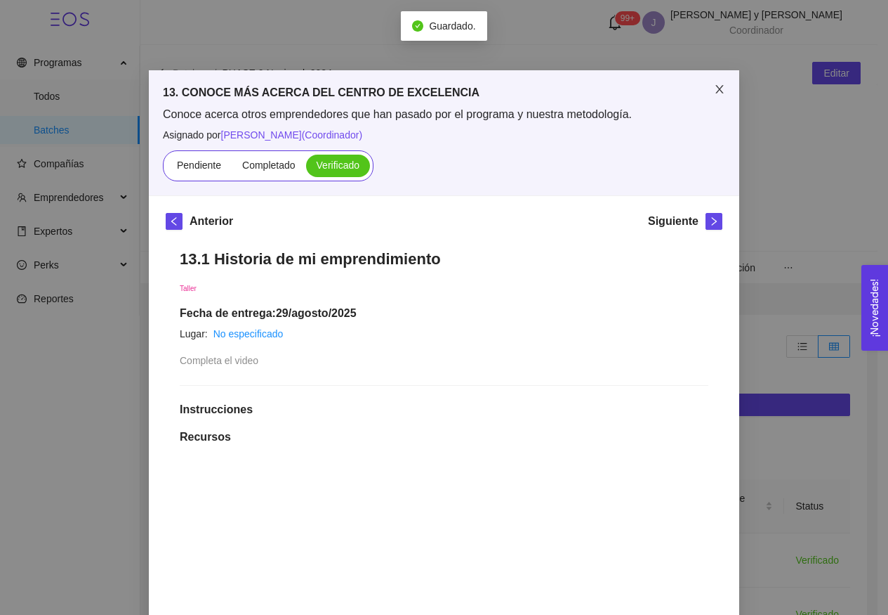
click at [711, 75] on span "Close" at bounding box center [719, 89] width 39 height 39
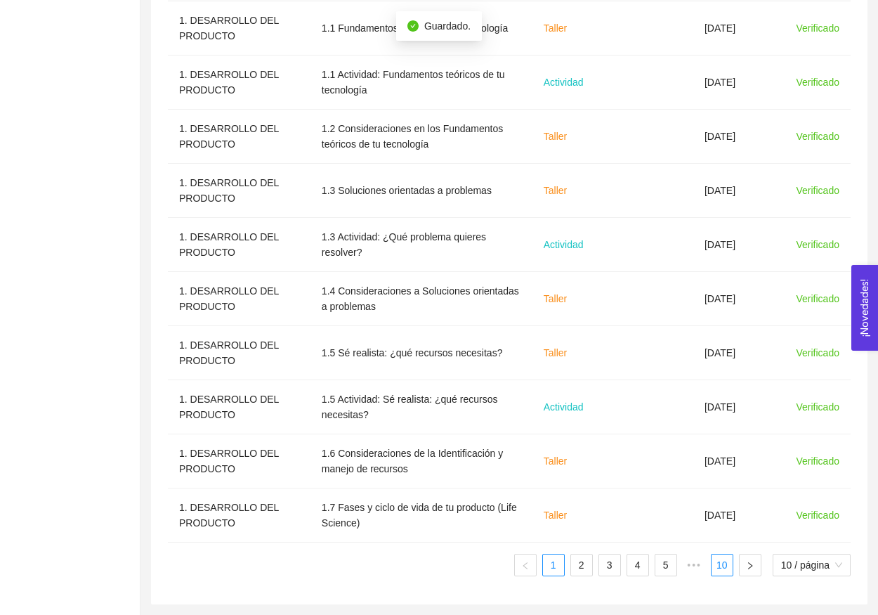
click at [718, 563] on link "10" at bounding box center [721, 564] width 21 height 21
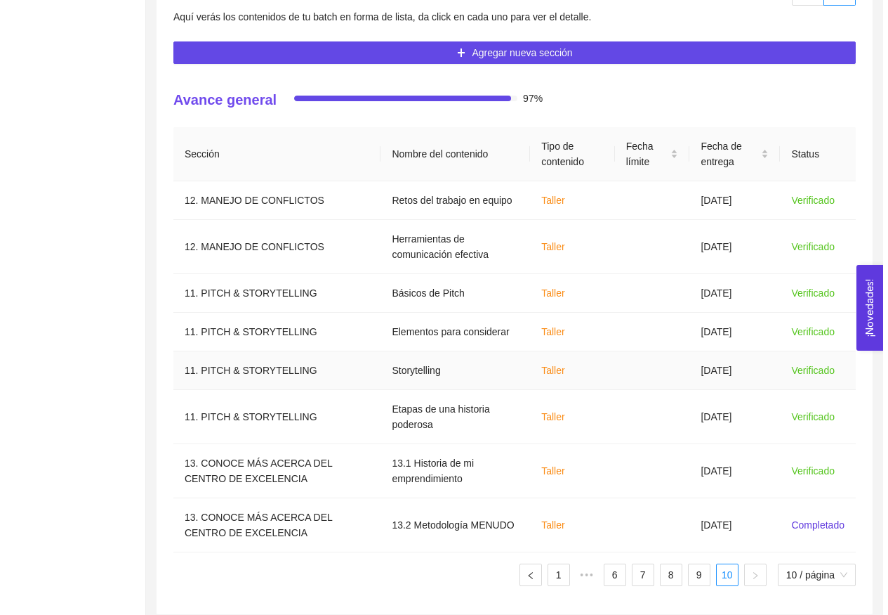
scroll to position [353, 0]
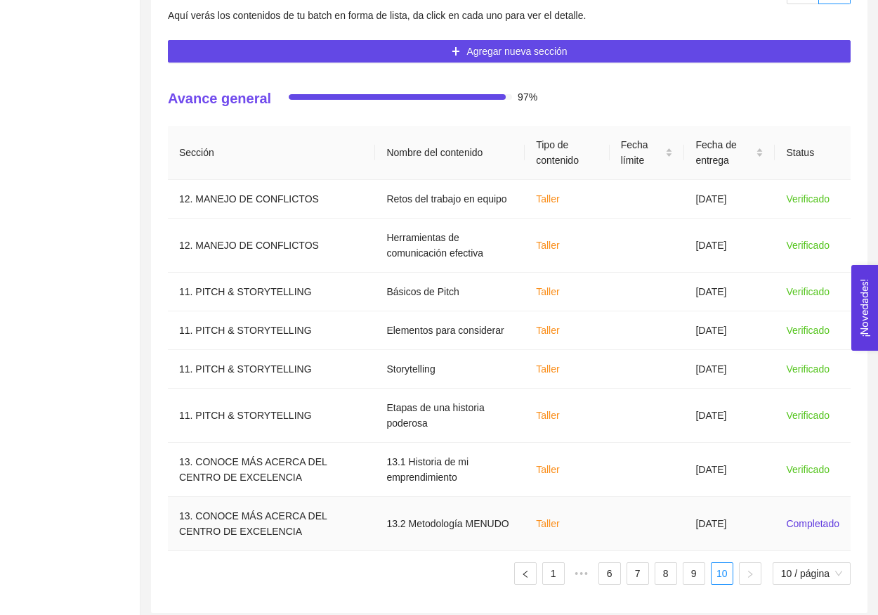
click at [644, 539] on td at bounding box center [647, 524] width 75 height 54
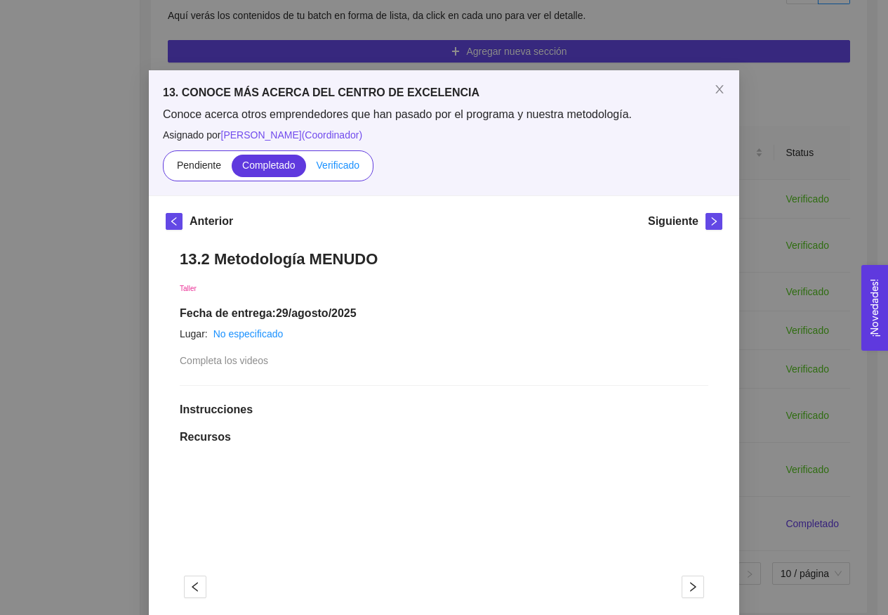
click at [344, 164] on span "Verificado" at bounding box center [338, 164] width 43 height 11
click at [306, 169] on input "Verificado" at bounding box center [306, 169] width 0 height 0
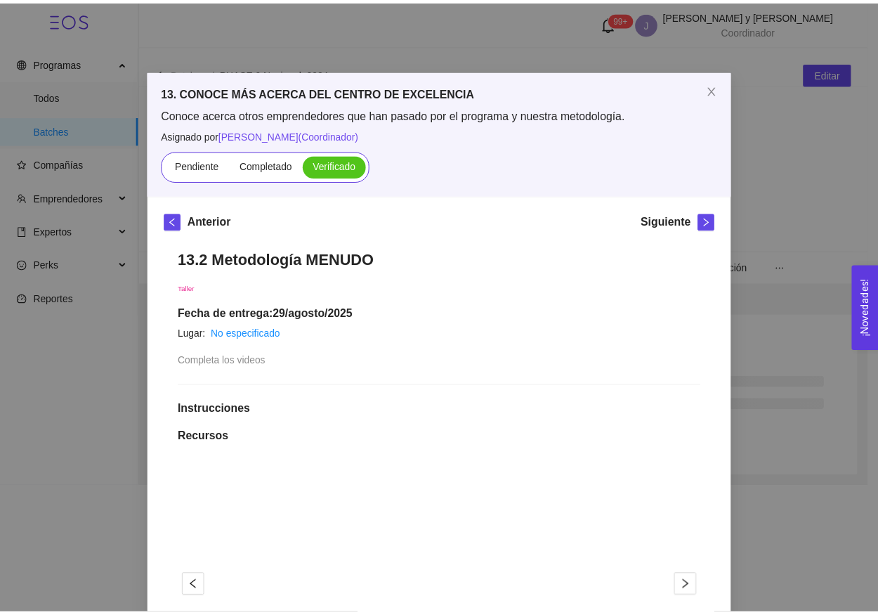
scroll to position [0, 0]
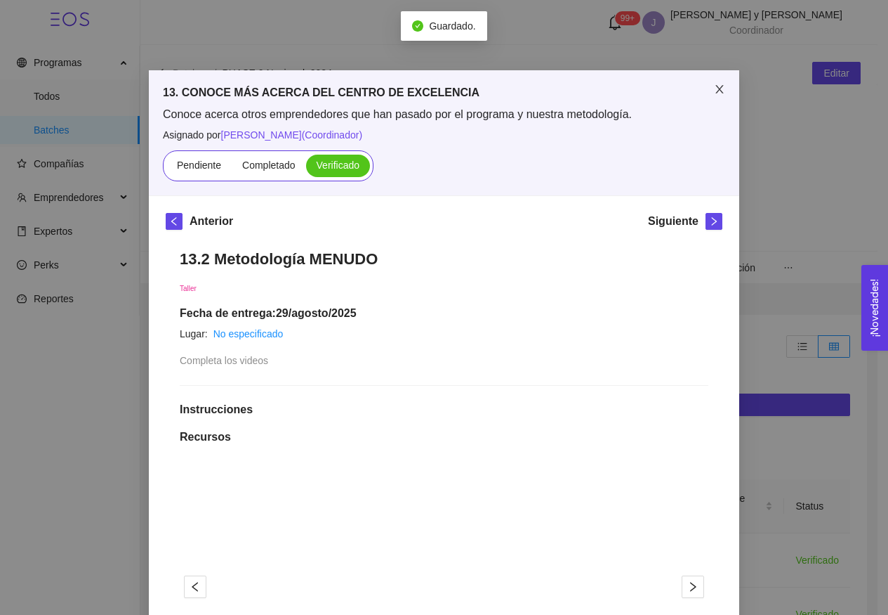
click at [721, 88] on span "Close" at bounding box center [719, 89] width 39 height 39
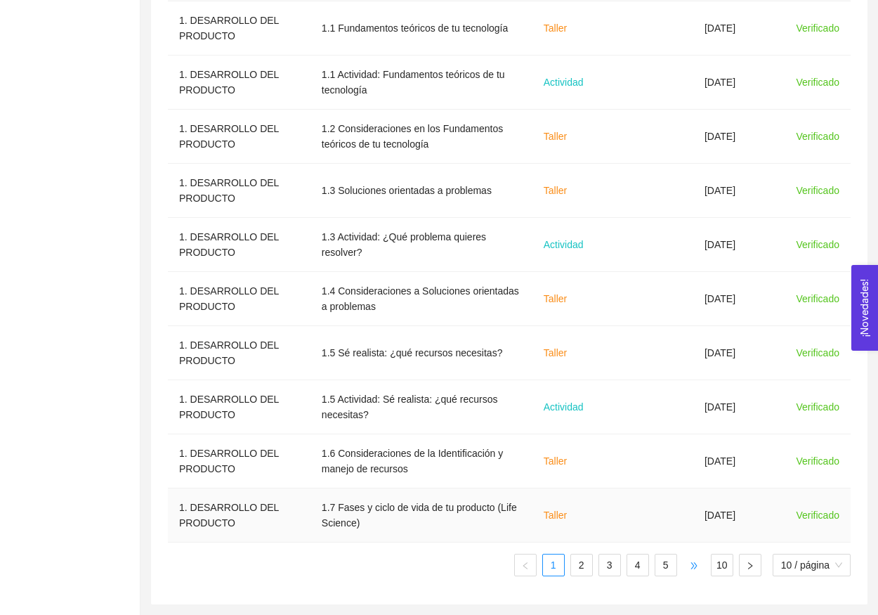
scroll to position [532, 0]
click at [719, 568] on link "10" at bounding box center [721, 564] width 21 height 21
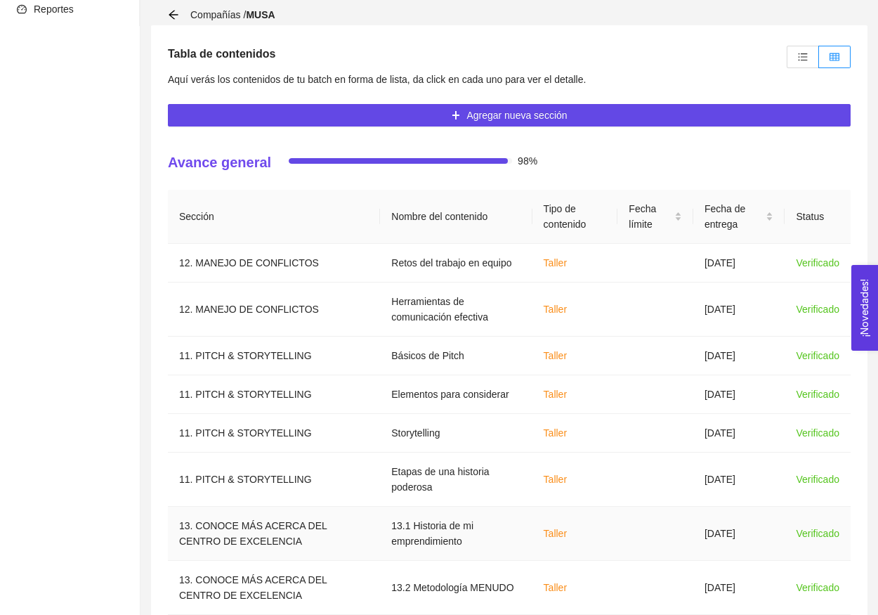
scroll to position [280, 0]
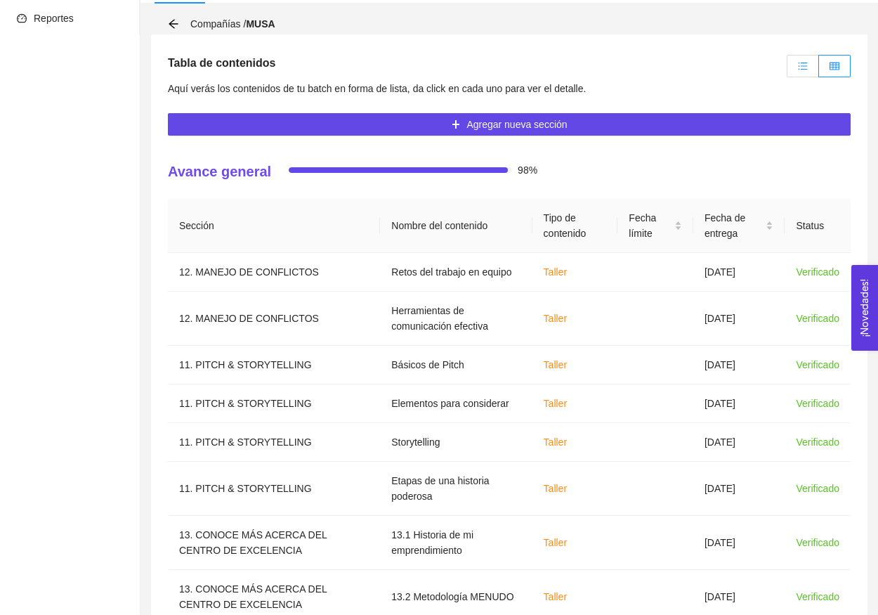
click at [806, 65] on icon "unordered-list" at bounding box center [803, 66] width 10 height 10
click at [787, 70] on input "radio" at bounding box center [787, 70] width 0 height 0
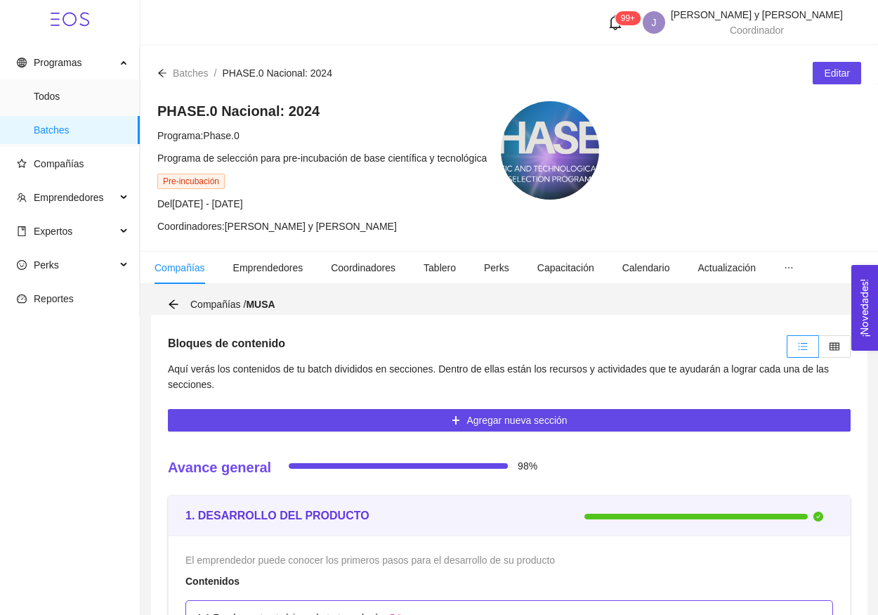
scroll to position [0, 0]
click at [839, 344] on label at bounding box center [835, 346] width 32 height 22
click at [819, 350] on input "radio" at bounding box center [819, 350] width 0 height 0
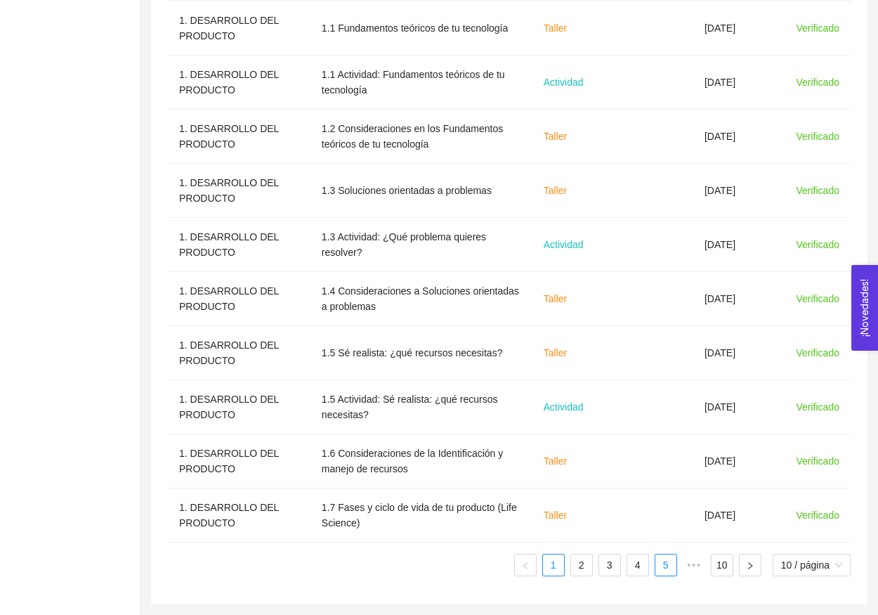
scroll to position [532, 0]
click at [661, 563] on link "5" at bounding box center [665, 564] width 21 height 21
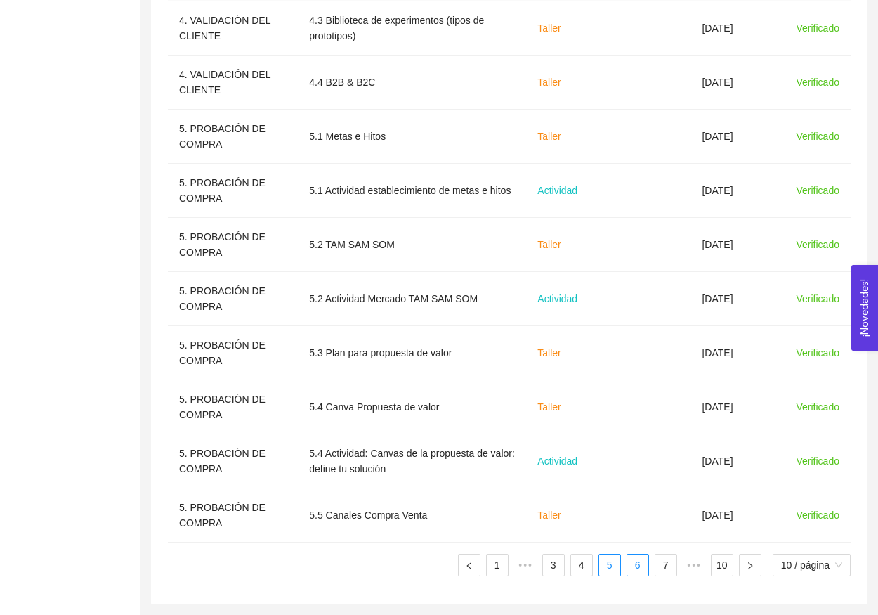
click at [640, 563] on link "6" at bounding box center [637, 564] width 21 height 21
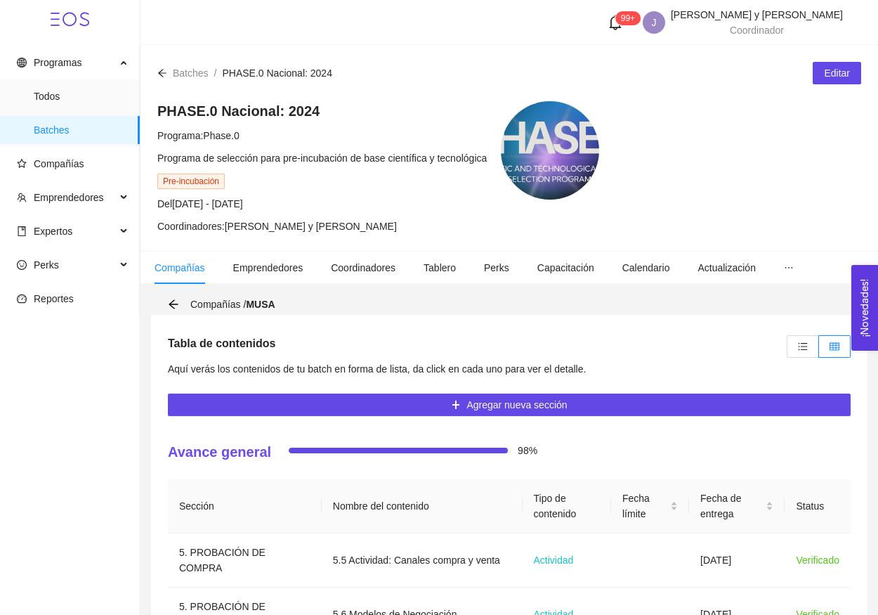
scroll to position [0, 0]
click at [799, 350] on icon "unordered-list" at bounding box center [803, 346] width 10 height 10
click at [787, 350] on input "radio" at bounding box center [787, 350] width 0 height 0
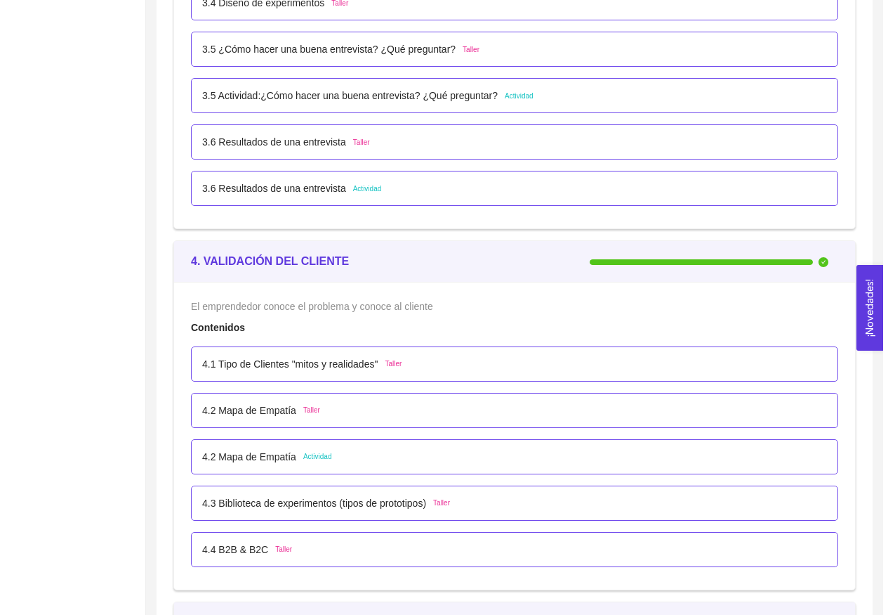
scroll to position [2291, 0]
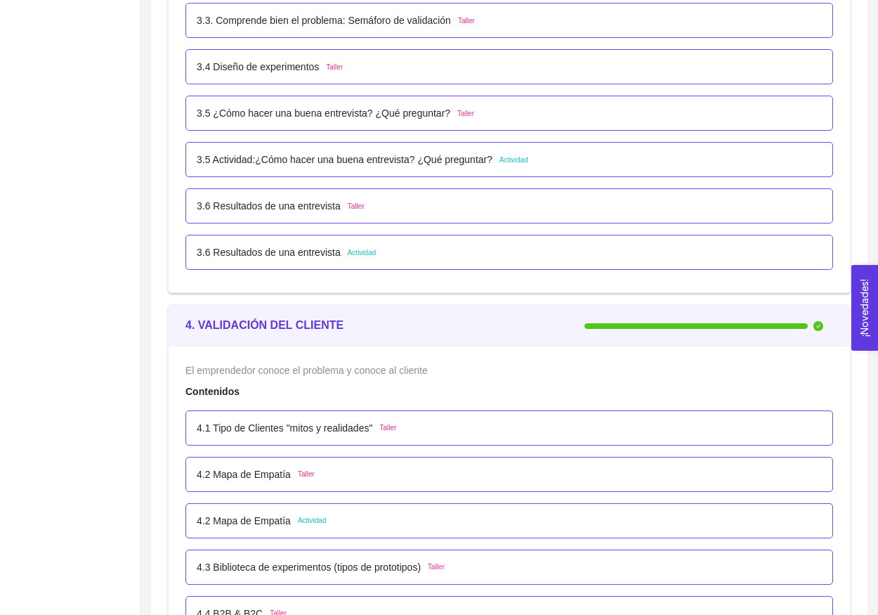
click at [329, 242] on div "3.6 Resultados de una entrevista Actividad" at bounding box center [509, 252] width 648 height 35
click at [330, 261] on div "3.6 Resultados de una entrevista Actividad" at bounding box center [509, 252] width 648 height 35
click at [330, 249] on p "3.6 Resultados de una entrevista" at bounding box center [269, 251] width 144 height 15
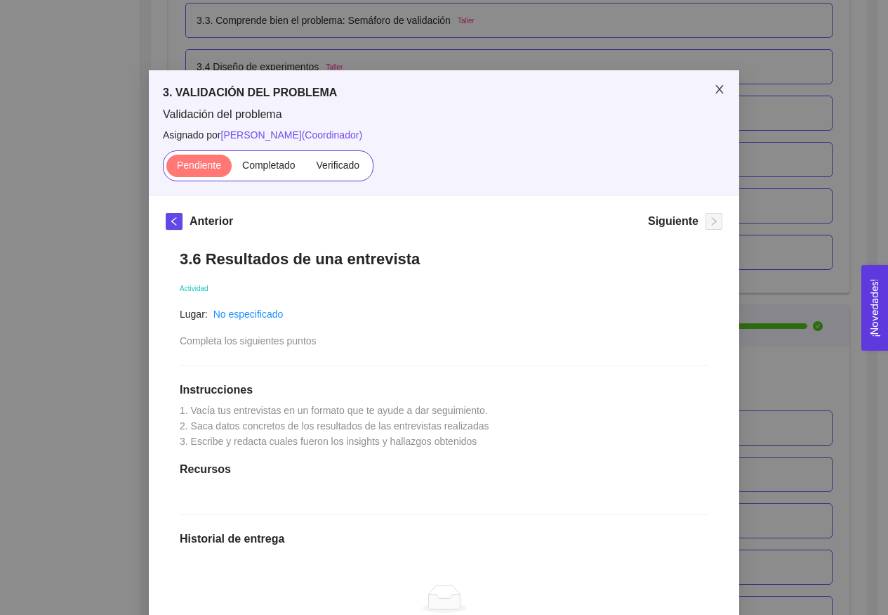
click at [703, 95] on span "Close" at bounding box center [719, 89] width 39 height 39
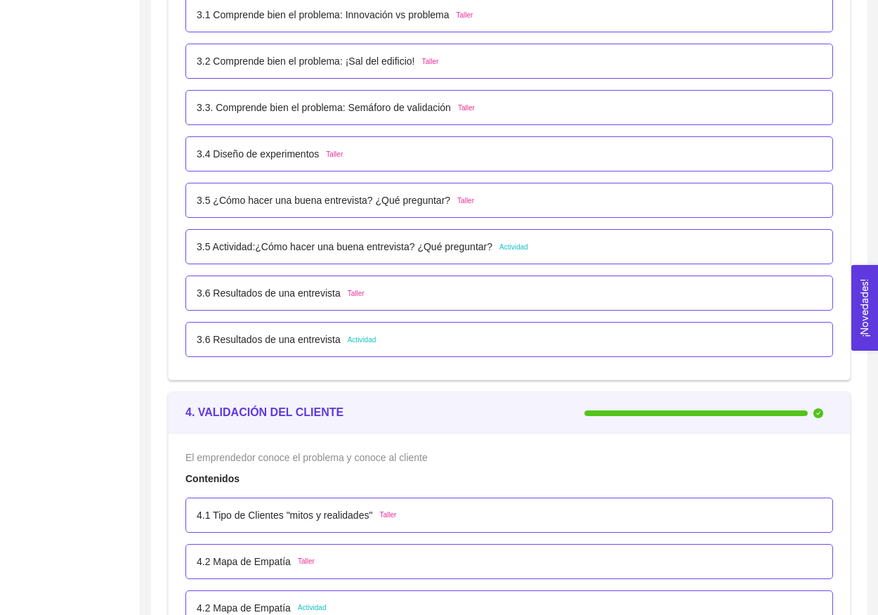
scroll to position [2174, 0]
